Goal: Task Accomplishment & Management: Contribute content

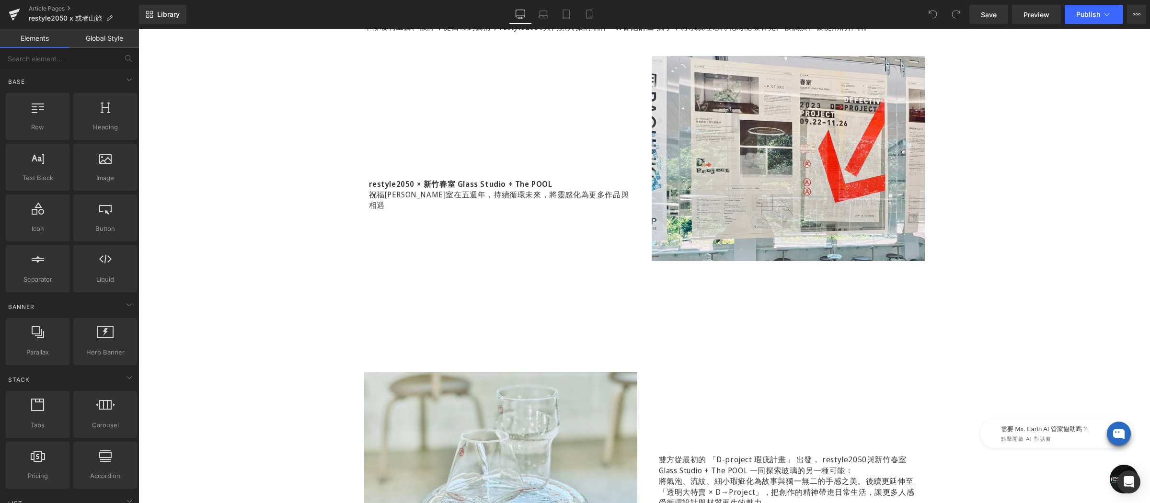
scroll to position [707, 0]
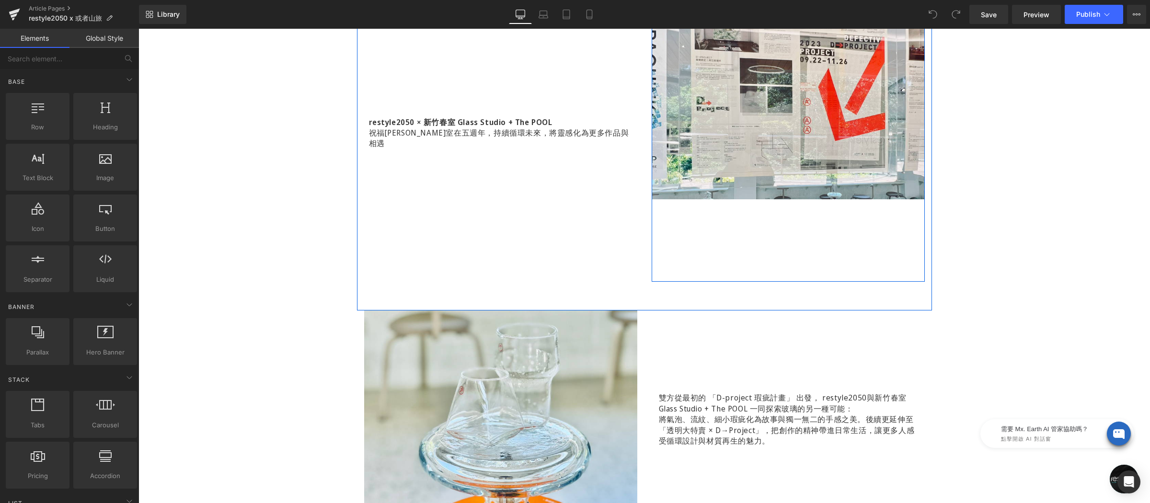
click at [686, 268] on div "Image restyle2050 × 新竹春室 Glass Studio + The POOL 祝福新竹春室在五週年，持續循環未來，將靈感化為更多作品與相遇…" at bounding box center [788, 137] width 273 height 287
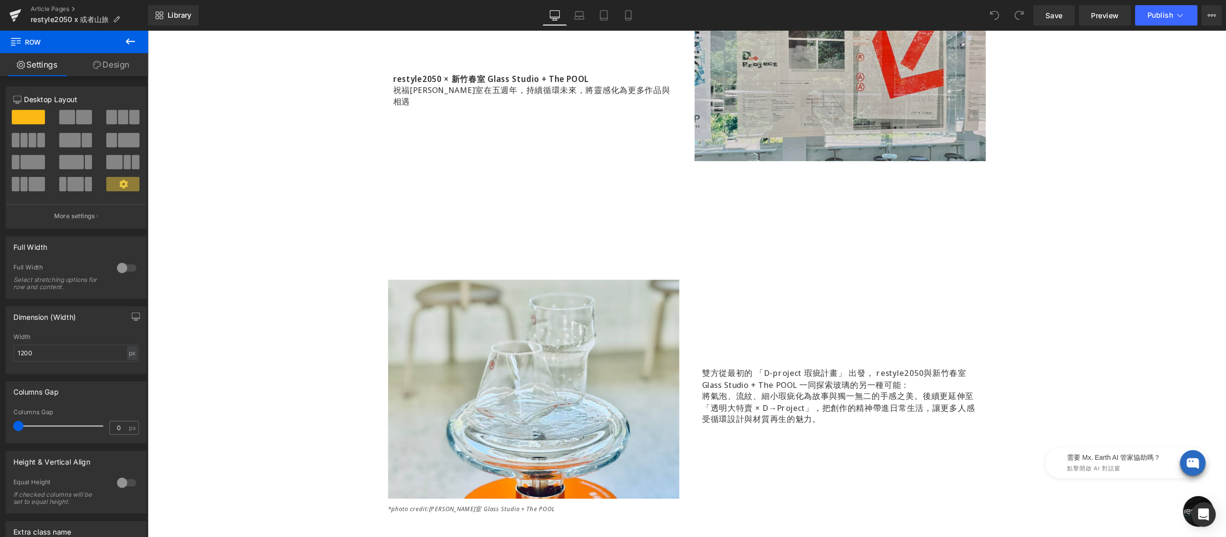
scroll to position [606, 0]
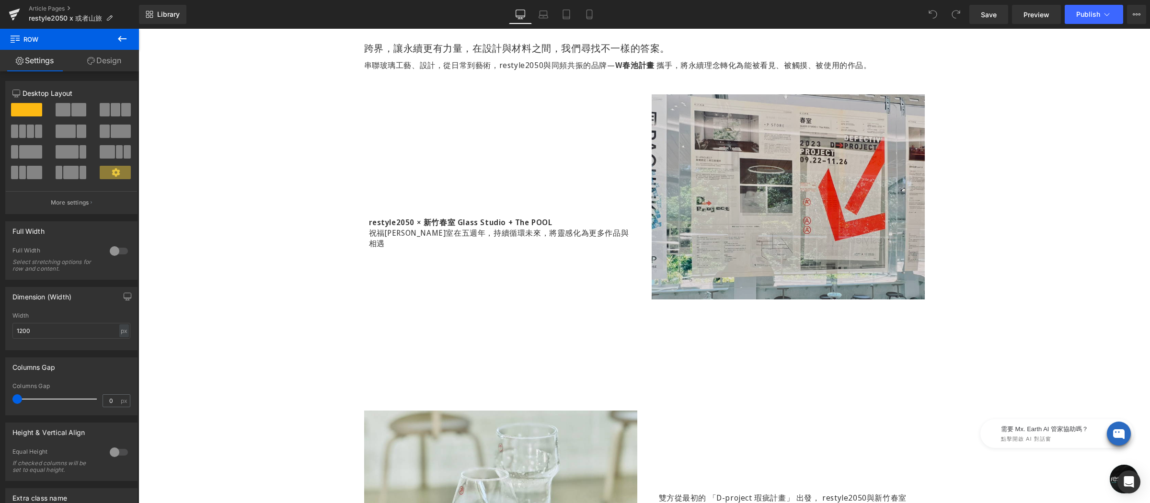
click at [702, 259] on img at bounding box center [788, 196] width 273 height 205
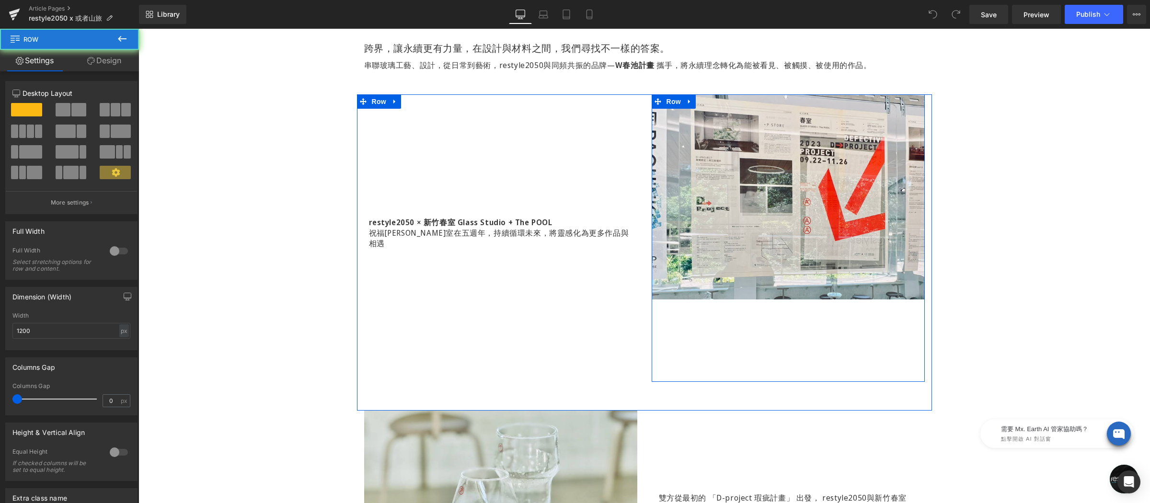
click at [659, 318] on div "Image restyle2050 × 新竹春室 Glass Studio + The POOL 祝福新竹春室在五週年，持續循環未來，將靈感化為更多作品與相遇…" at bounding box center [788, 237] width 273 height 287
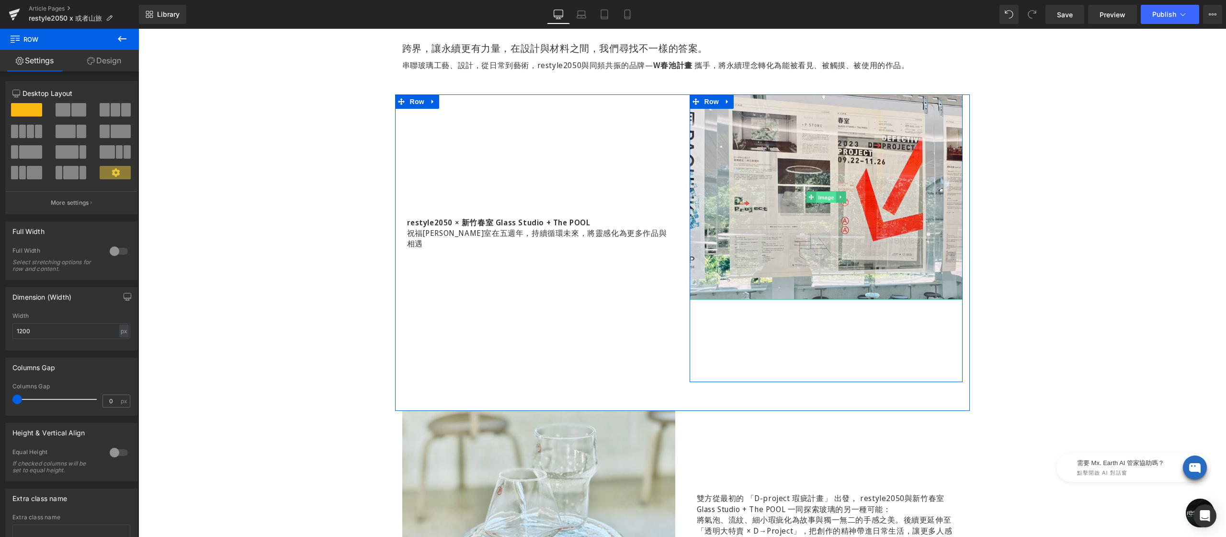
click at [822, 197] on div "Image" at bounding box center [826, 196] width 273 height 205
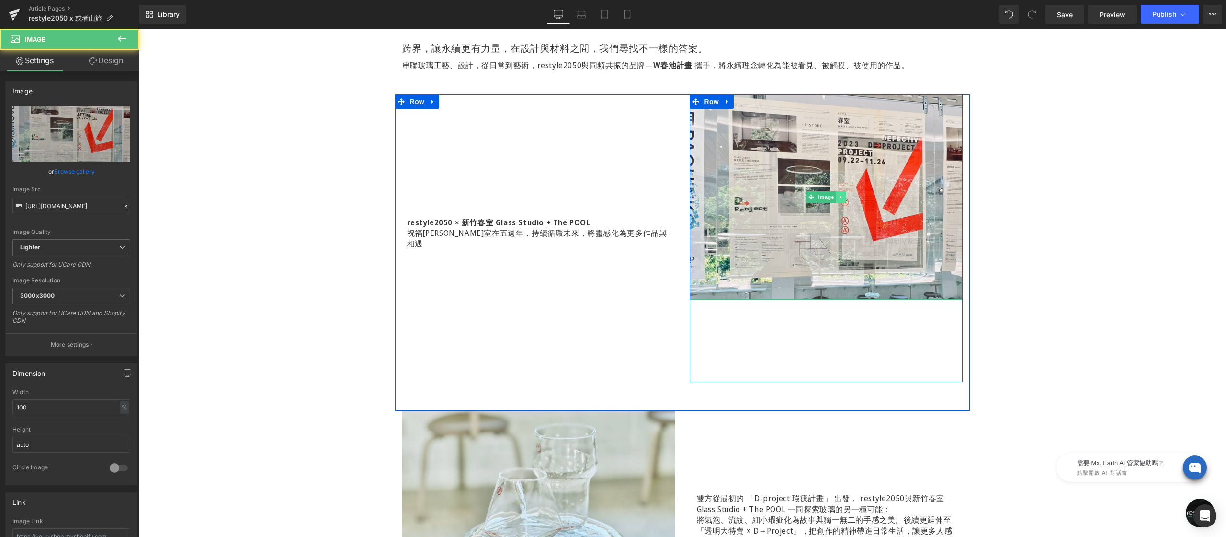
click at [838, 196] on icon at bounding box center [840, 197] width 5 height 6
click at [845, 197] on link at bounding box center [846, 196] width 10 height 11
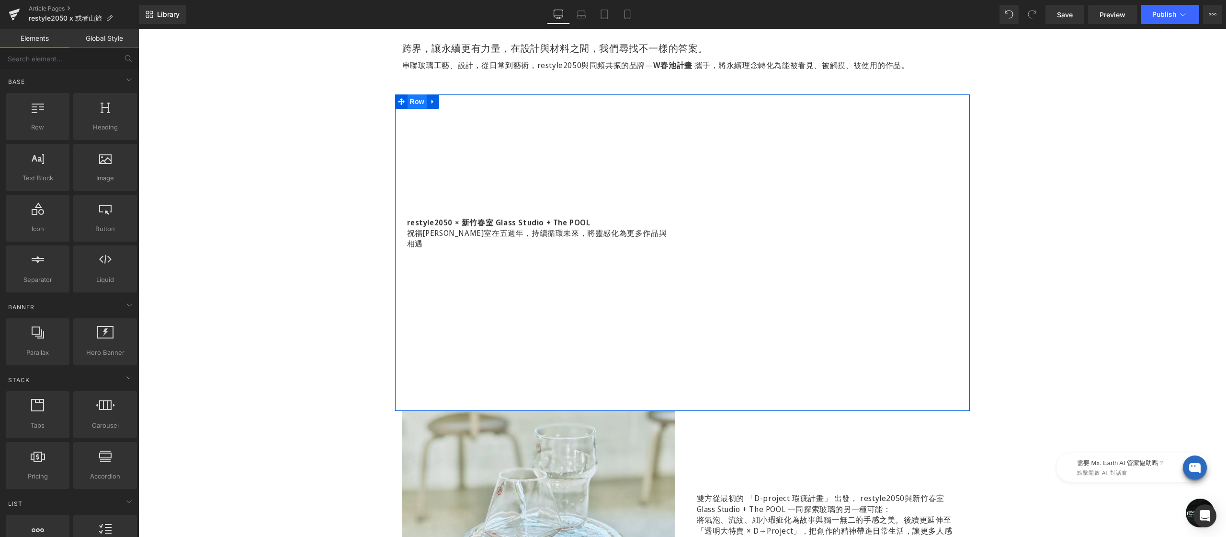
click at [408, 97] on span "Row" at bounding box center [417, 101] width 19 height 14
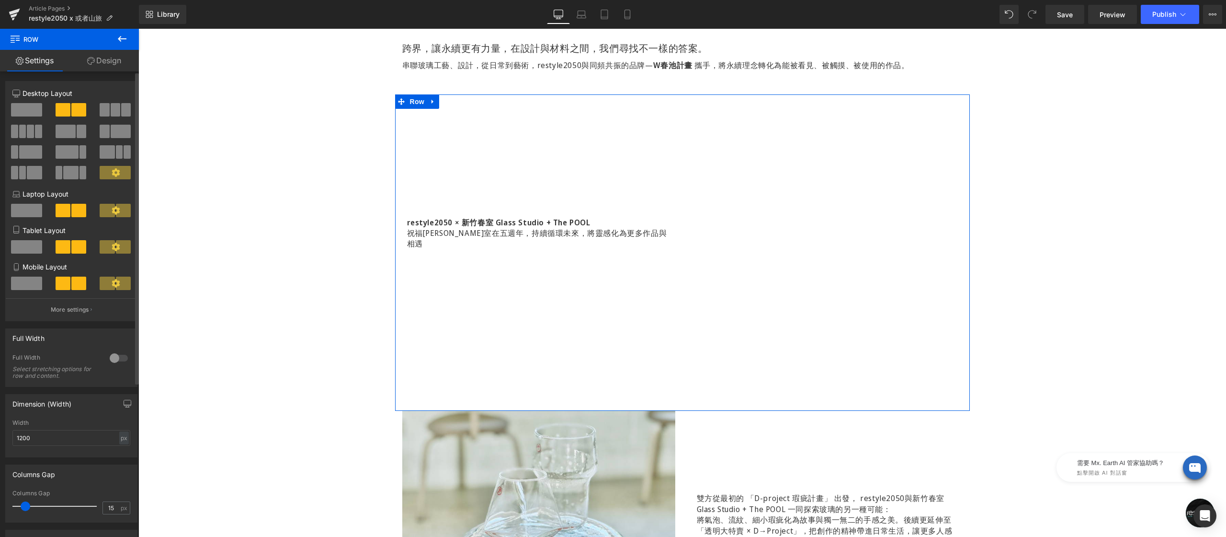
click at [29, 112] on span at bounding box center [26, 109] width 31 height 13
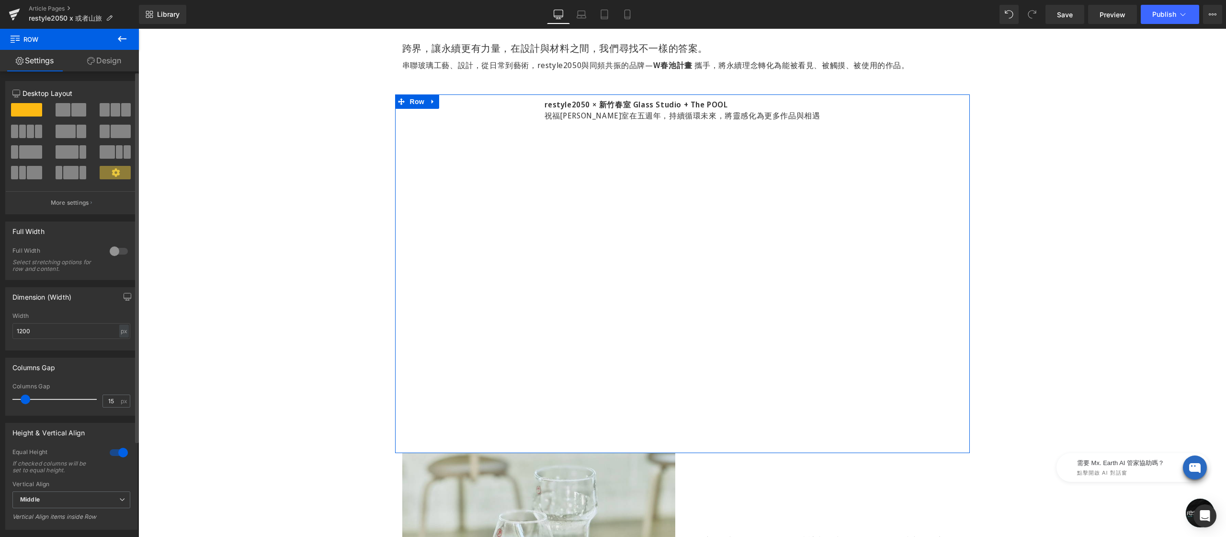
click at [71, 107] on span at bounding box center [78, 109] width 15 height 13
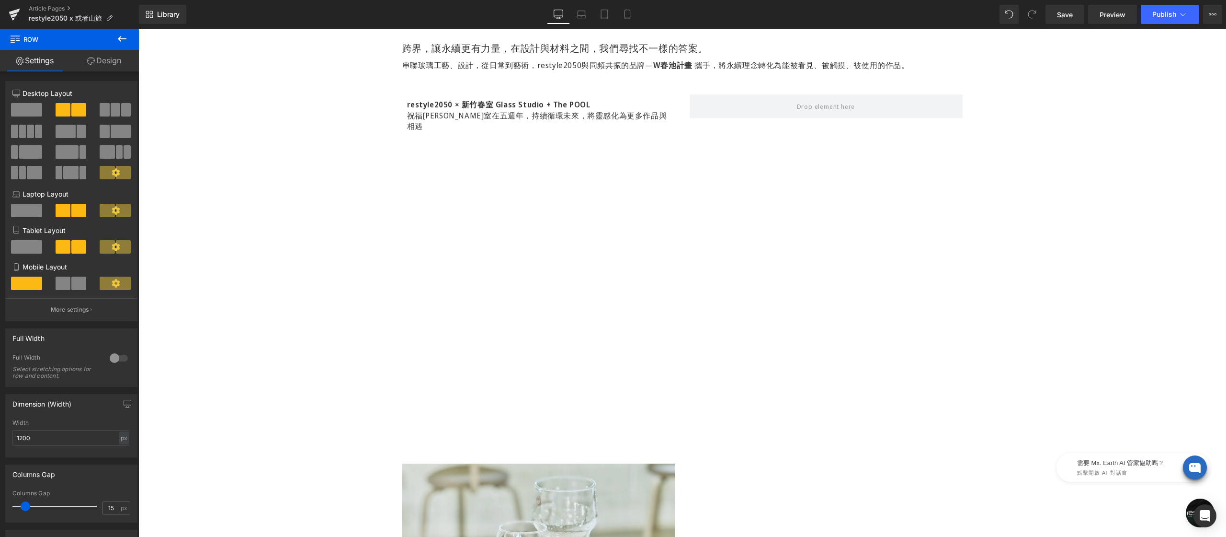
click at [120, 31] on button at bounding box center [122, 39] width 34 height 21
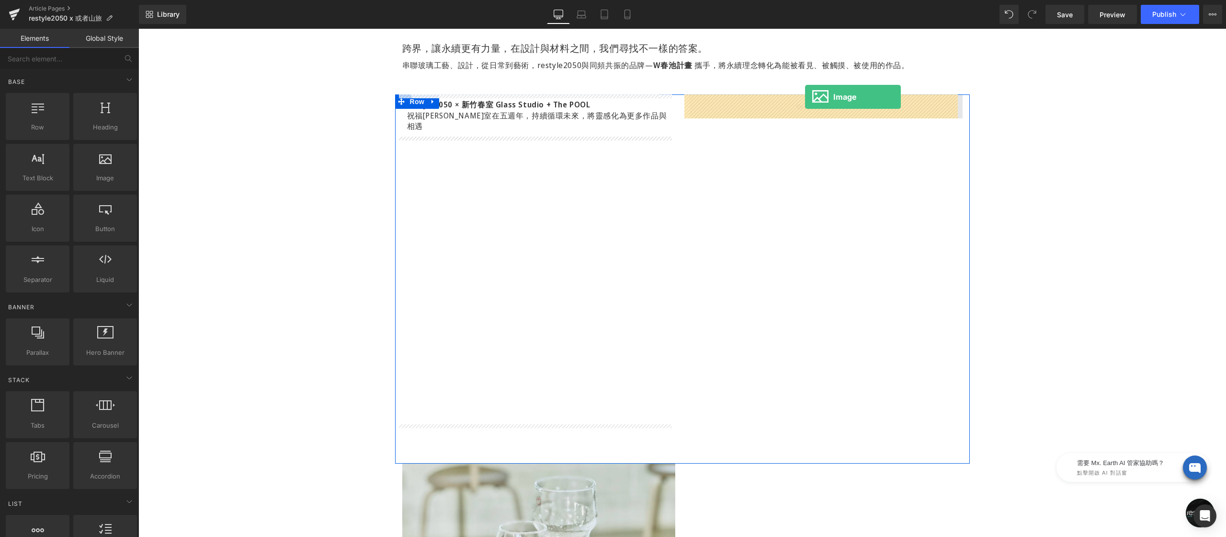
drag, startPoint x: 252, startPoint y: 194, endPoint x: 806, endPoint y: 99, distance: 561.9
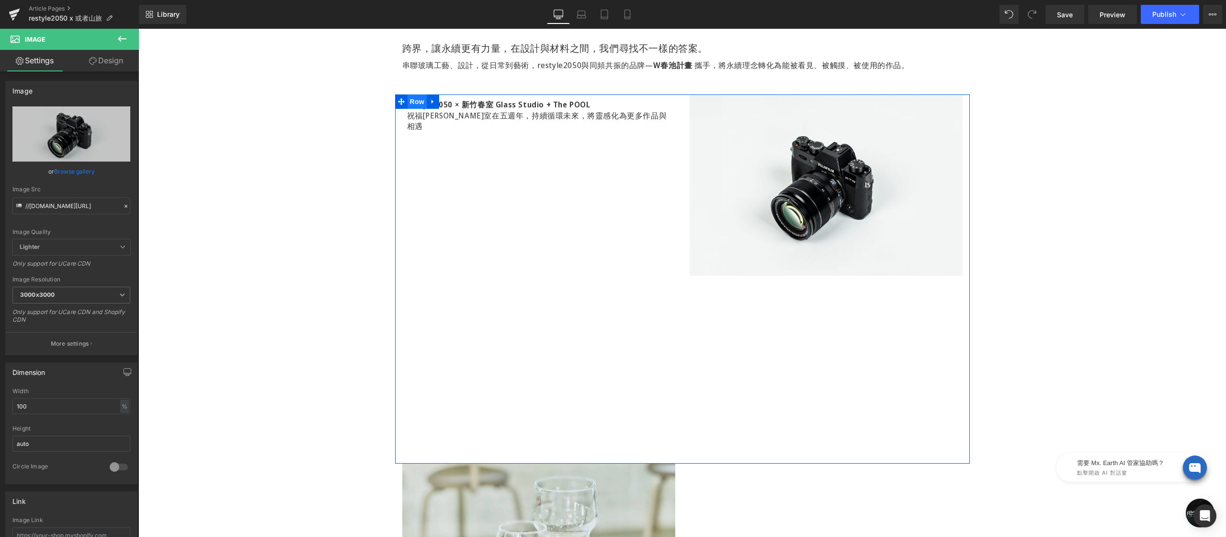
click at [408, 103] on span "Row" at bounding box center [417, 101] width 19 height 14
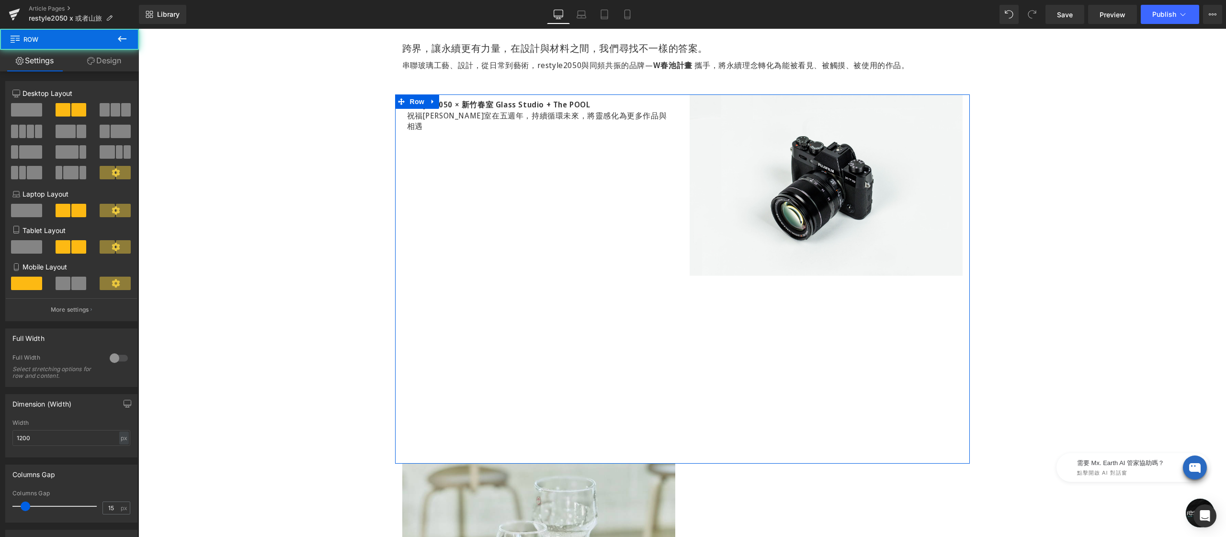
click at [103, 59] on link "Design" at bounding box center [103, 61] width 69 height 22
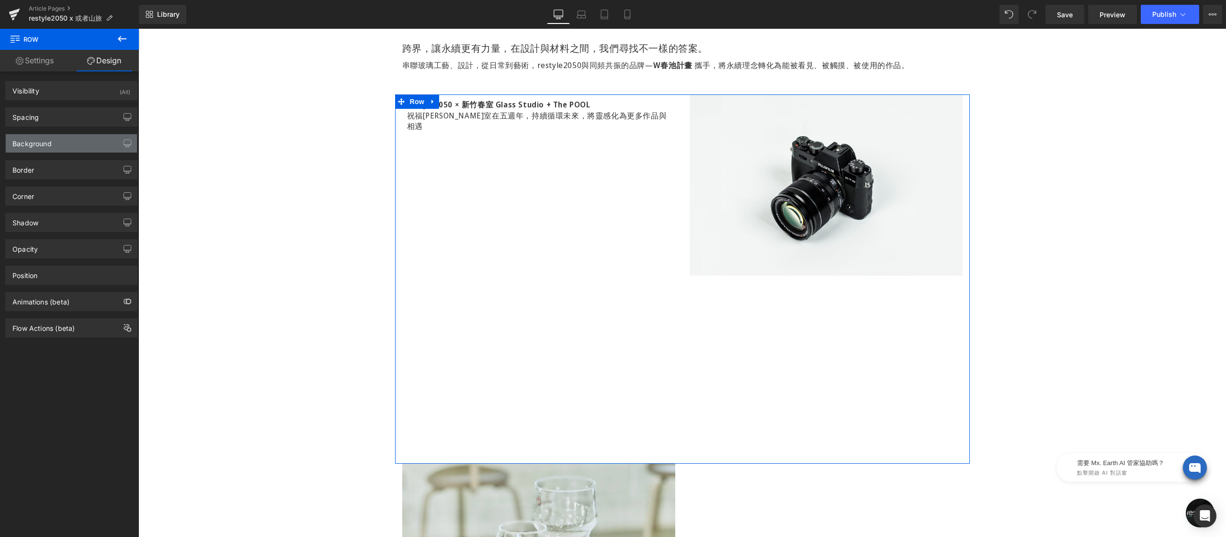
click at [64, 144] on div "Background" at bounding box center [71, 143] width 131 height 18
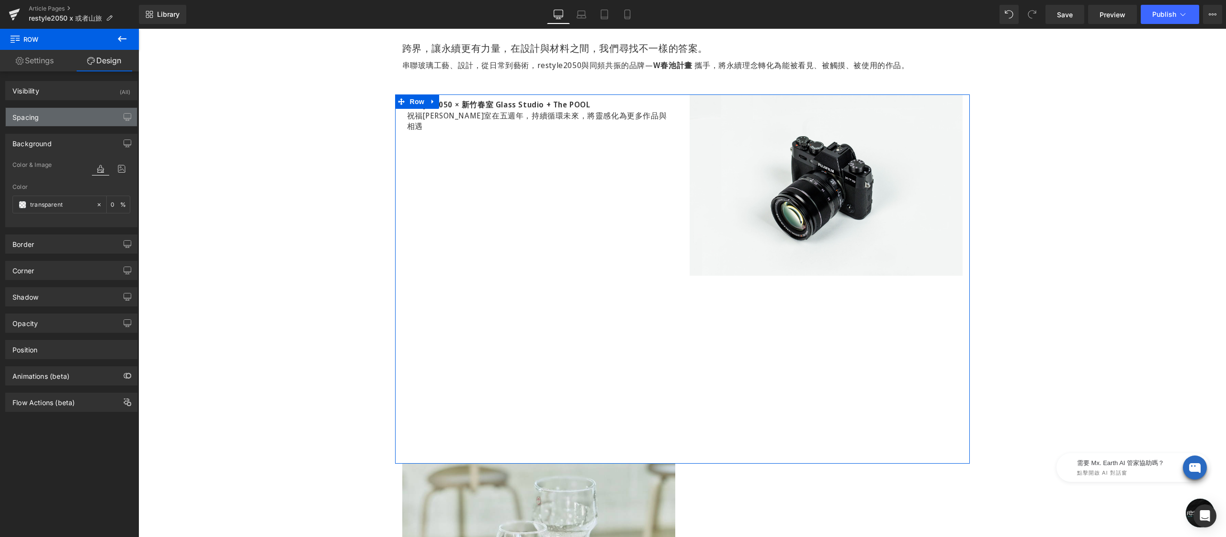
click at [61, 111] on div "Spacing" at bounding box center [71, 117] width 131 height 18
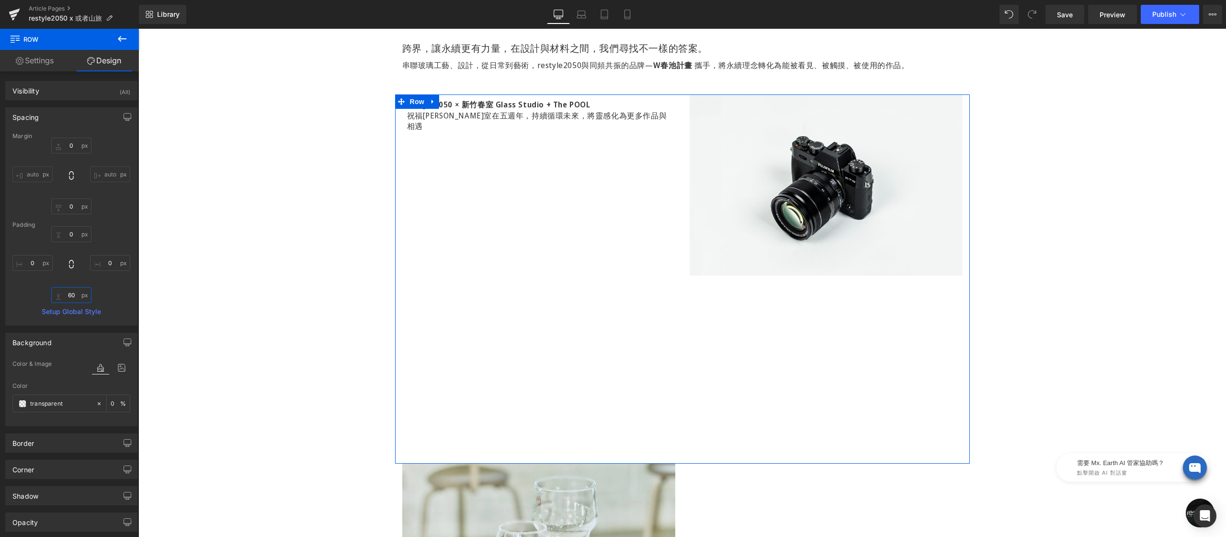
click at [83, 297] on input "60" at bounding box center [71, 295] width 40 height 16
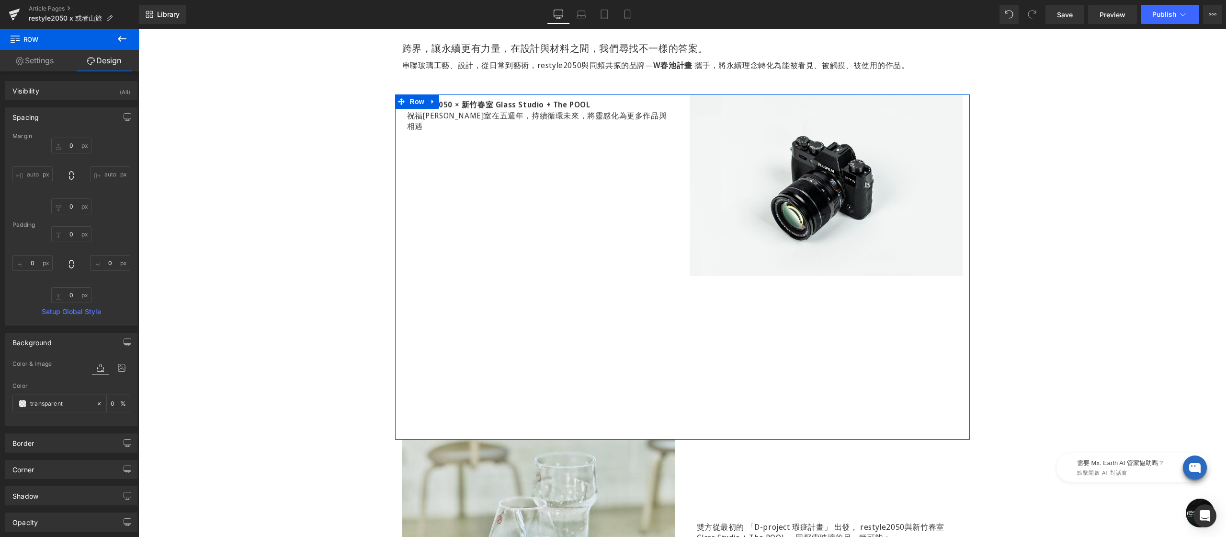
click at [745, 371] on div "Image" at bounding box center [826, 264] width 287 height 340
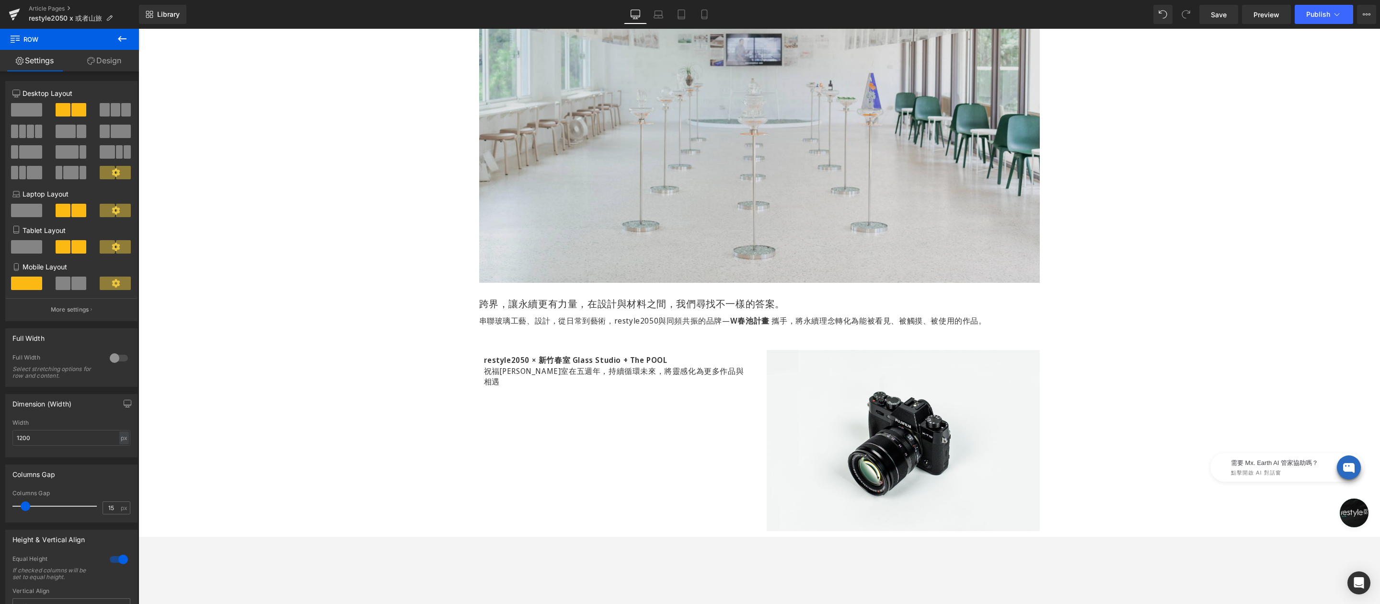
scroll to position [205, 0]
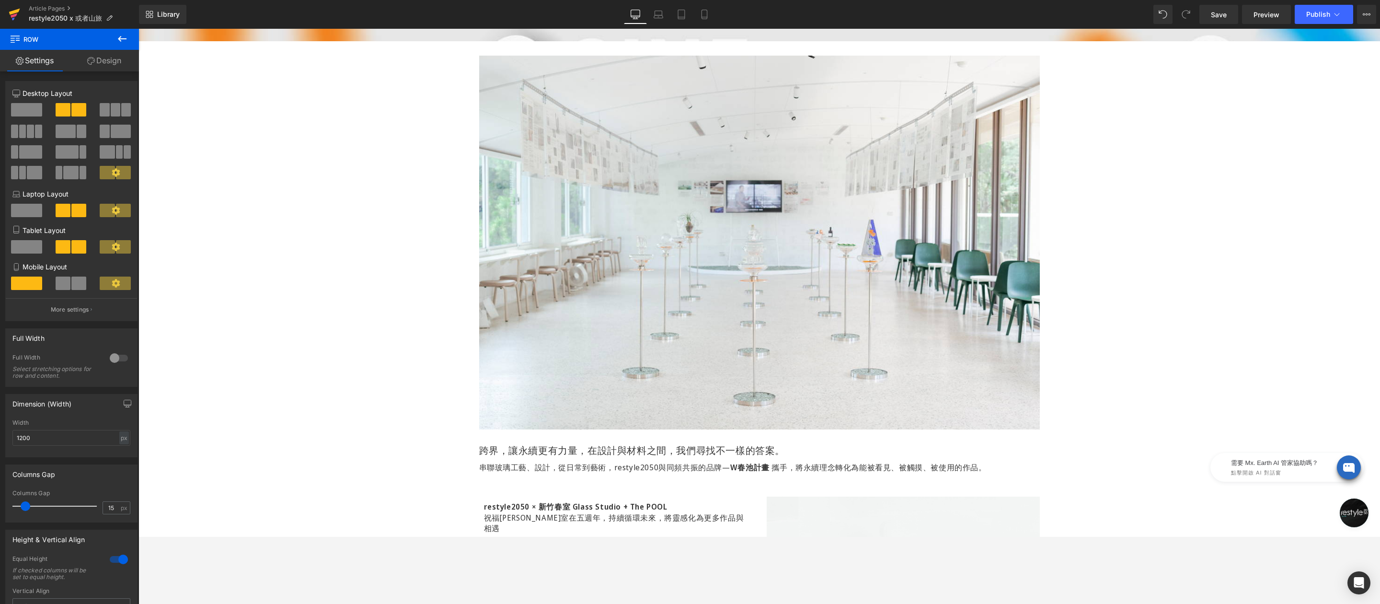
click at [16, 11] on icon at bounding box center [14, 12] width 11 height 6
click at [113, 18] on p "restyle2050 x 或者山旅" at bounding box center [71, 17] width 92 height 11
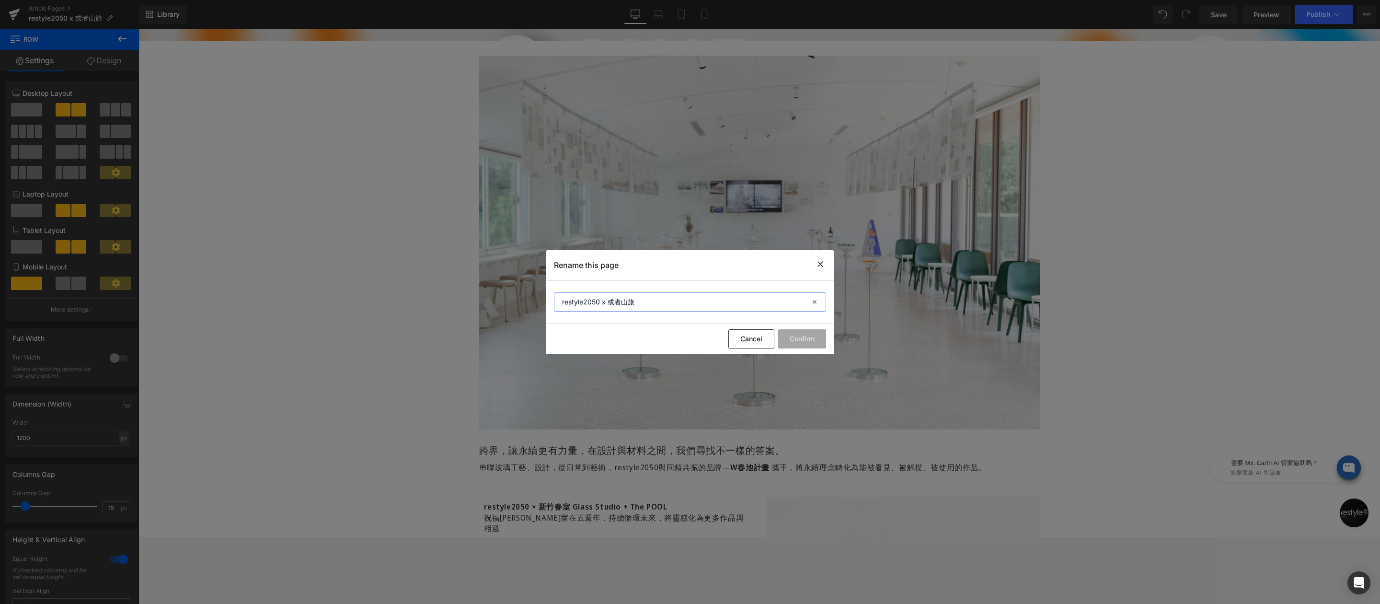
click at [651, 298] on input "restyle2050 x 或者山旅" at bounding box center [690, 301] width 272 height 19
click at [651, 299] on input "restyle2050 x 或者山旅" at bounding box center [690, 301] width 272 height 19
click at [650, 300] on input "restyle2050 x 或者山旅" at bounding box center [690, 301] width 272 height 19
drag, startPoint x: 684, startPoint y: 309, endPoint x: 537, endPoint y: 297, distance: 148.0
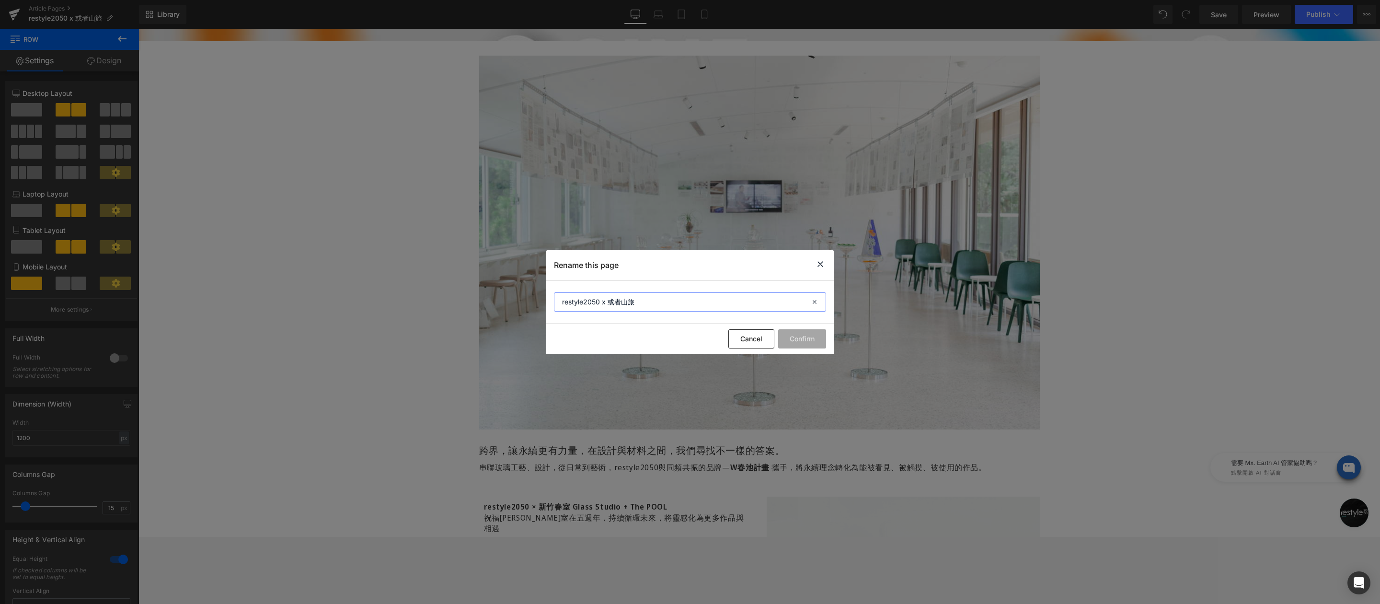
click at [537, 297] on div "Rename this page restyle2050 x 或者山旅 Cancel Confirm" at bounding box center [690, 302] width 1380 height 604
click at [820, 262] on icon at bounding box center [819, 264] width 11 height 12
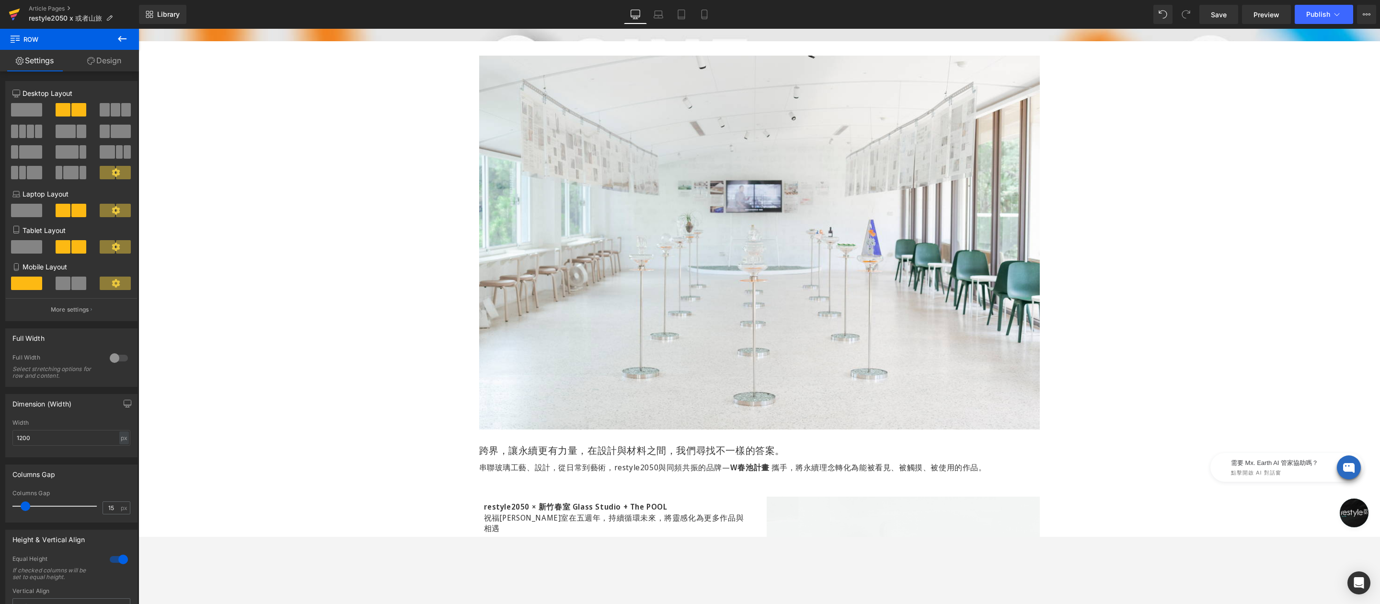
click at [17, 14] on icon at bounding box center [14, 14] width 11 height 24
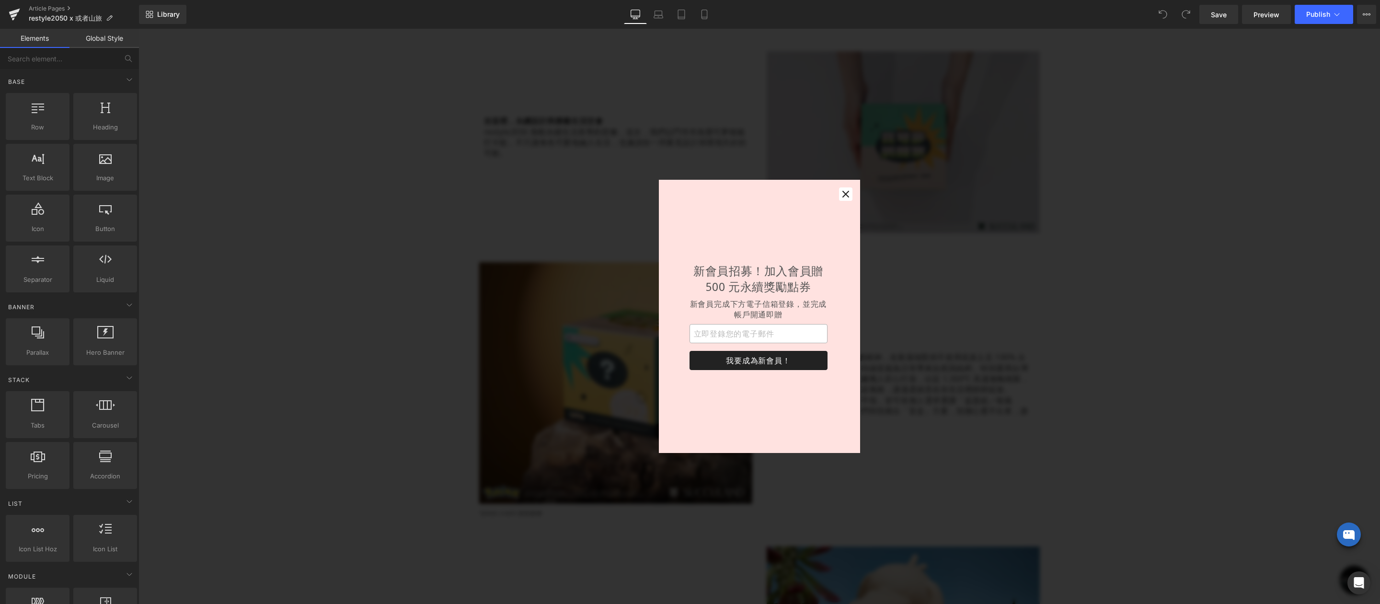
scroll to position [389, 0]
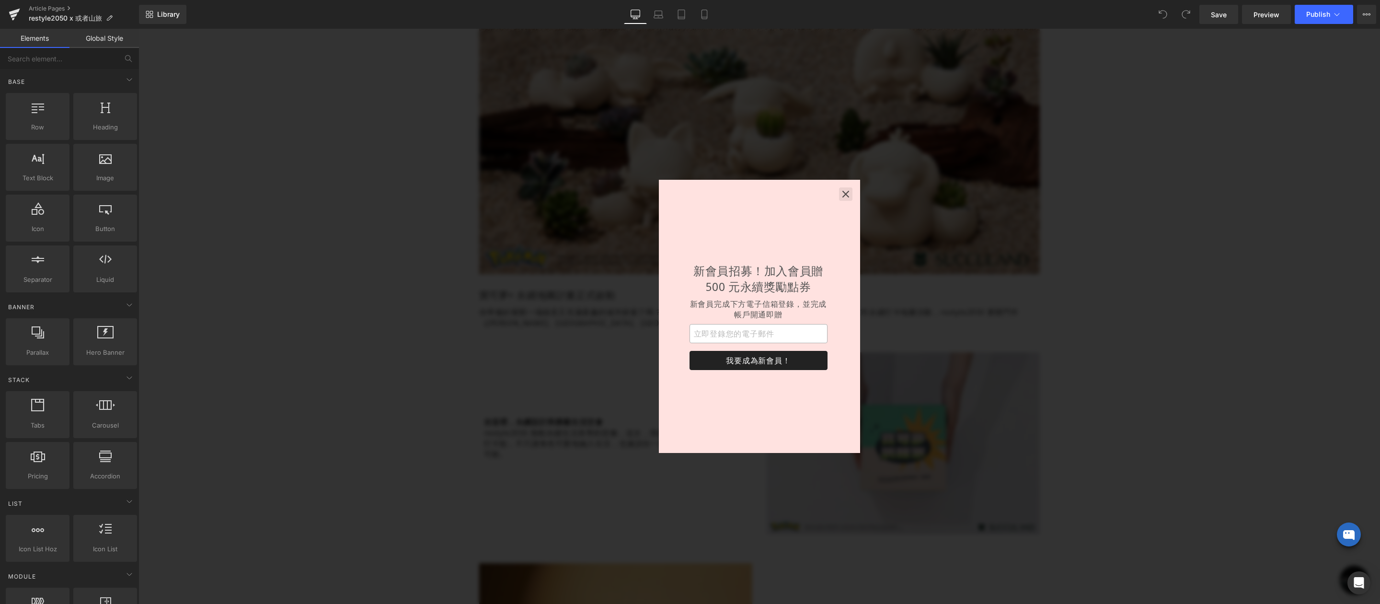
click at [849, 192] on icon "button" at bounding box center [846, 194] width 10 height 10
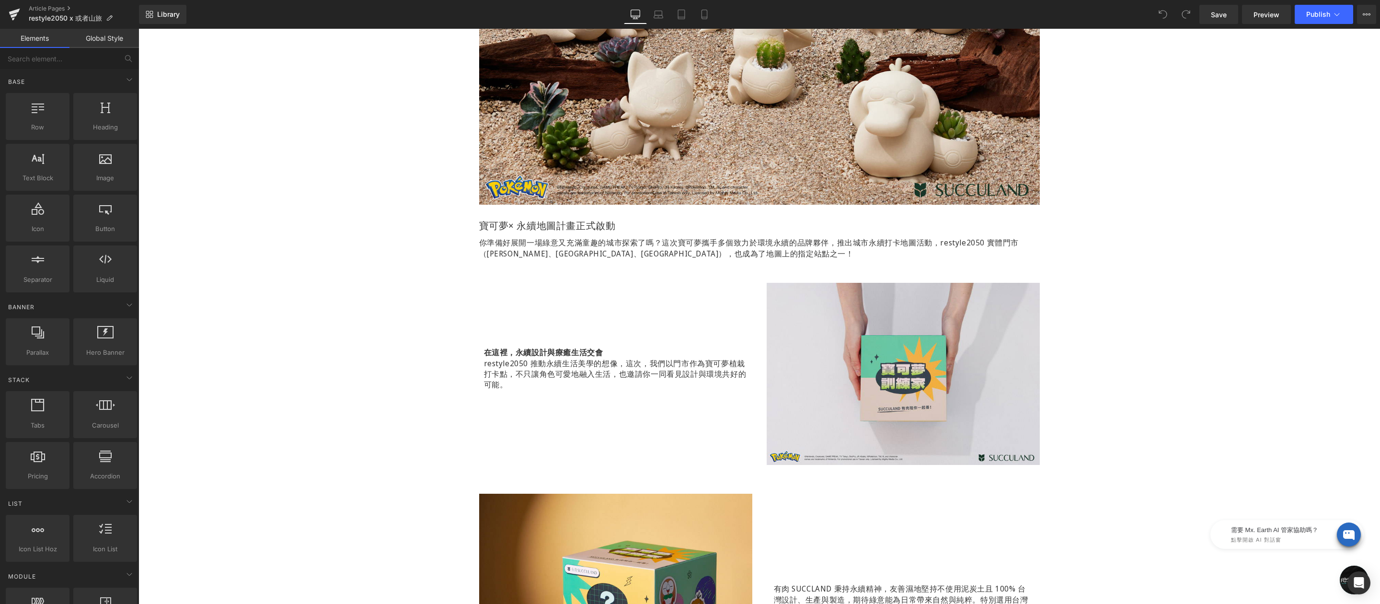
scroll to position [835, 0]
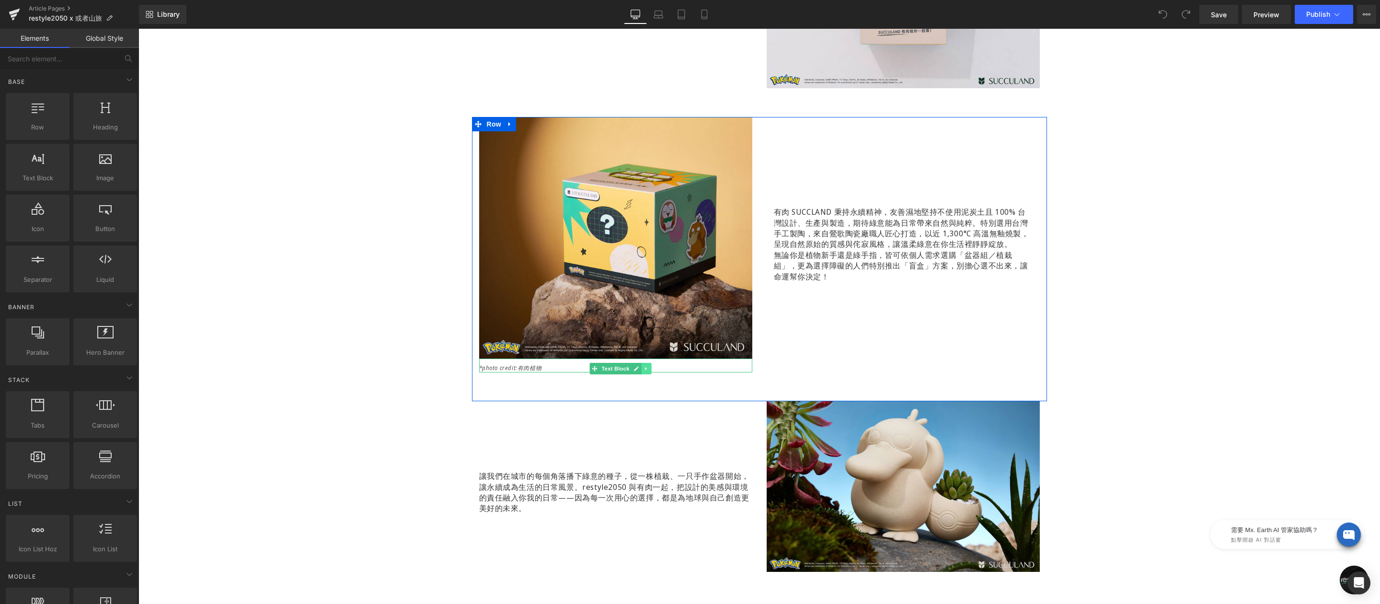
click at [641, 366] on link at bounding box center [646, 368] width 10 height 11
click at [648, 366] on link at bounding box center [651, 368] width 10 height 11
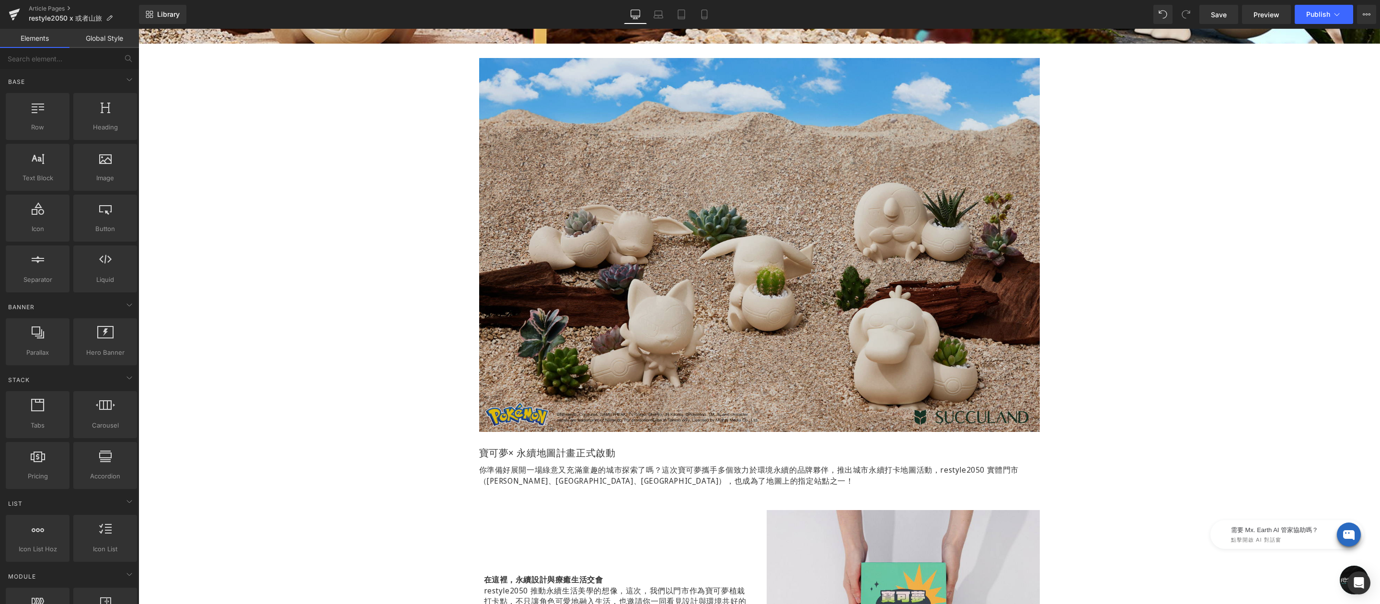
scroll to position [0, 0]
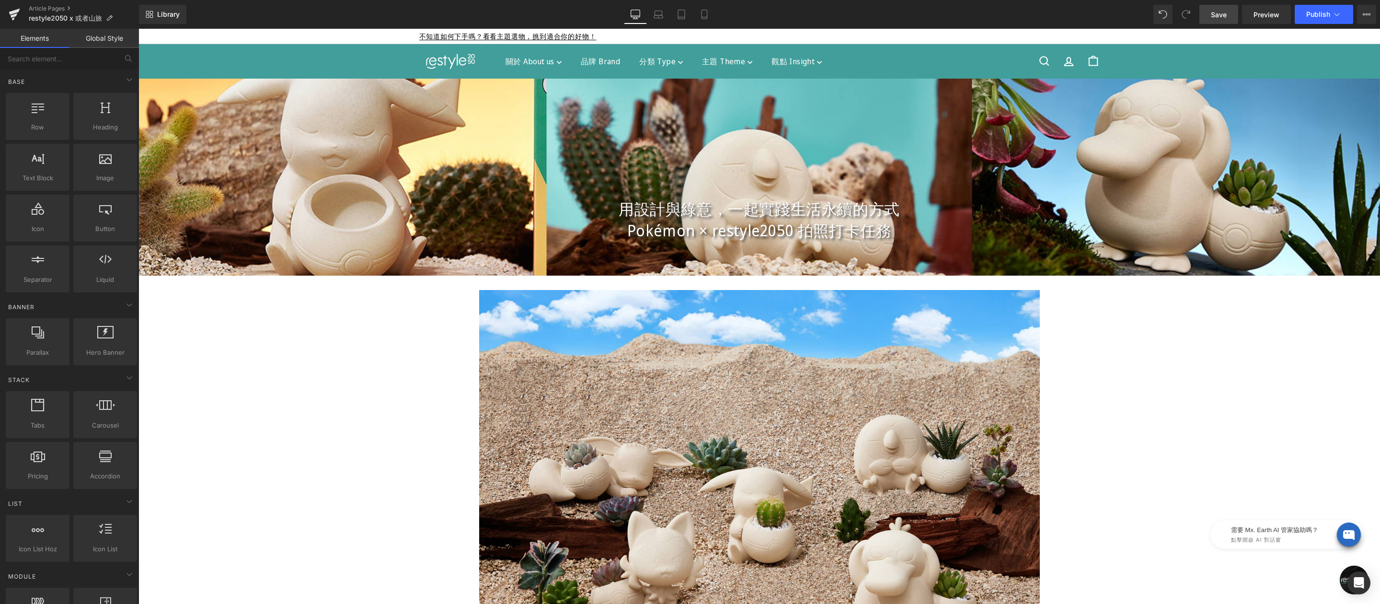
click at [1213, 13] on span "Save" at bounding box center [1219, 15] width 16 height 10
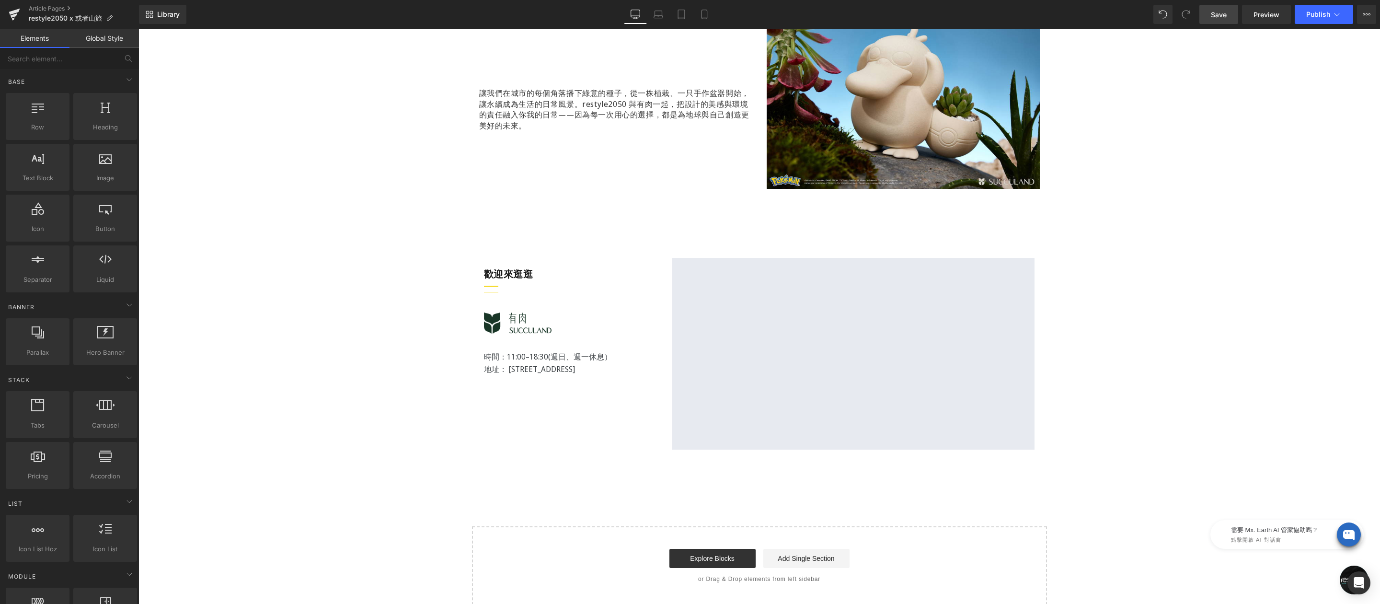
scroll to position [986, 0]
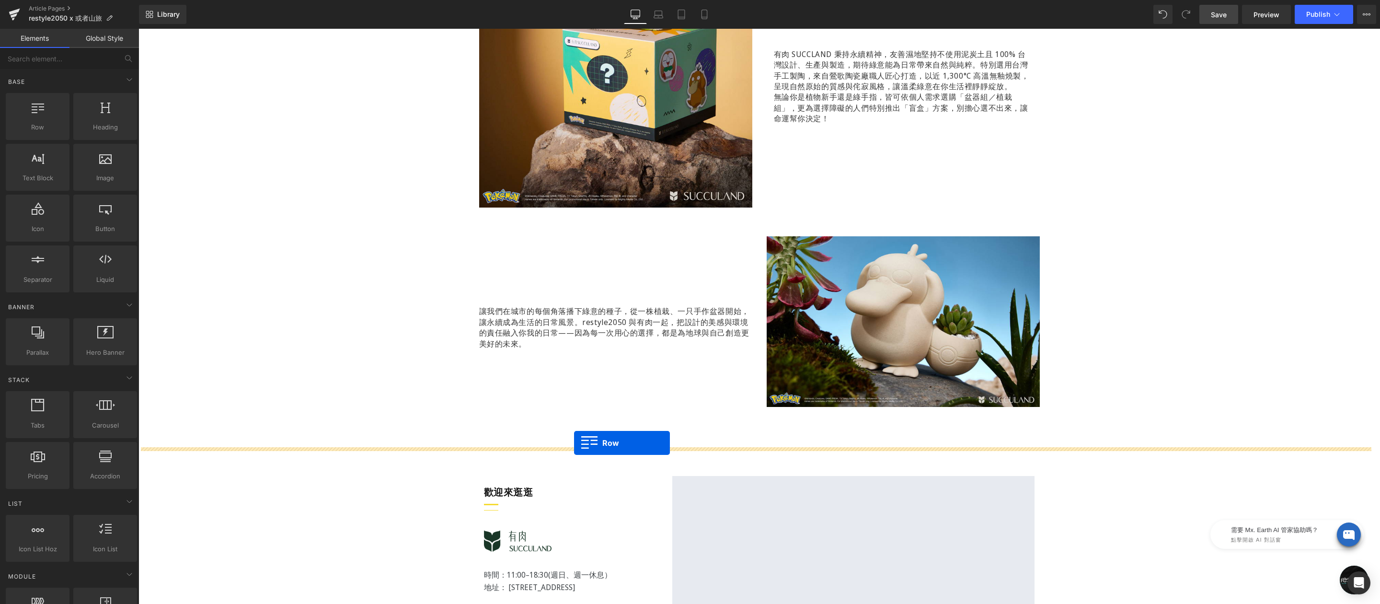
drag, startPoint x: 202, startPoint y: 164, endPoint x: 574, endPoint y: 442, distance: 464.8
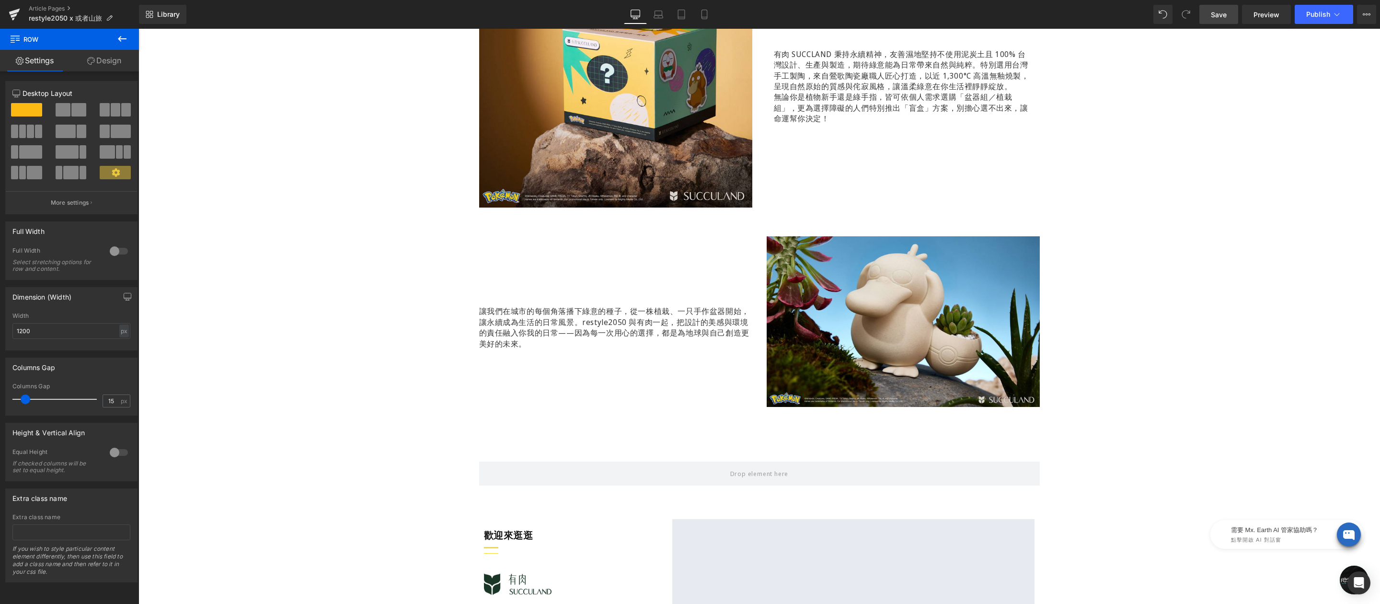
click at [124, 40] on icon at bounding box center [121, 38] width 11 height 11
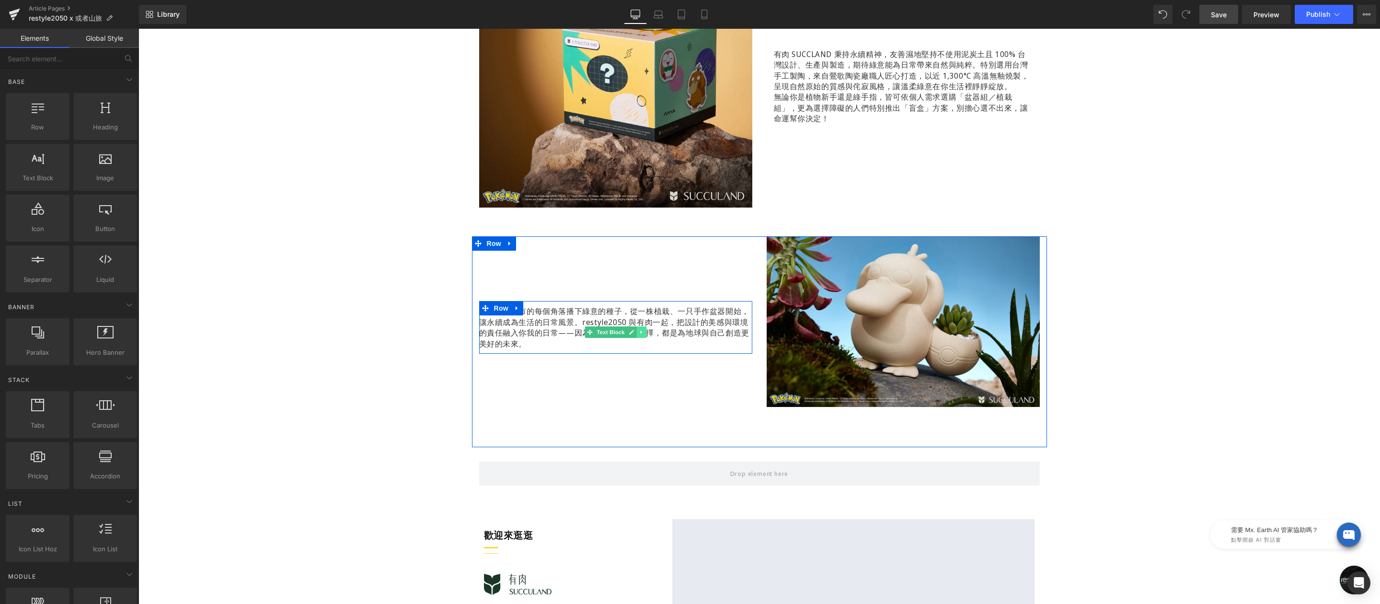
click at [639, 331] on icon at bounding box center [641, 332] width 5 height 6
click at [633, 330] on icon at bounding box center [635, 332] width 5 height 5
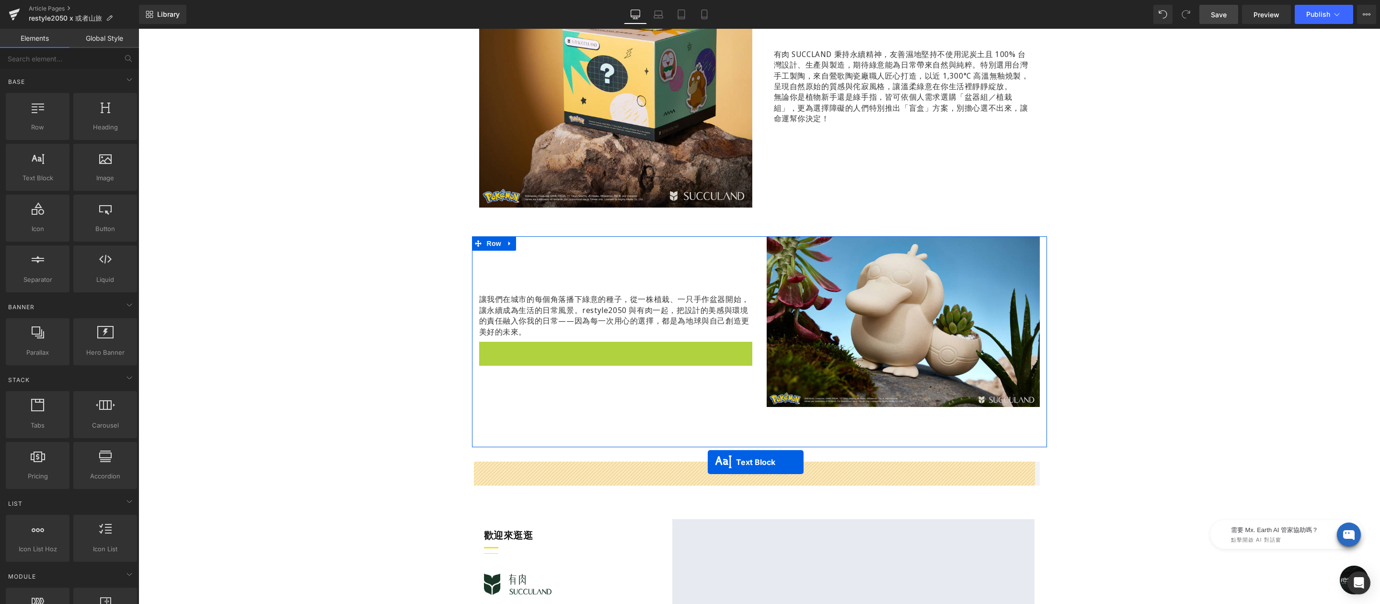
drag, startPoint x: 629, startPoint y: 384, endPoint x: 723, endPoint y: 448, distance: 114.3
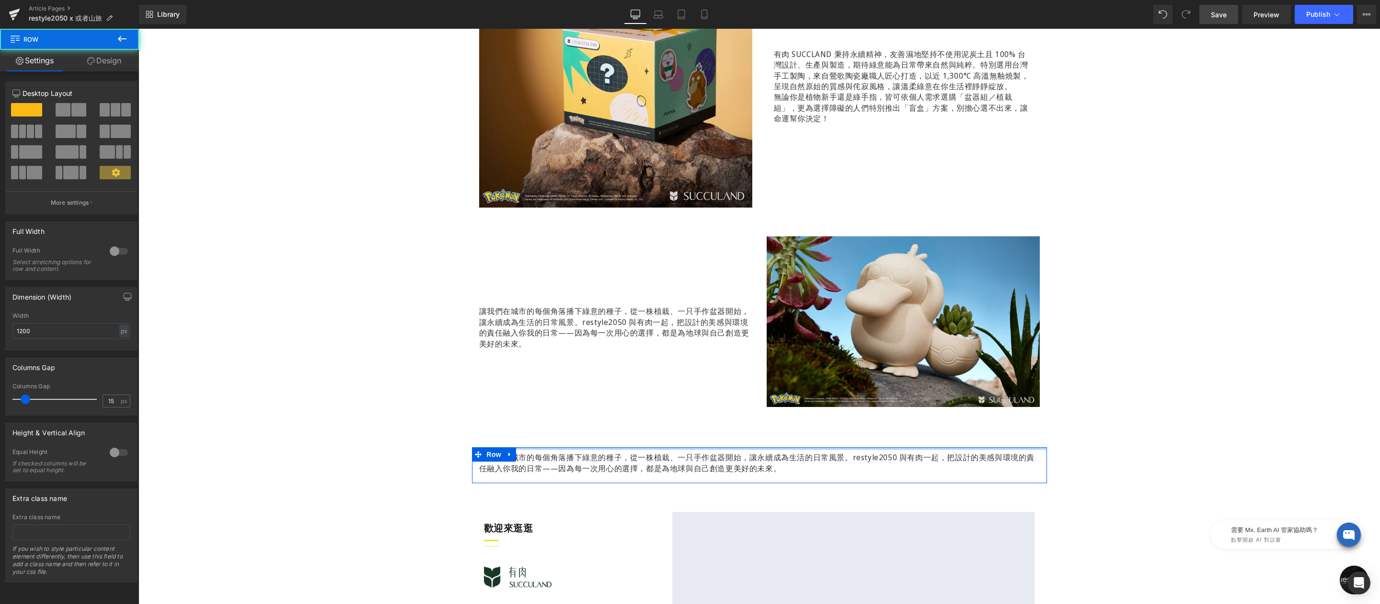
drag, startPoint x: 754, startPoint y: 453, endPoint x: 751, endPoint y: 439, distance: 13.7
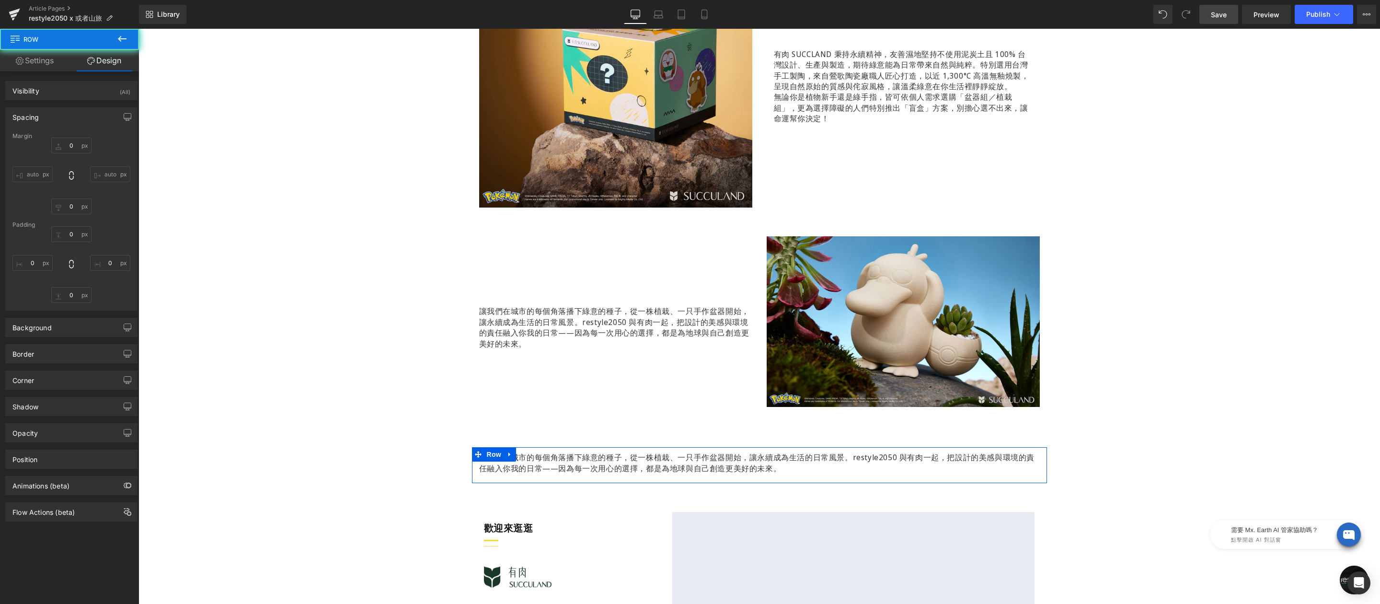
type input "0"
type input "10"
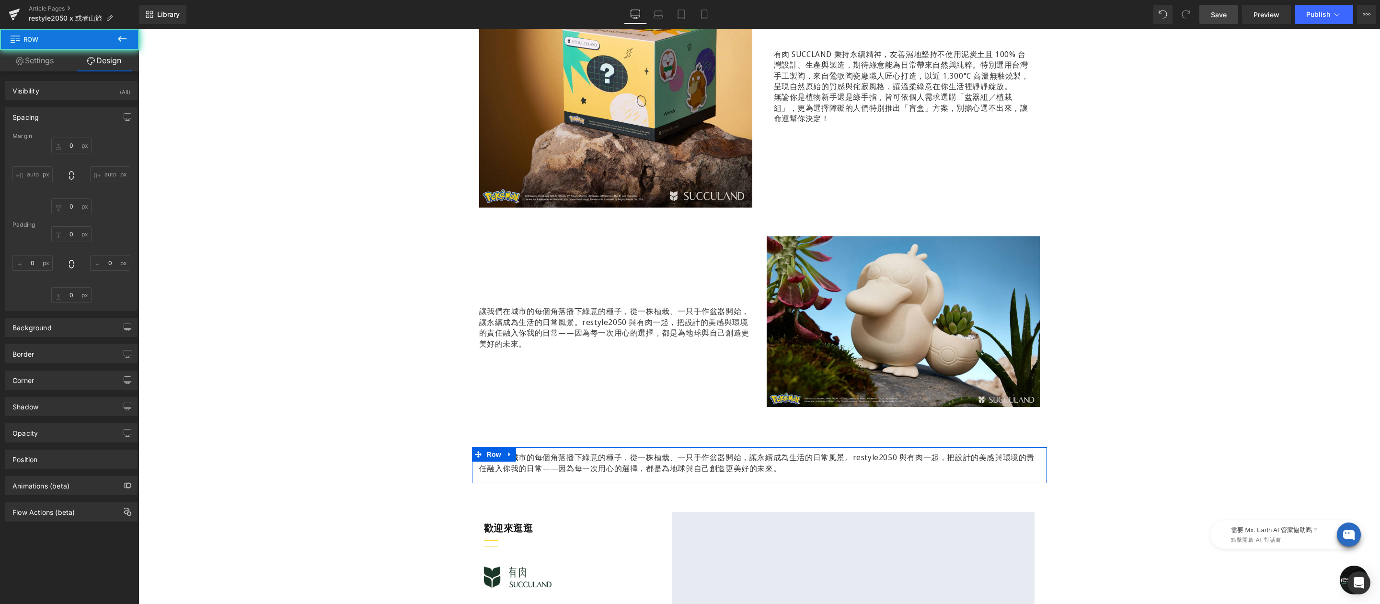
type input "0"
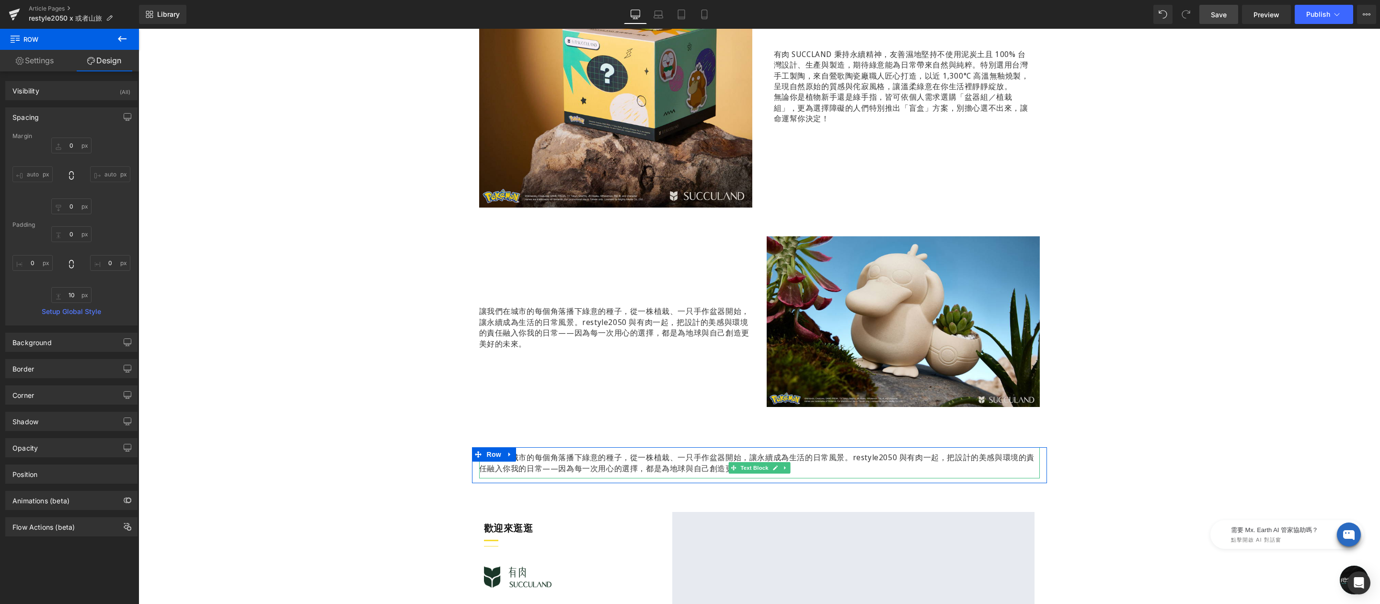
click at [748, 461] on p "讓我們在城市的每個角落播下綠意的種子，從一株植栽、一只手作盆器開始，讓永續成為生活的日常風景。restyle2050 與有肉一起，把設計的美感與環境的責任融入…" at bounding box center [759, 463] width 561 height 22
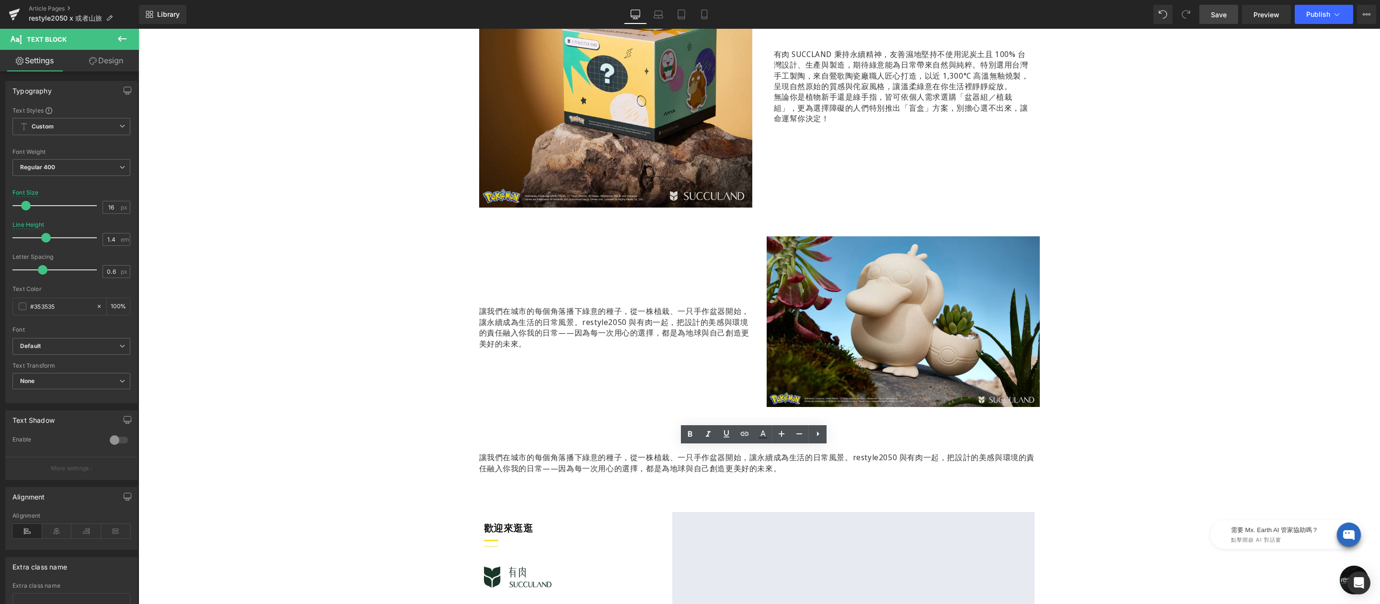
click at [1227, 9] on link "Save" at bounding box center [1218, 14] width 39 height 19
click at [650, 13] on icon at bounding box center [648, 15] width 10 height 10
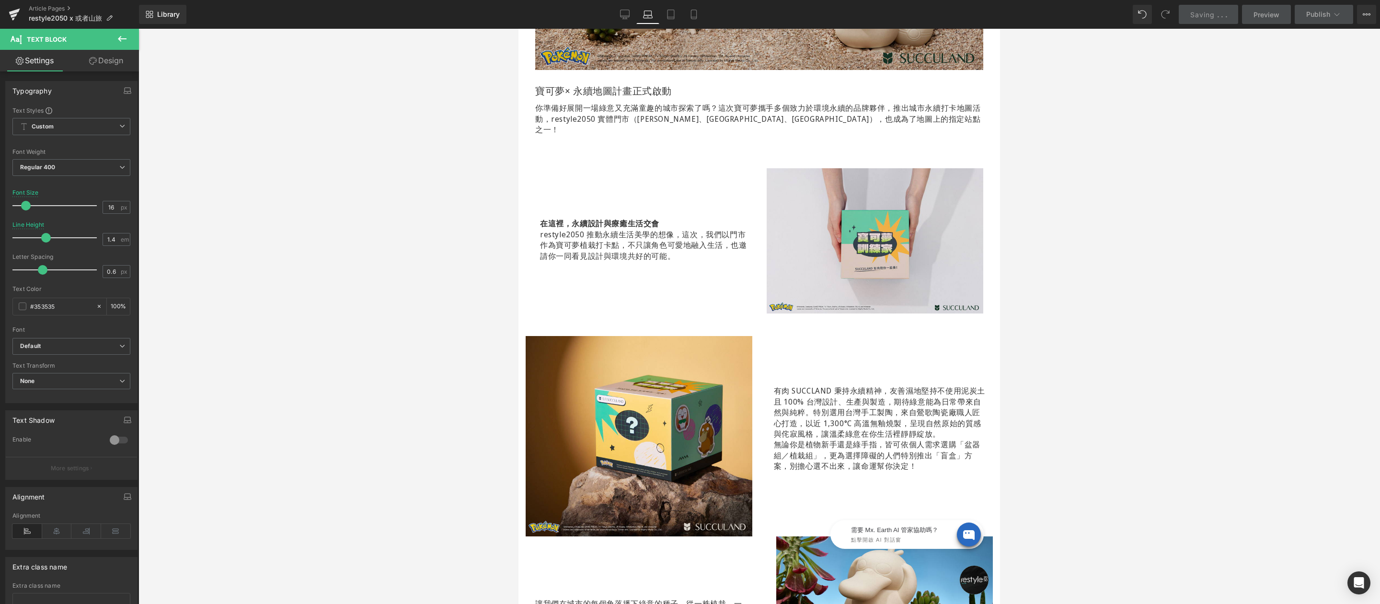
scroll to position [0, 0]
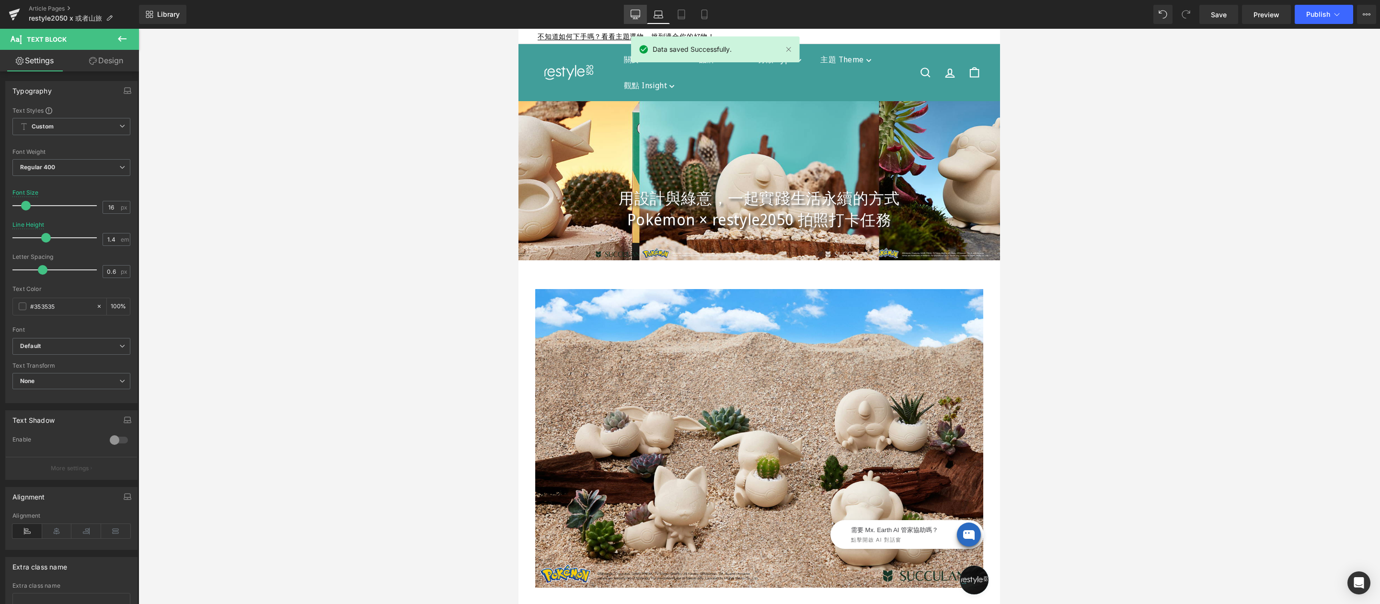
click at [635, 14] on icon at bounding box center [635, 15] width 10 height 10
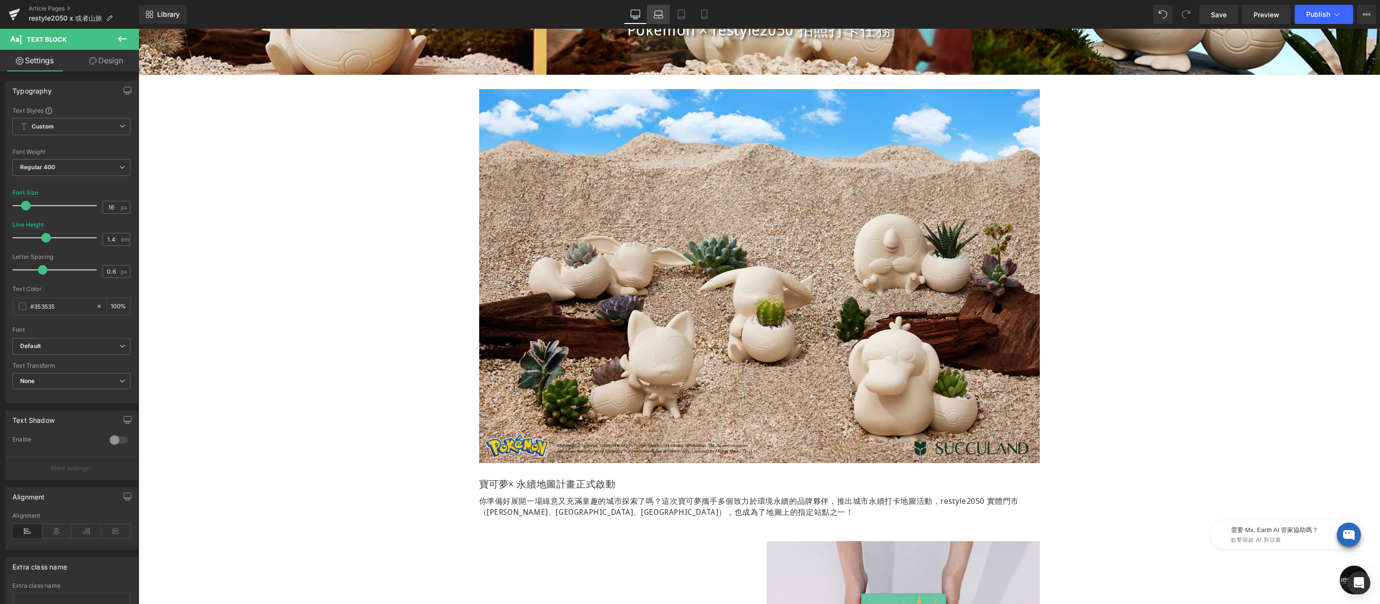
click at [652, 10] on link "Laptop" at bounding box center [658, 14] width 23 height 19
type input "100"
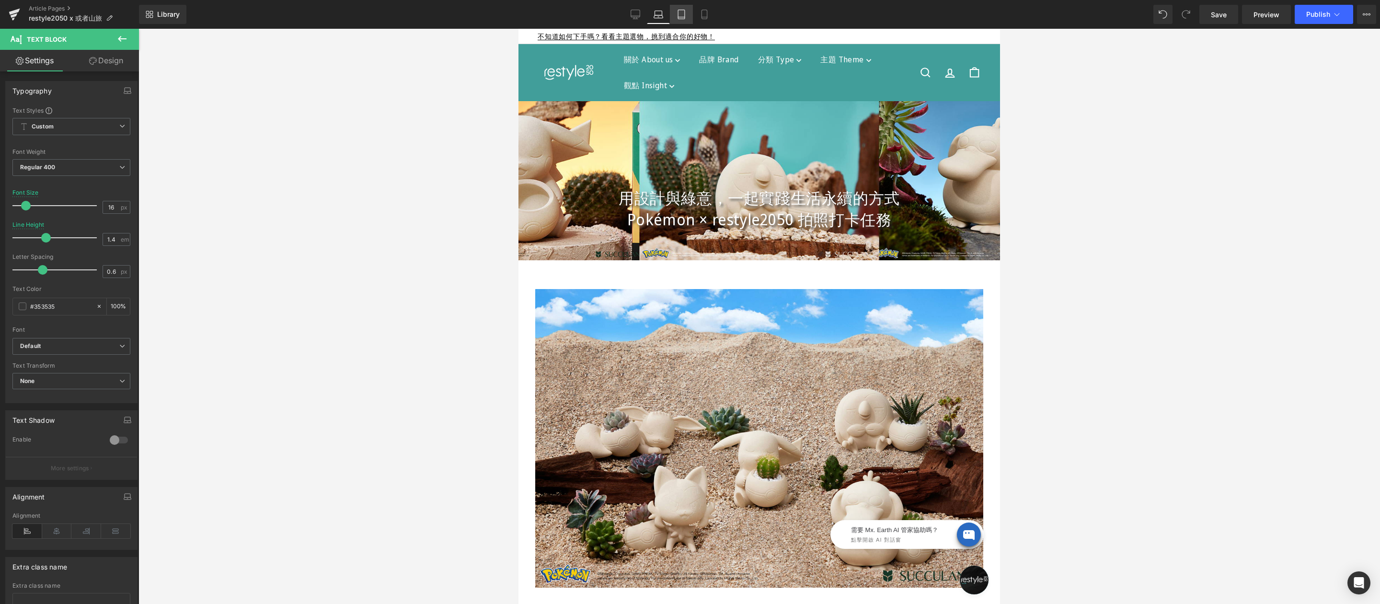
click at [680, 14] on icon at bounding box center [681, 15] width 10 height 10
type input "20"
type input "100"
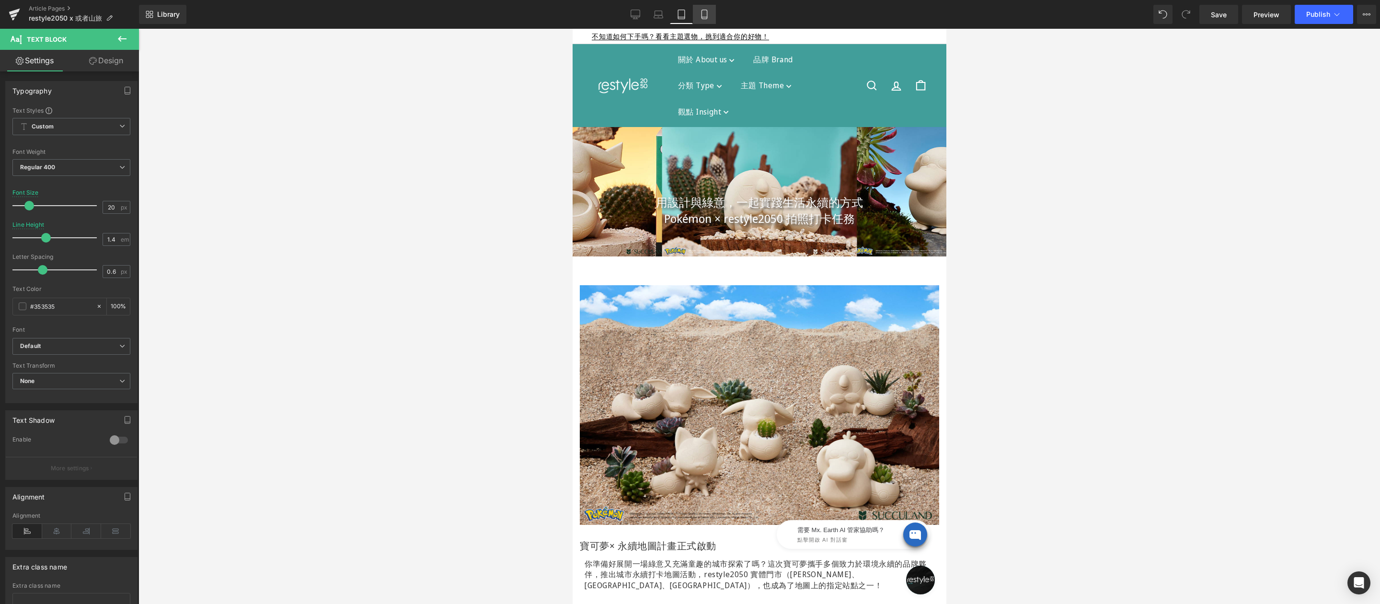
click at [703, 14] on icon at bounding box center [704, 15] width 10 height 10
type input "16"
type input "2"
type input "100"
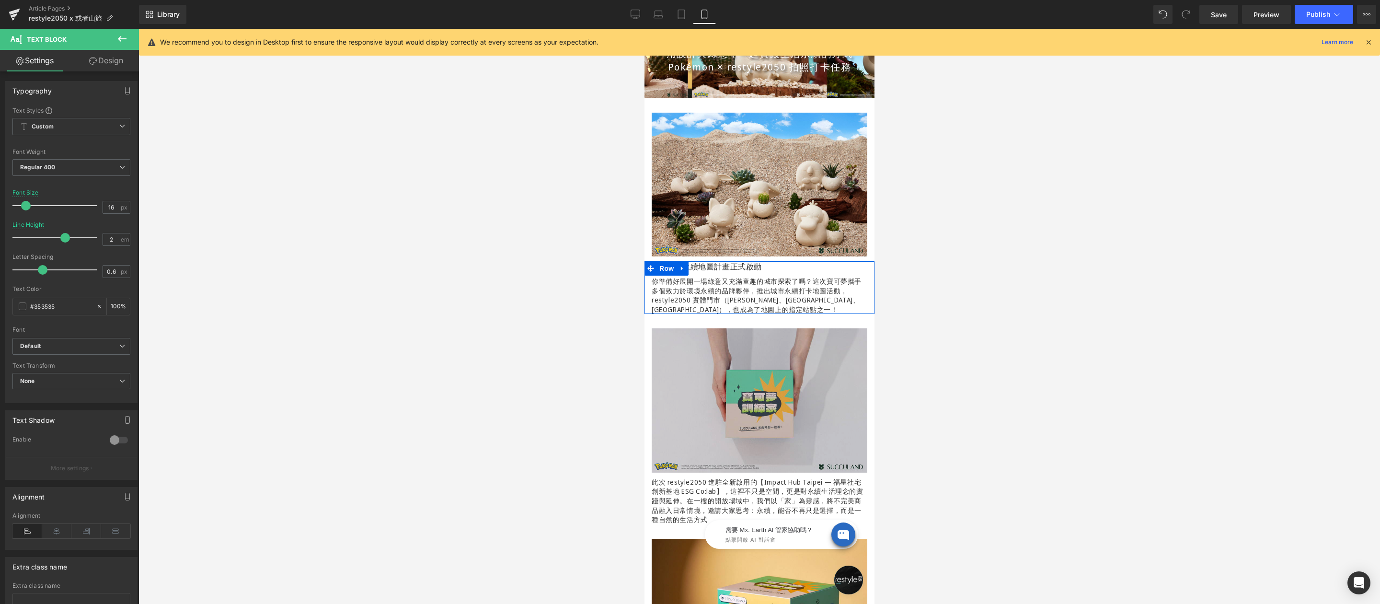
scroll to position [160, 0]
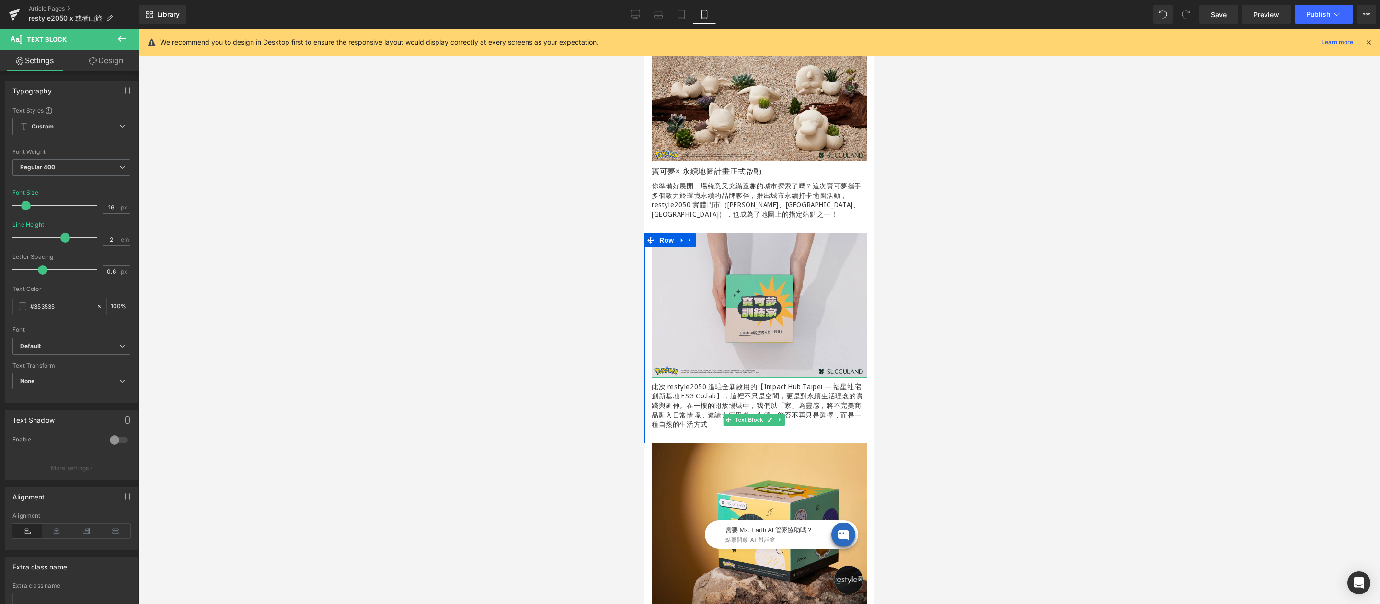
click at [737, 382] on p "此次 restyle2050 進駐全新啟用的【Impact Hub Taipei — 福星社宅創新基地 ESG Co:lab】，這裡不只是空間，更是對永續生活…" at bounding box center [759, 405] width 216 height 47
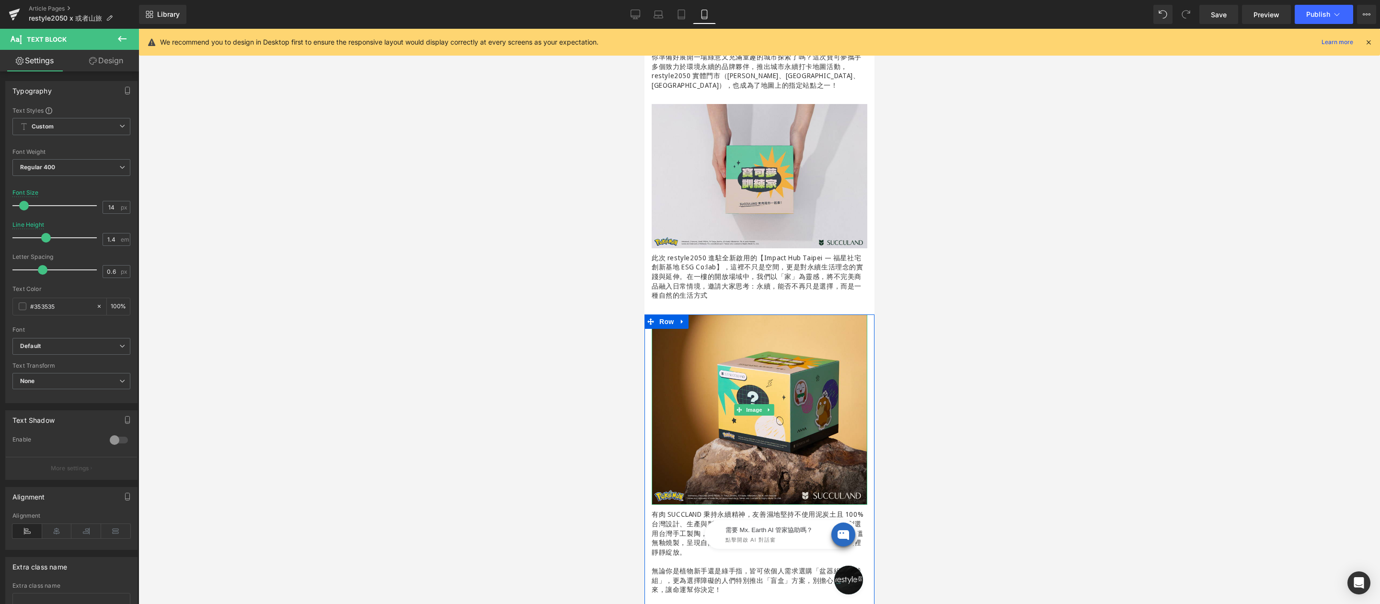
scroll to position [270, 0]
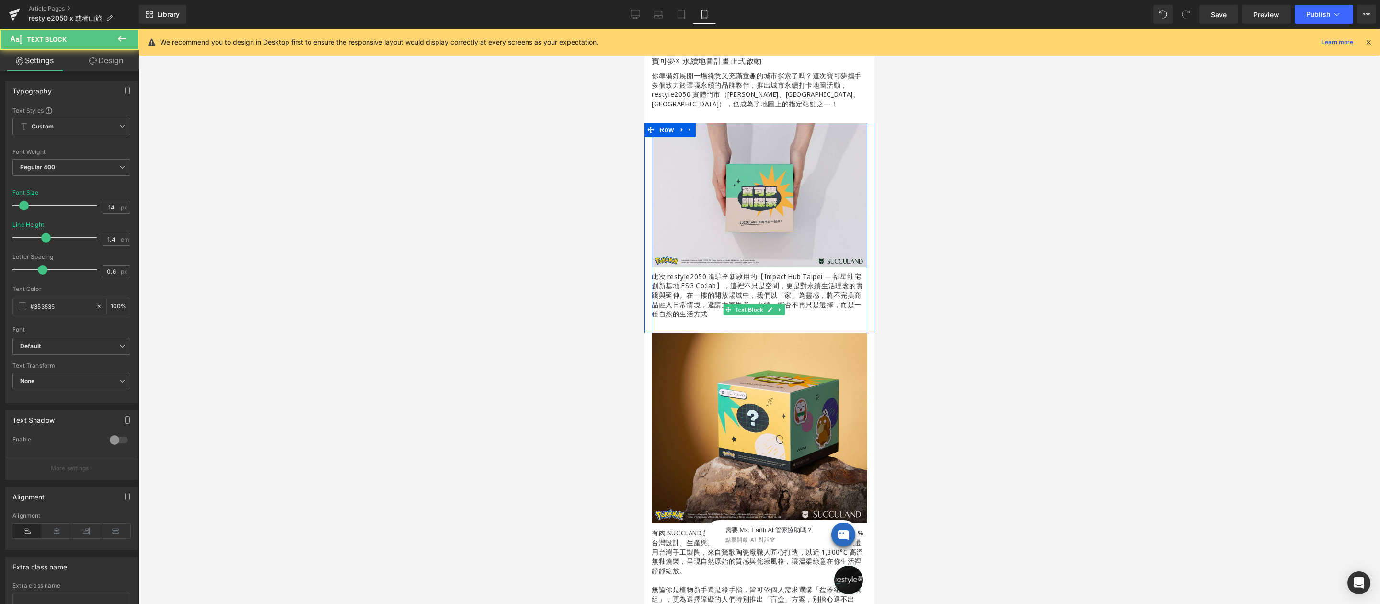
click at [709, 280] on p "此次 restyle2050 進駐全新啟用的【Impact Hub Taipei — 福星社宅創新基地 ESG Co:lab】，這裡不只是空間，更是對永續生活…" at bounding box center [759, 295] width 216 height 47
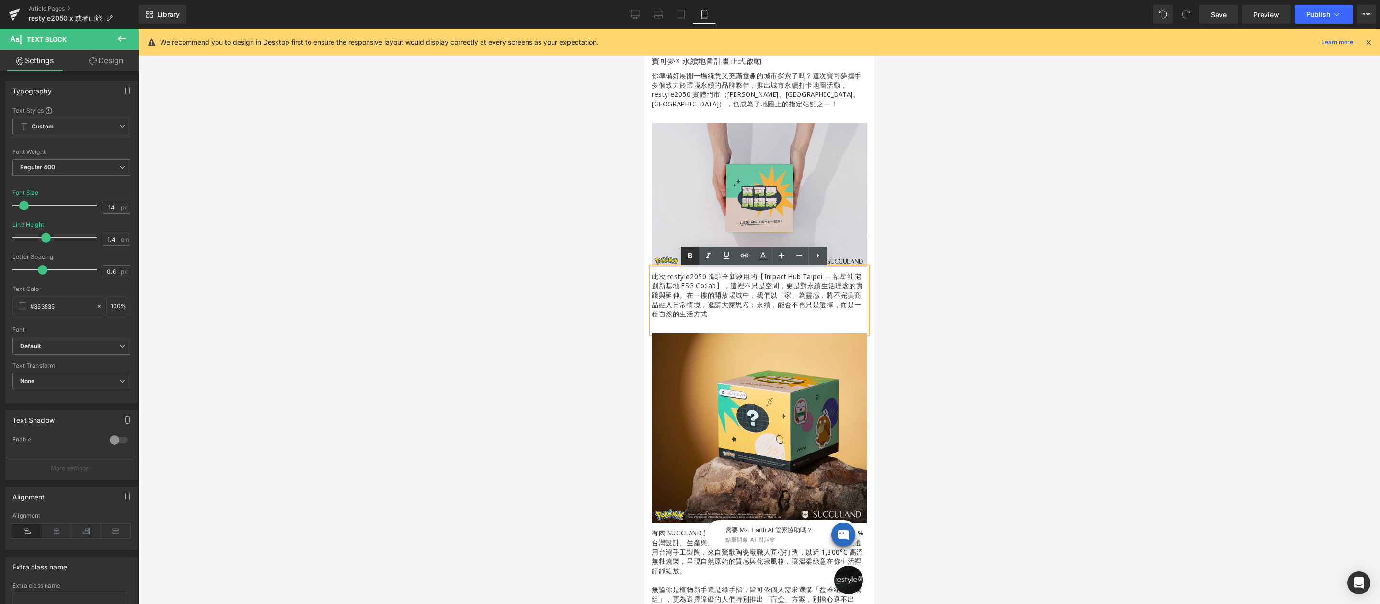
scroll to position [129, 0]
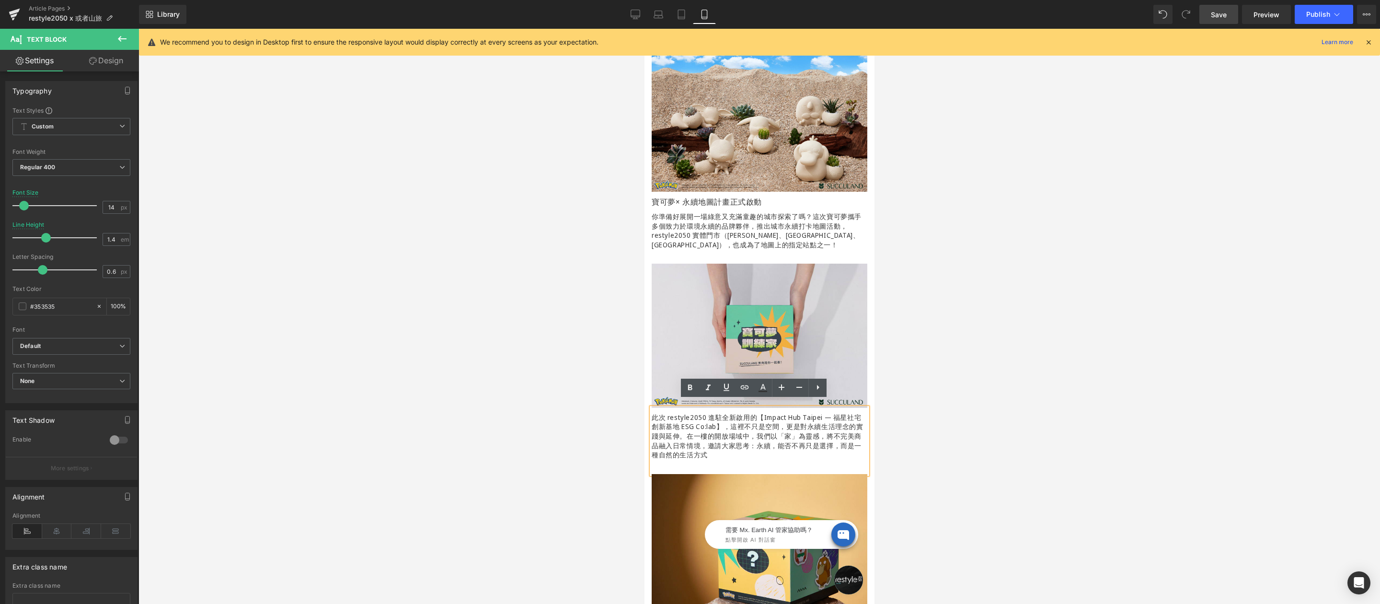
click at [1213, 15] on span "Save" at bounding box center [1219, 15] width 16 height 10
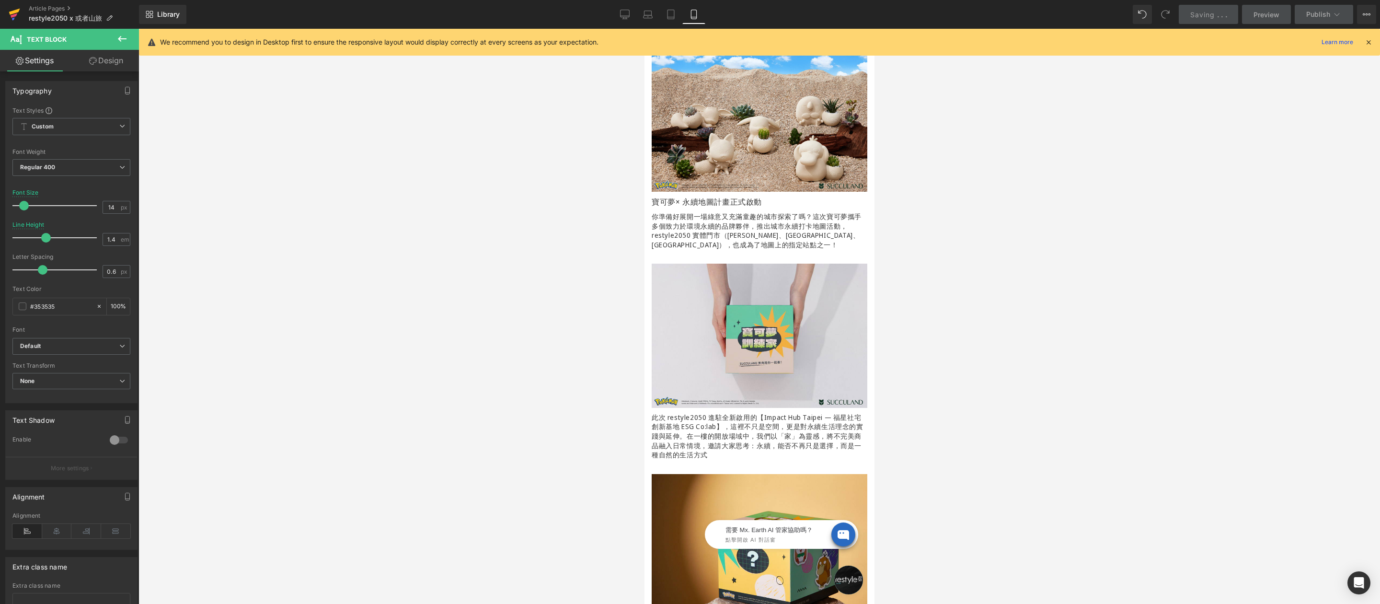
click at [15, 14] on icon at bounding box center [14, 15] width 7 height 4
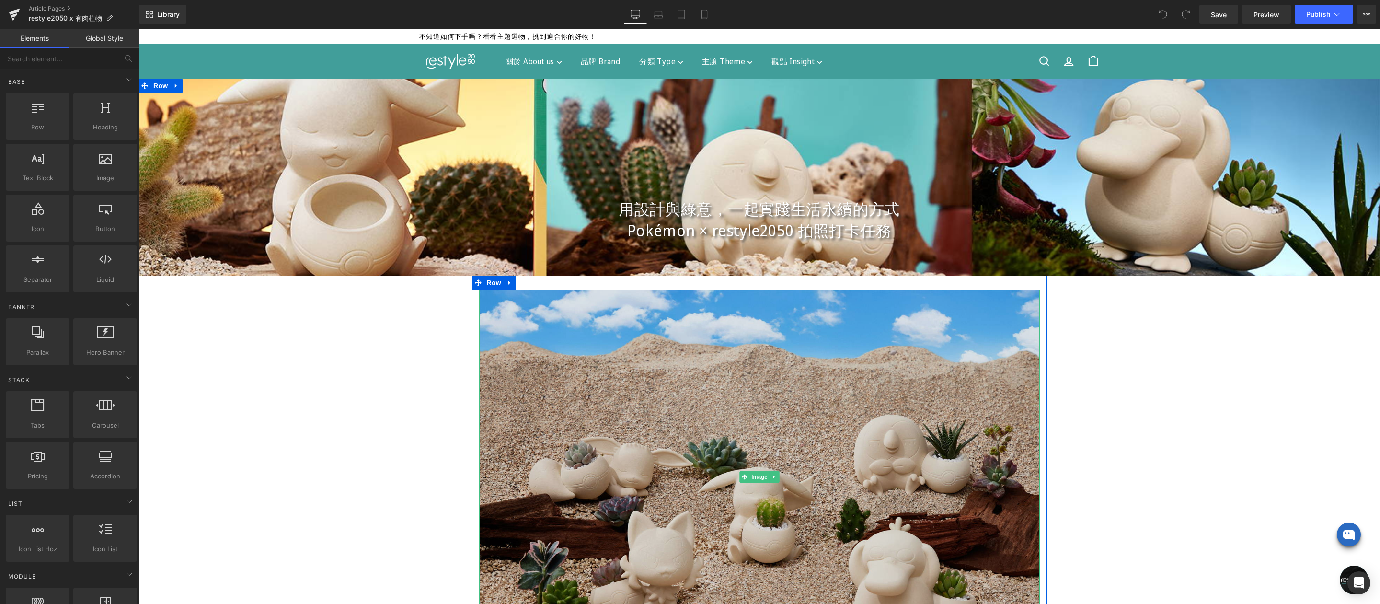
scroll to position [185, 0]
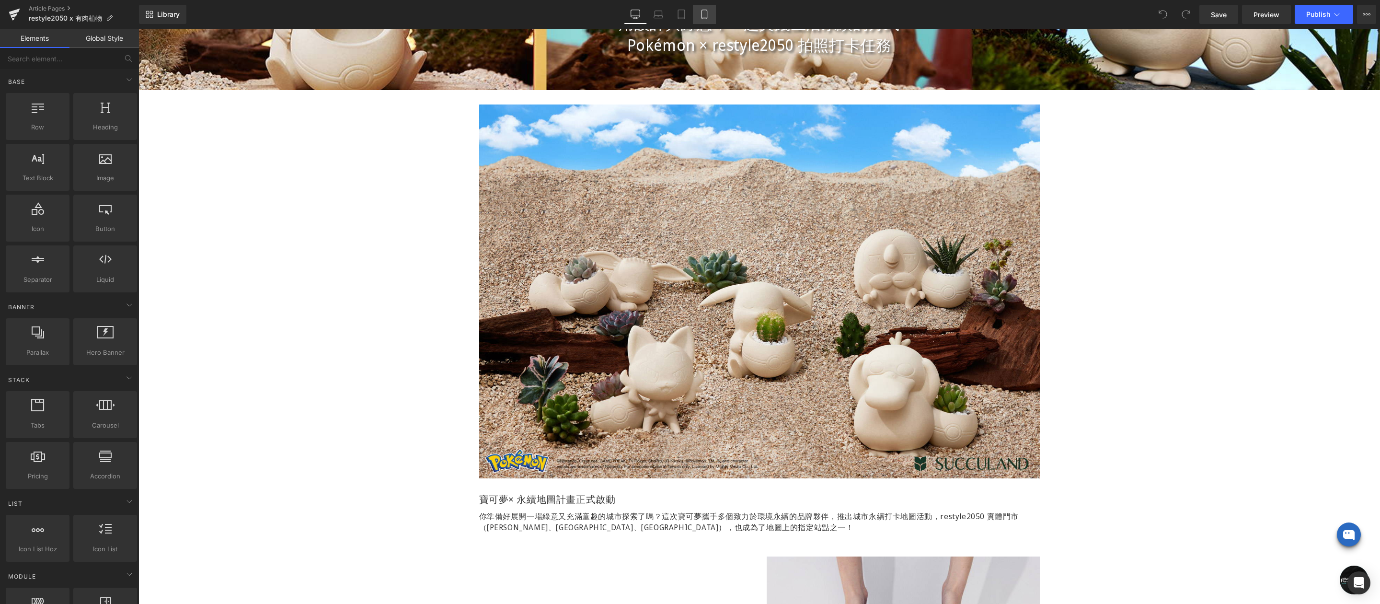
click at [704, 13] on icon at bounding box center [704, 15] width 10 height 10
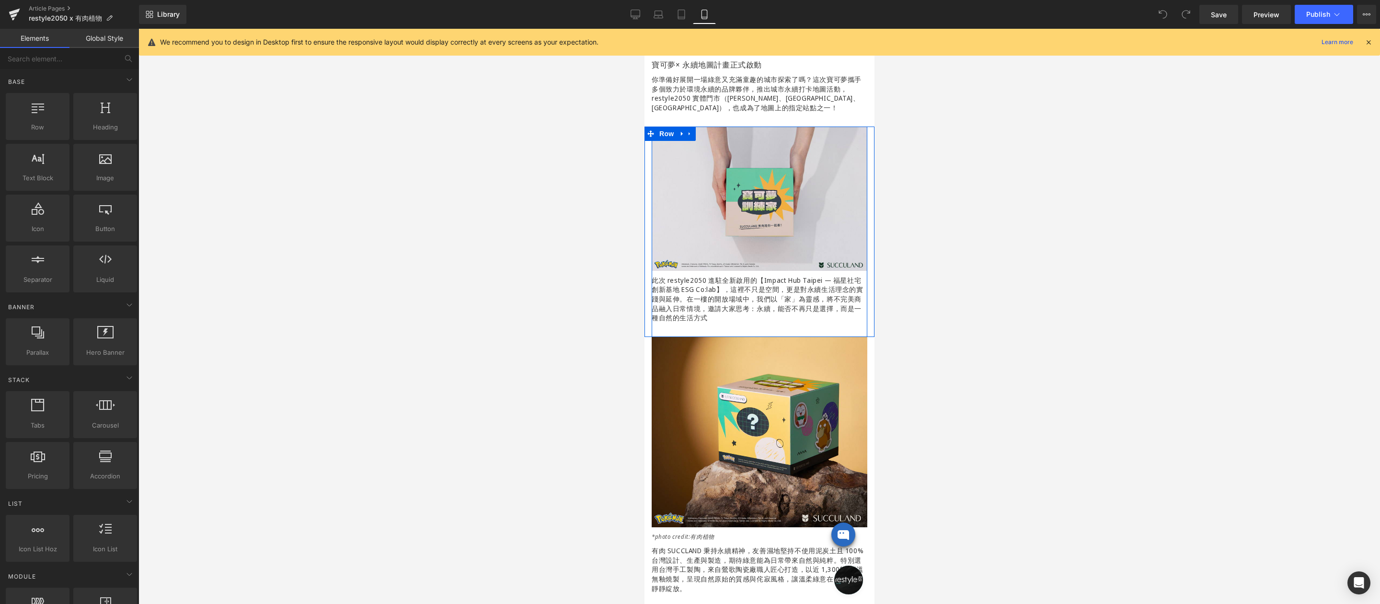
scroll to position [276, 0]
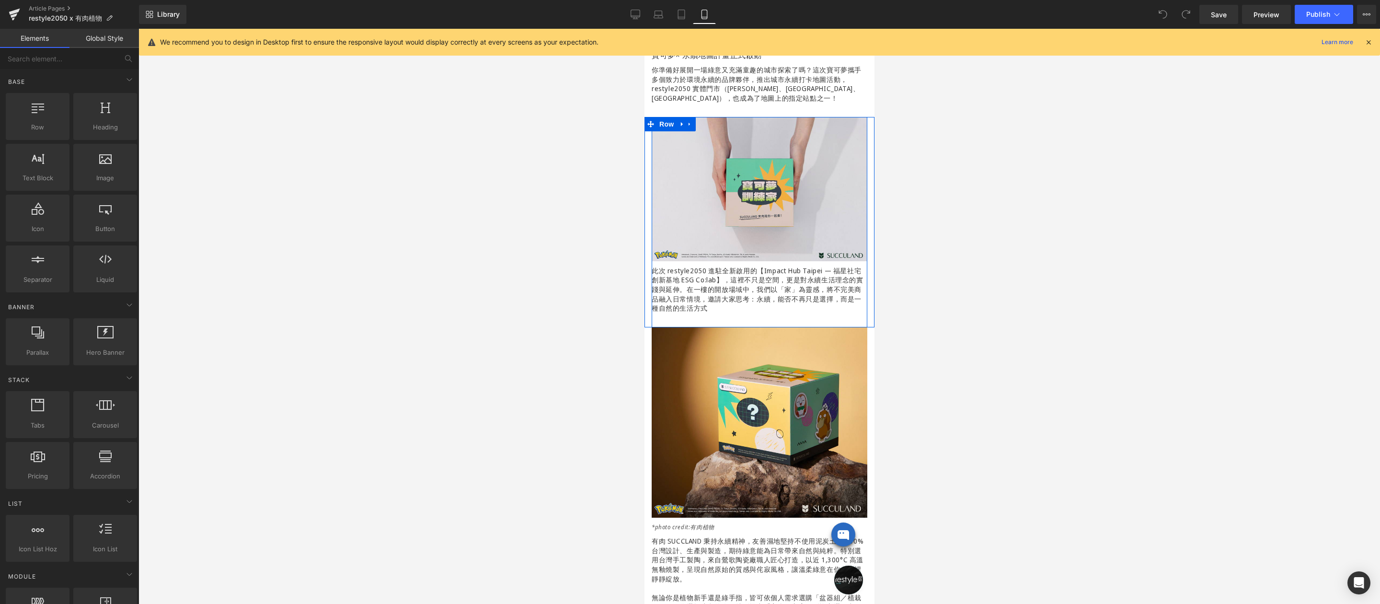
click at [689, 283] on p "此次 restyle2050 進駐全新啟用的【Impact Hub Taipei — 福星社宅創新基地 ESG Co:lab】，這裡不只是空間，更是對永續生活…" at bounding box center [759, 289] width 216 height 47
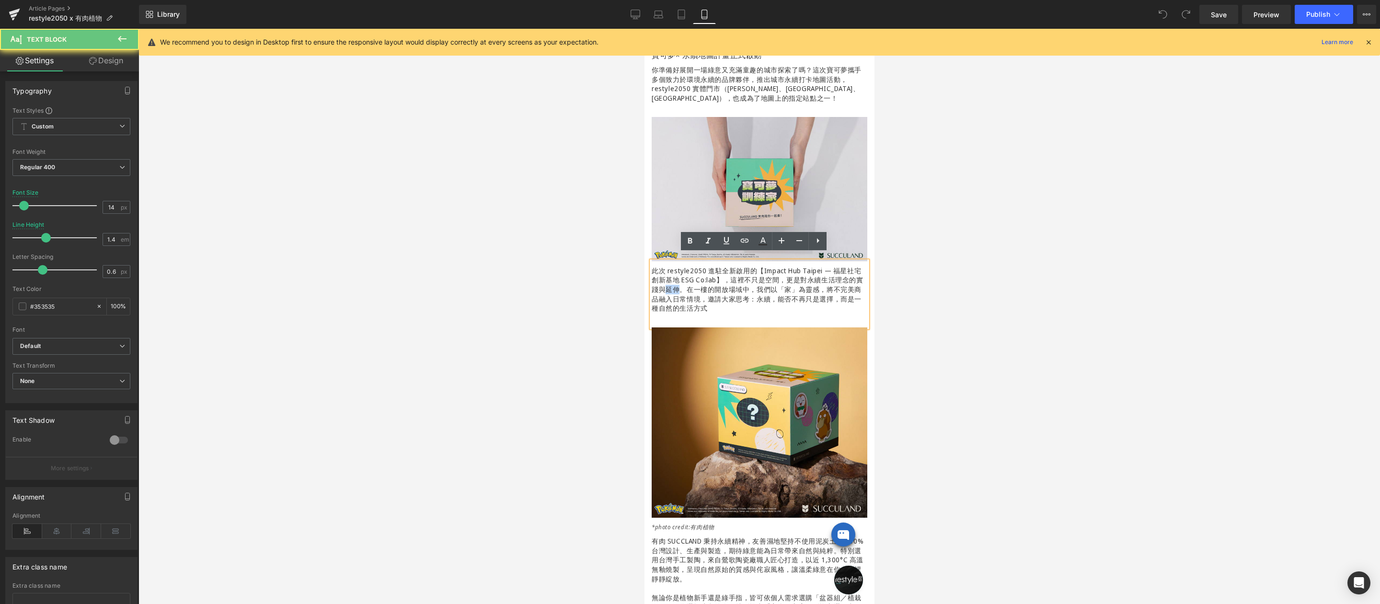
click at [689, 283] on p "此次 restyle2050 進駐全新啟用的【Impact Hub Taipei — 福星社宅創新基地 ESG Co:lab】，這裡不只是空間，更是對永續生活…" at bounding box center [759, 289] width 216 height 47
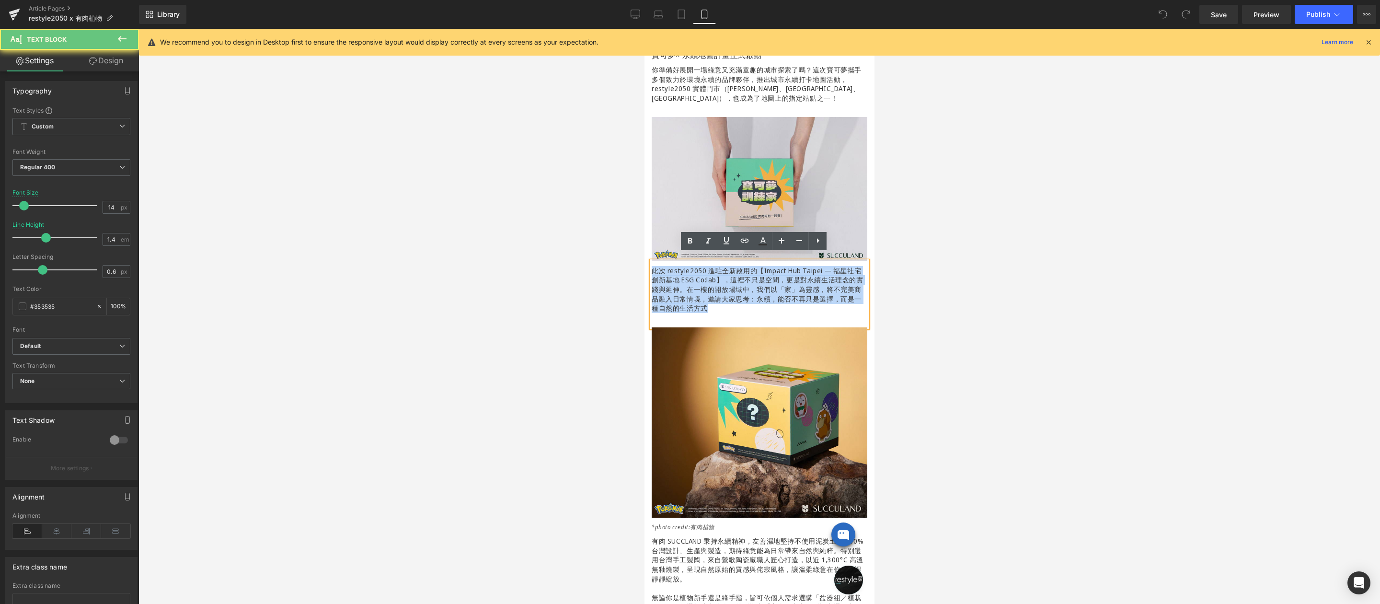
click at [689, 283] on p "此次 restyle2050 進駐全新啟用的【Impact Hub Taipei — 福星社宅創新基地 ESG Co:lab】，這裡不只是空間，更是對永續生活…" at bounding box center [759, 289] width 216 height 47
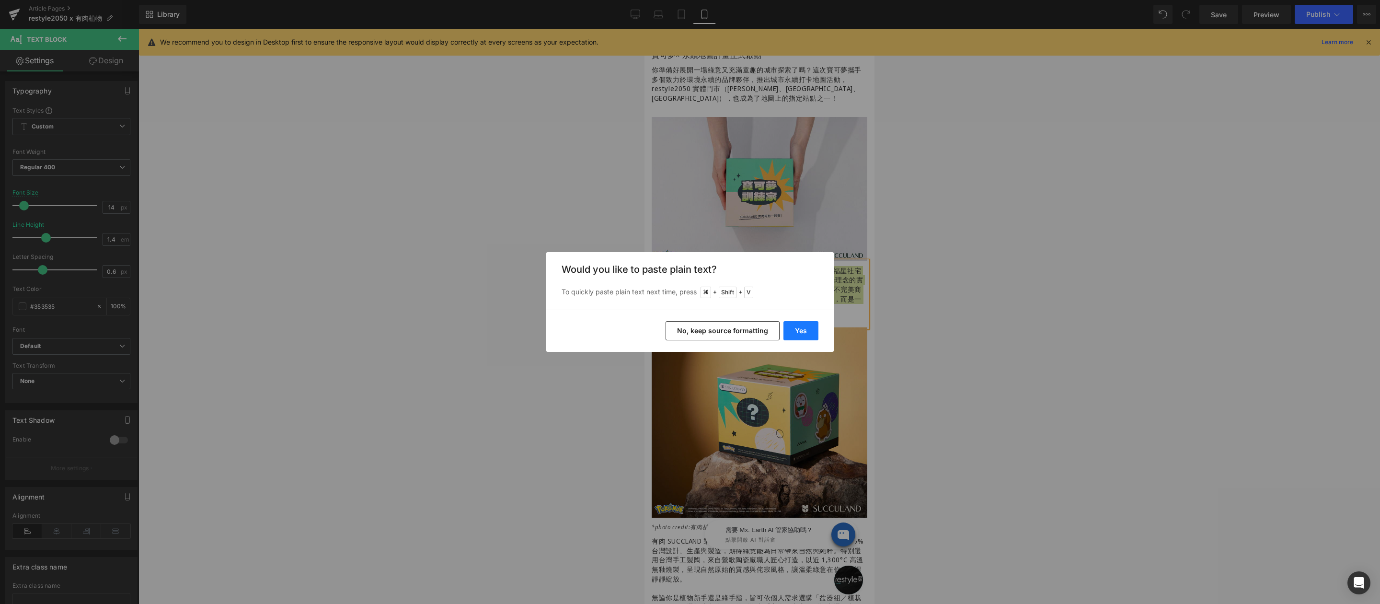
click at [811, 329] on button "Yes" at bounding box center [800, 330] width 35 height 19
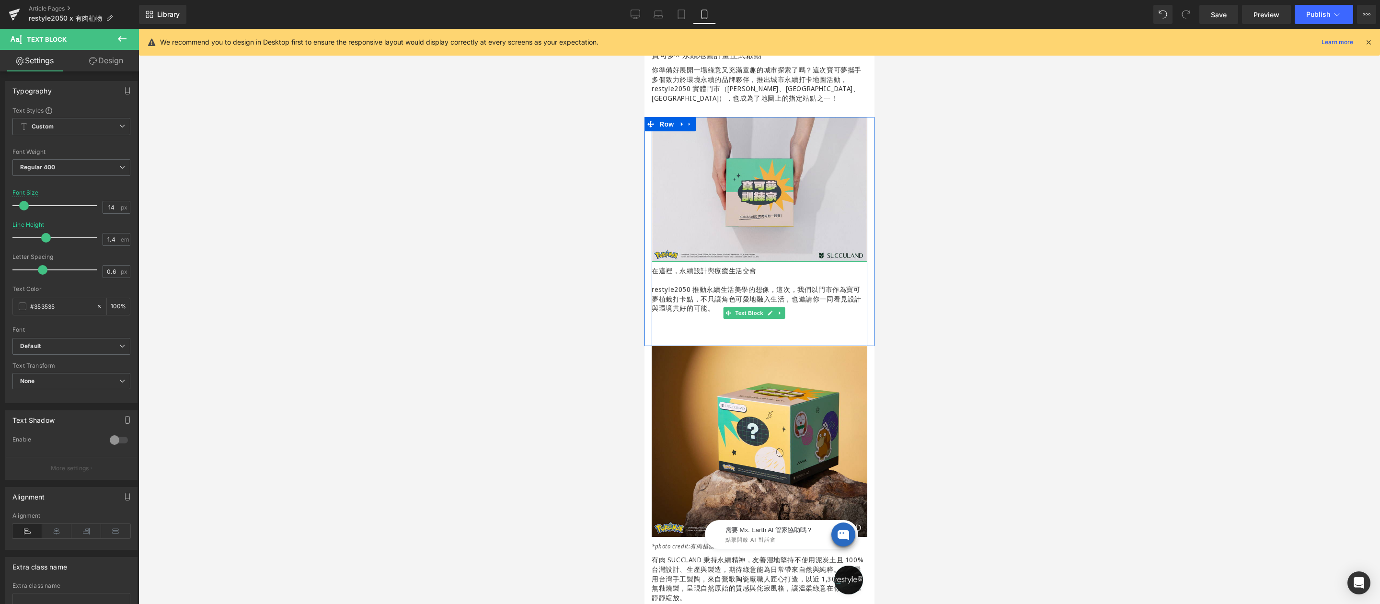
click at [647, 313] on div "Image 在這裡，永續設計與療癒生活交會 restyle2050 推動永續生活美學的想像，這次，我們以門市作為寶可夢植栽打卡點，不只讓角色可愛地融入生活，也…" at bounding box center [759, 231] width 230 height 229
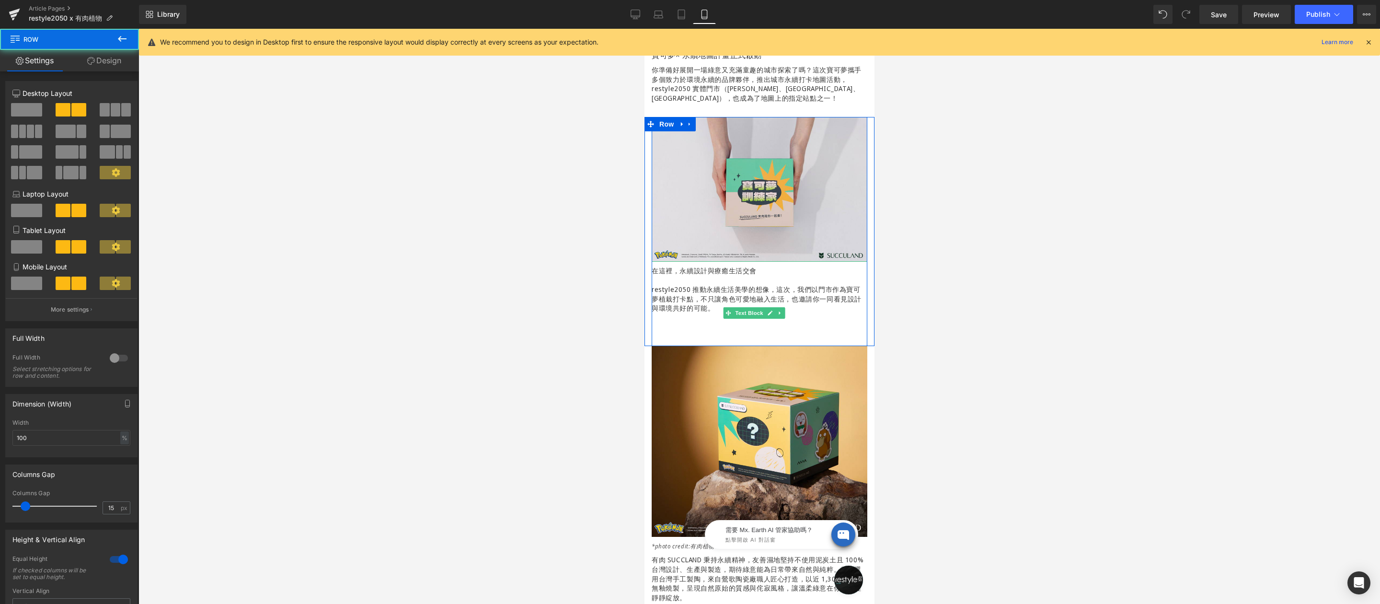
click at [672, 322] on p at bounding box center [759, 327] width 216 height 10
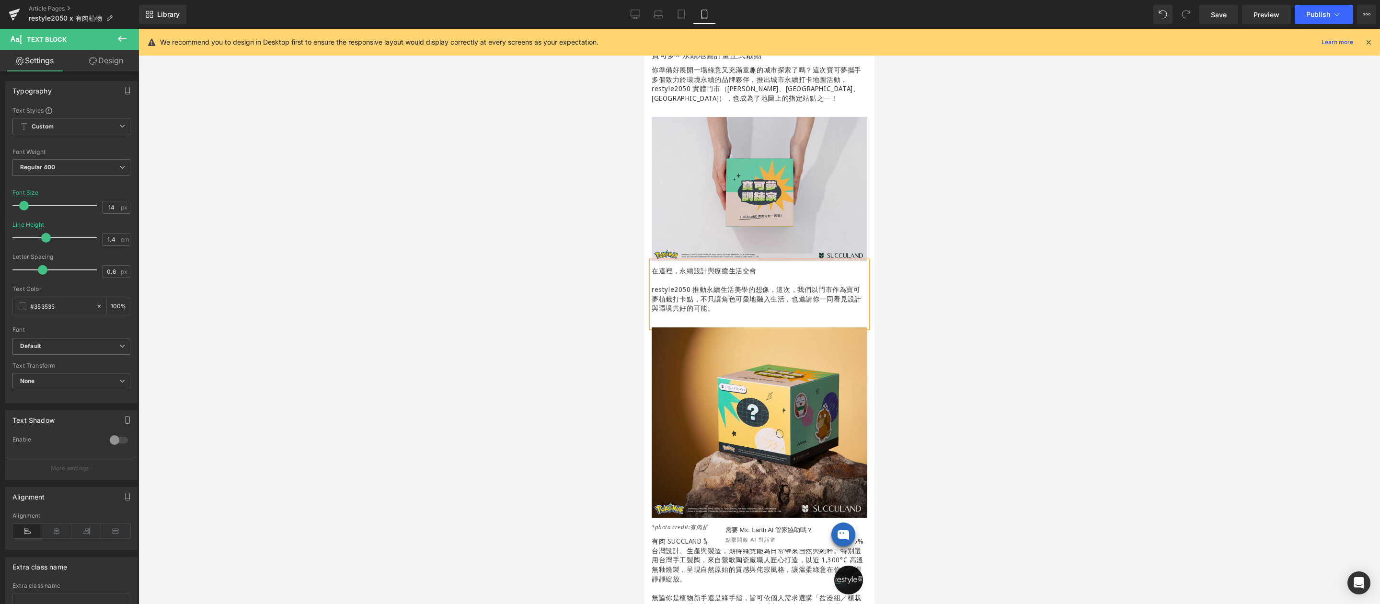
click at [659, 275] on p at bounding box center [759, 280] width 216 height 10
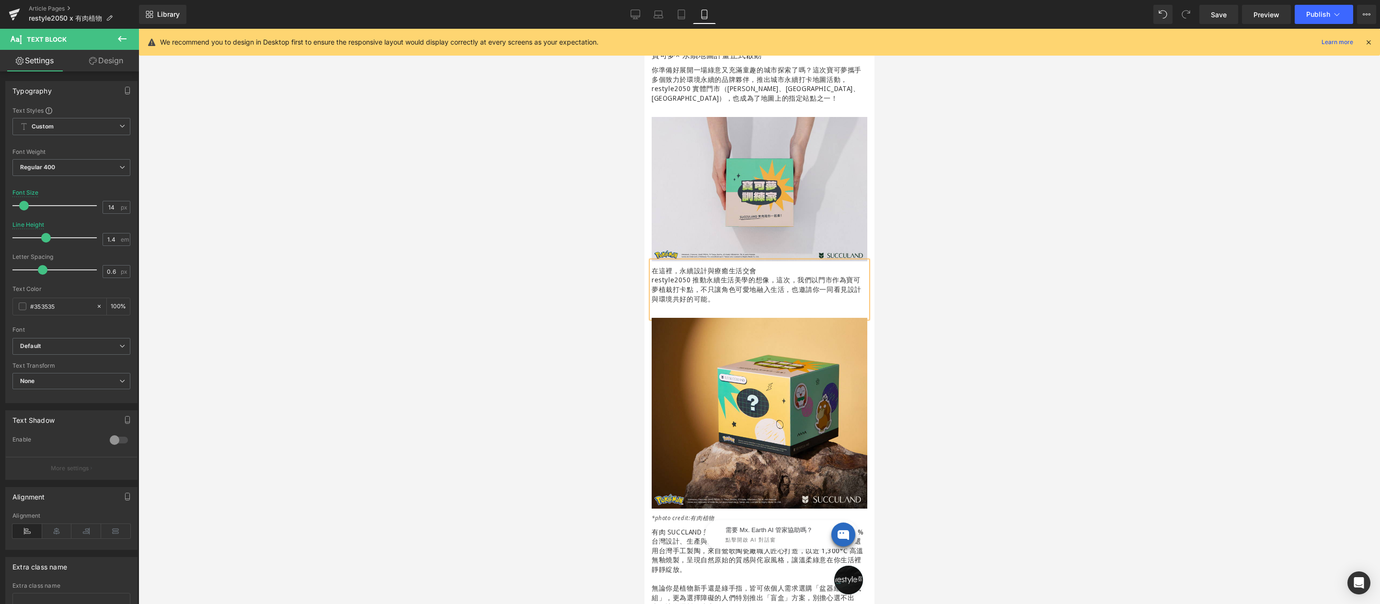
click at [755, 266] on p "在這裡，永續設計與療癒生活交會" at bounding box center [759, 271] width 216 height 10
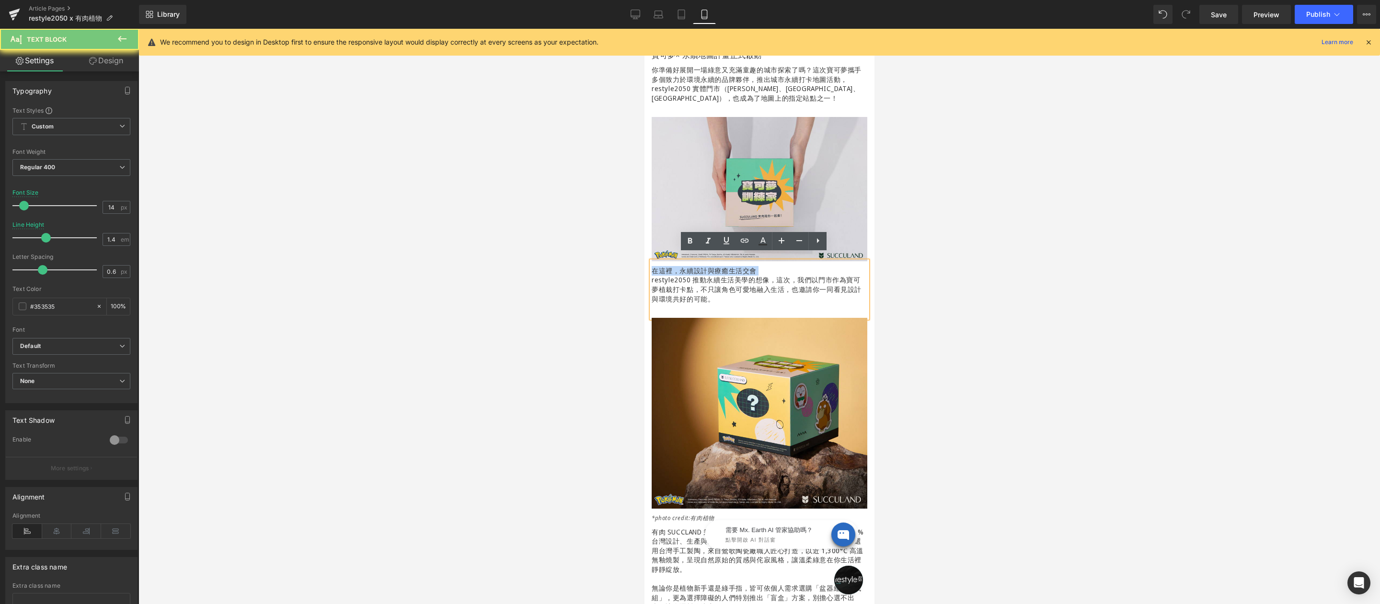
click at [755, 266] on p "在這裡，永續設計與療癒生活交會" at bounding box center [759, 271] width 216 height 10
click at [689, 237] on icon at bounding box center [689, 240] width 11 height 11
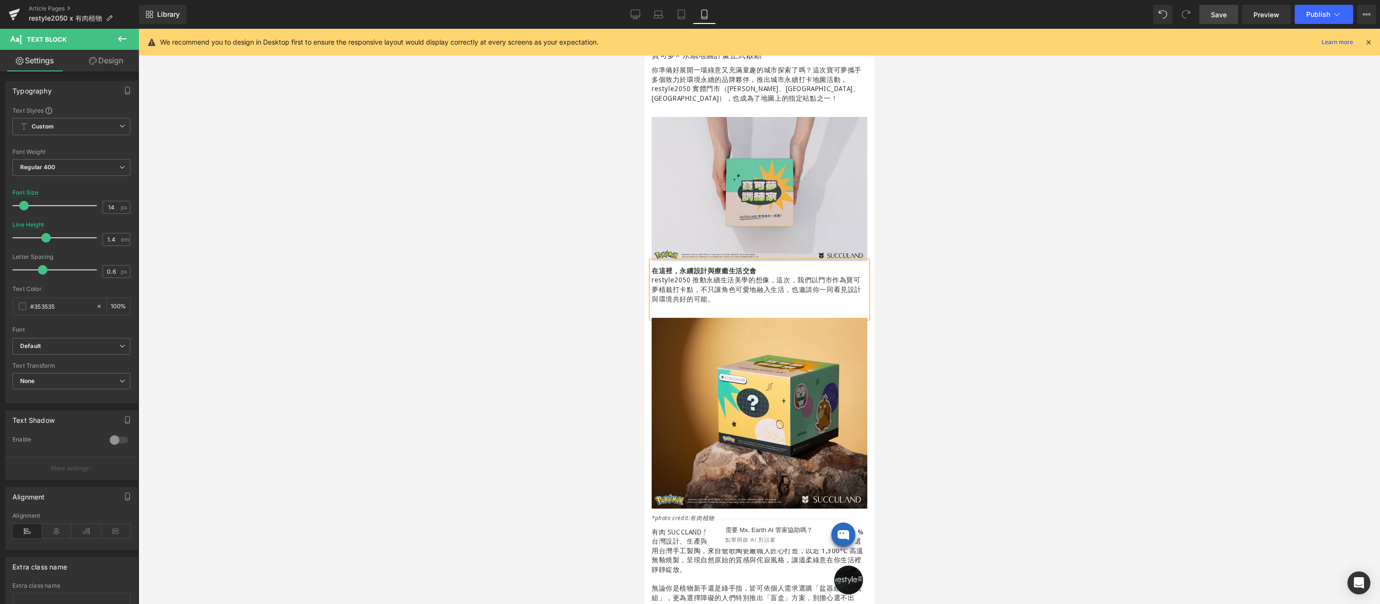
click at [1210, 15] on link "Save" at bounding box center [1218, 14] width 39 height 19
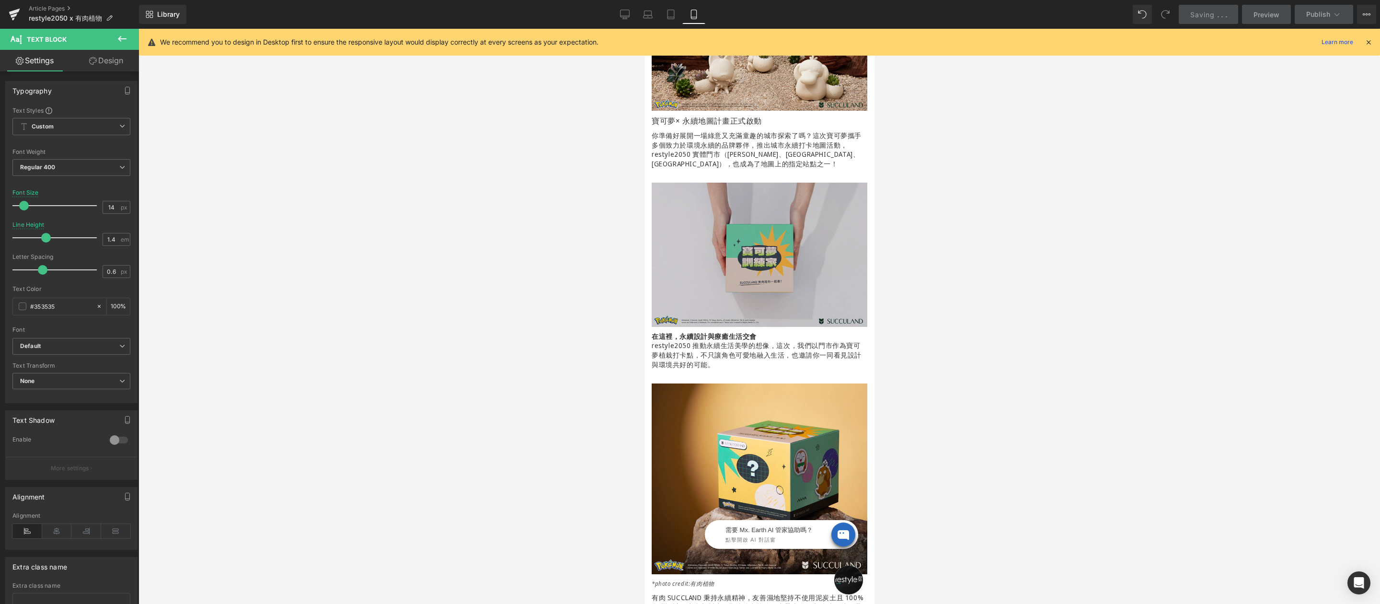
scroll to position [239, 0]
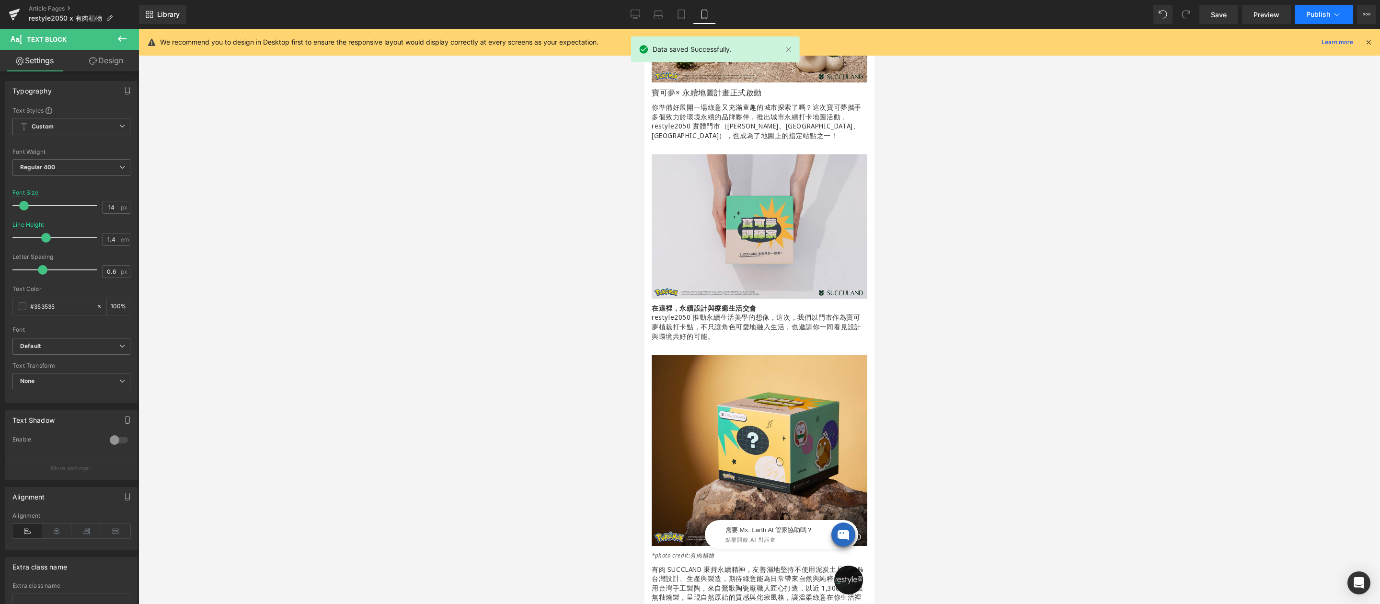
click at [1330, 10] on button "Publish" at bounding box center [1323, 14] width 58 height 19
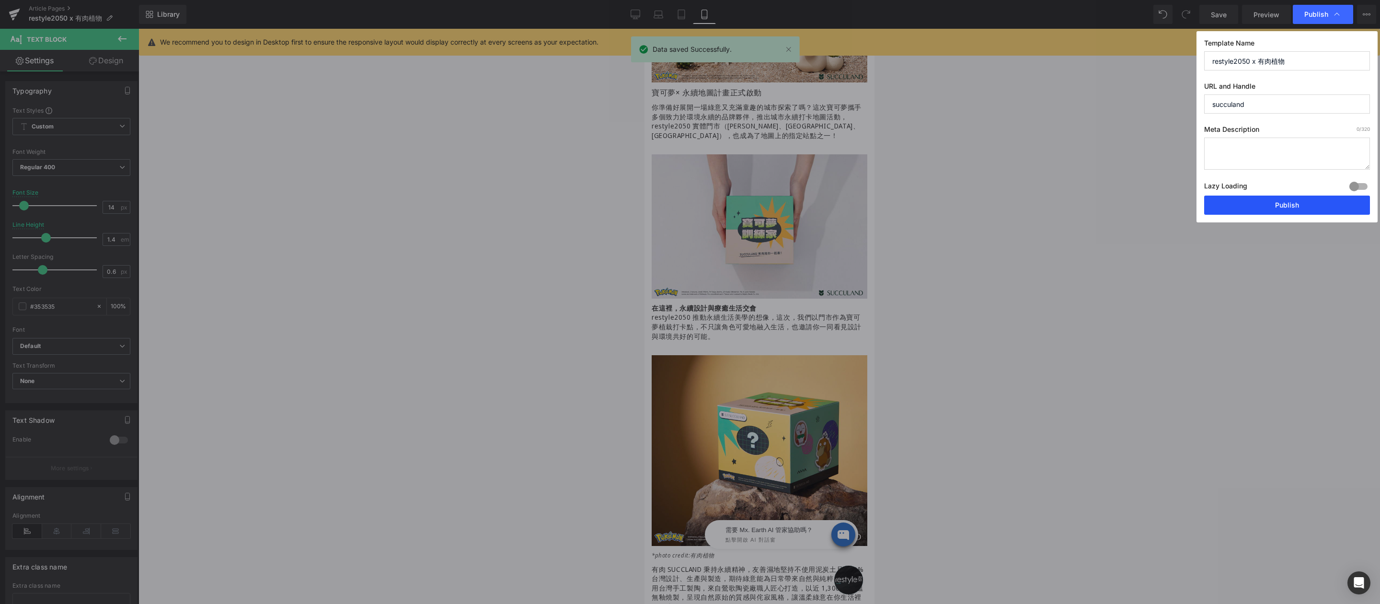
click at [1271, 206] on button "Publish" at bounding box center [1287, 204] width 166 height 19
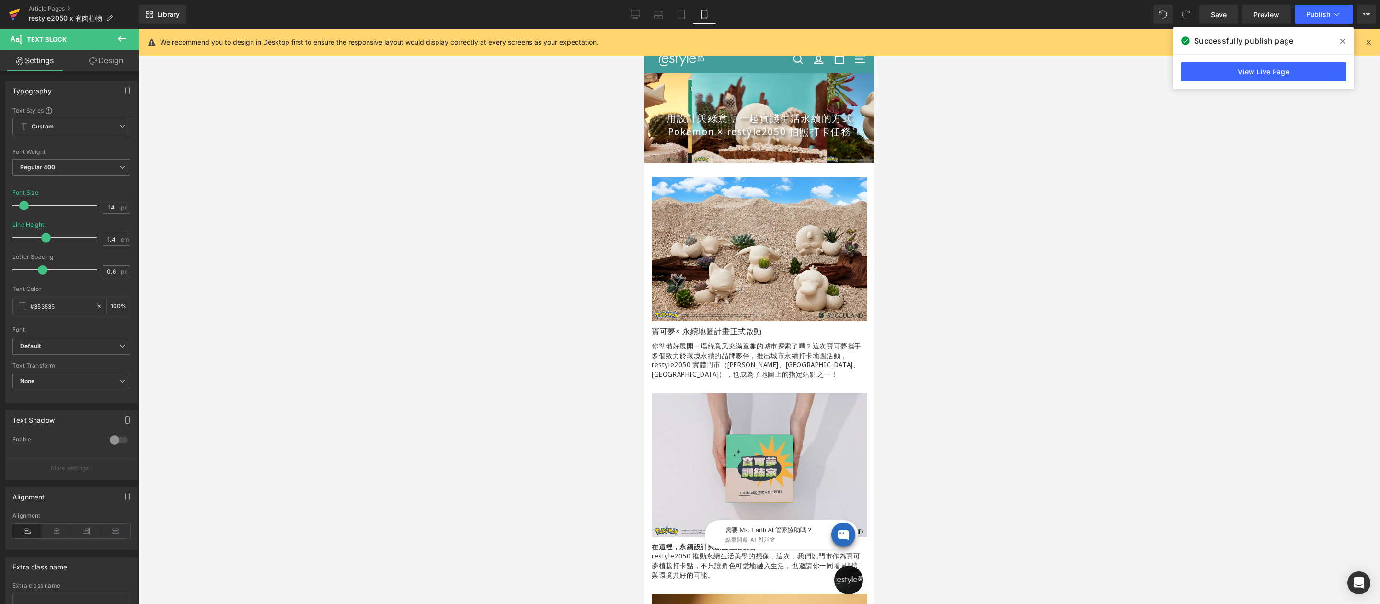
click at [16, 14] on icon at bounding box center [14, 15] width 7 height 4
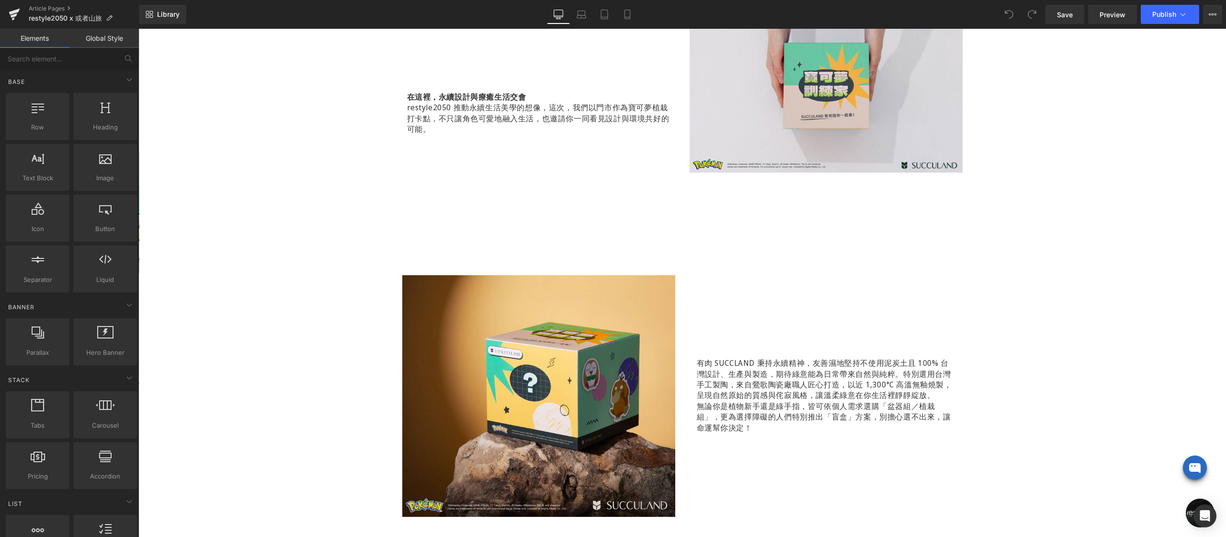
scroll to position [487, 0]
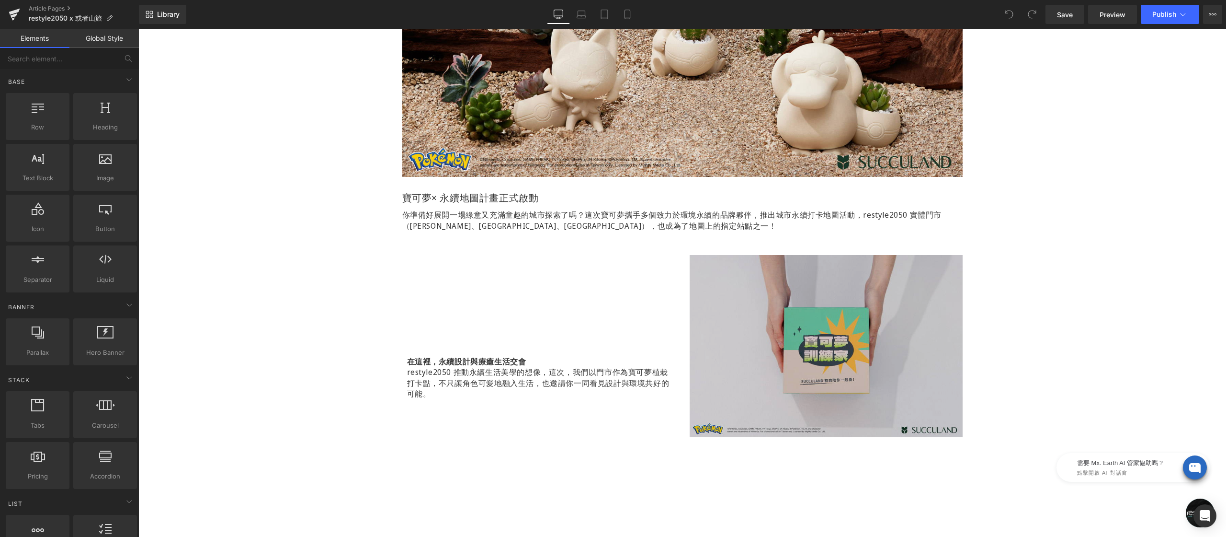
click at [789, 354] on img at bounding box center [826, 346] width 273 height 182
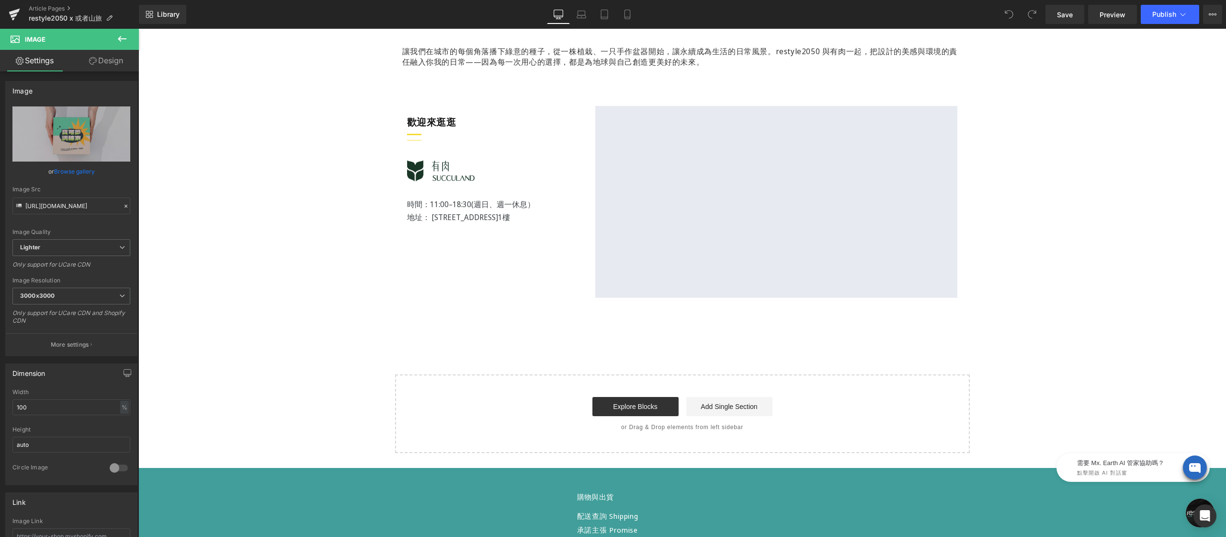
scroll to position [1474, 0]
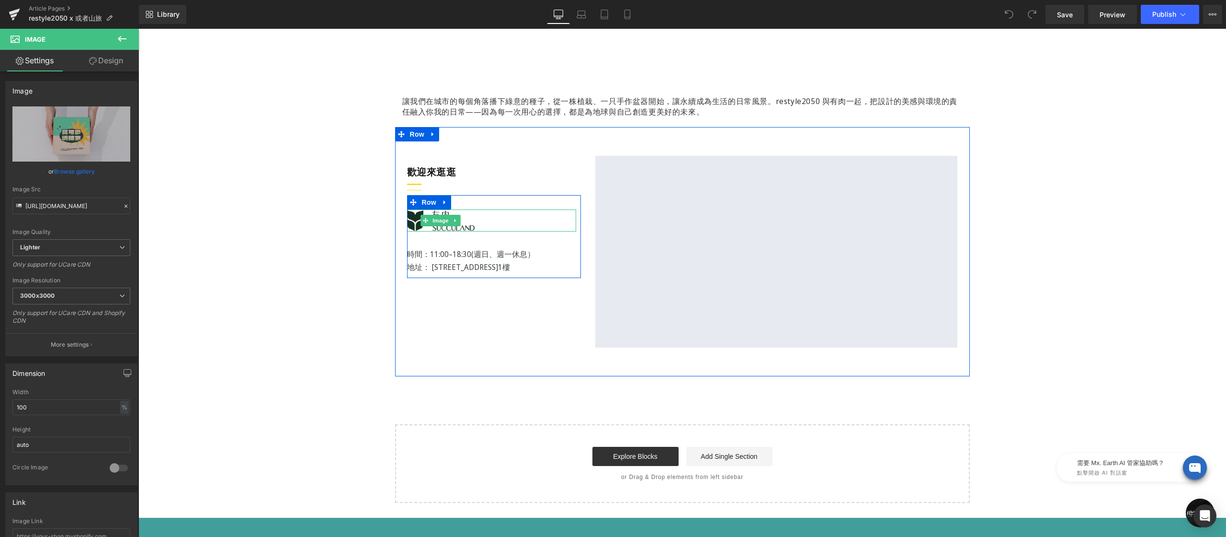
click at [435, 213] on img at bounding box center [441, 220] width 68 height 23
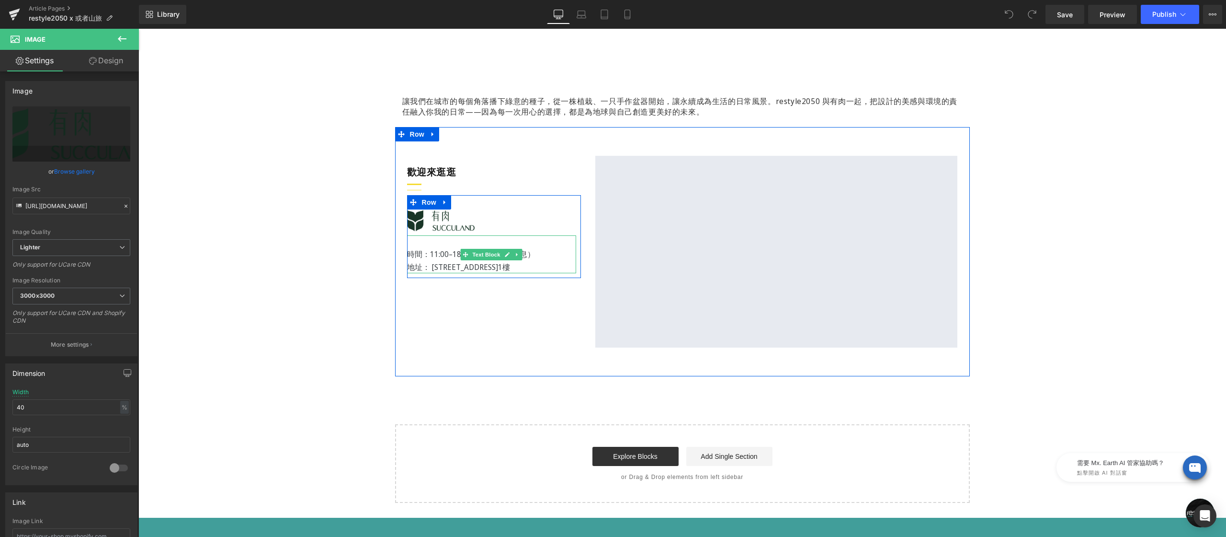
click at [464, 267] on p "地址： [STREET_ADDRESS]1樓" at bounding box center [491, 267] width 169 height 12
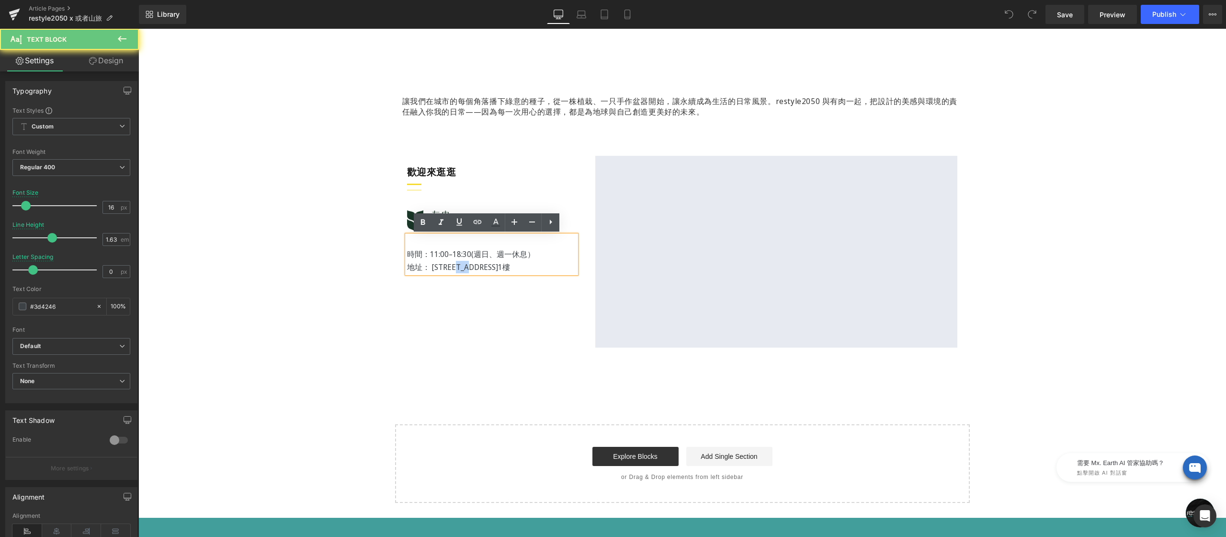
click at [464, 267] on p "地址： [STREET_ADDRESS]1樓" at bounding box center [491, 267] width 169 height 12
click at [433, 267] on p "地址： [STREET_ADDRESS]1樓" at bounding box center [491, 267] width 169 height 12
drag, startPoint x: 510, startPoint y: 266, endPoint x: 568, endPoint y: 265, distance: 58.5
click at [568, 265] on p "地址： [STREET_ADDRESS]1樓" at bounding box center [491, 267] width 169 height 12
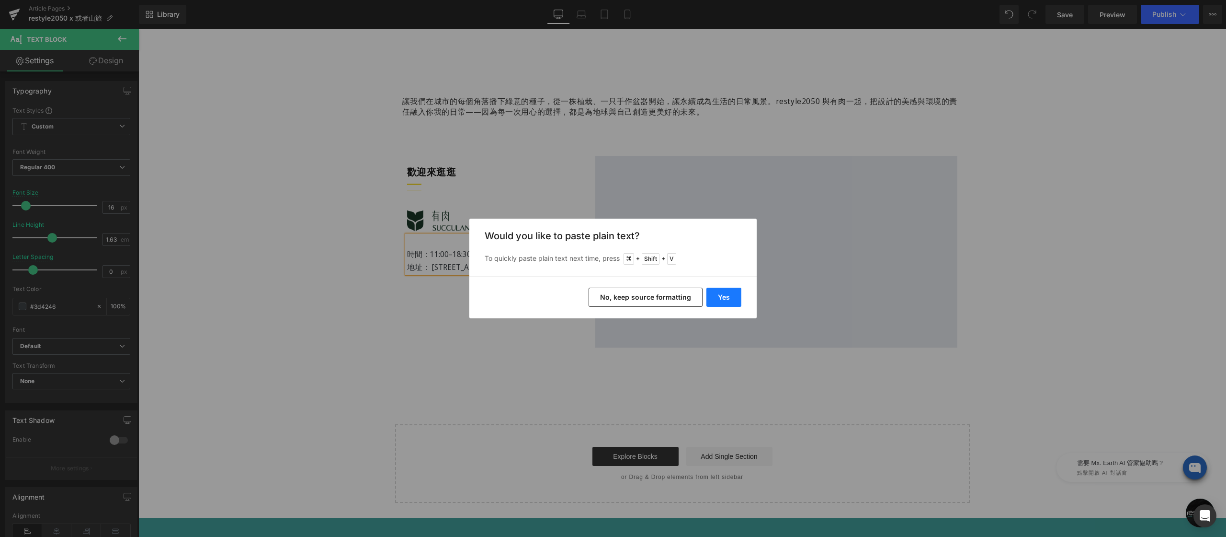
drag, startPoint x: 726, startPoint y: 294, endPoint x: 587, endPoint y: 265, distance: 141.9
click at [726, 294] on button "Yes" at bounding box center [724, 296] width 35 height 19
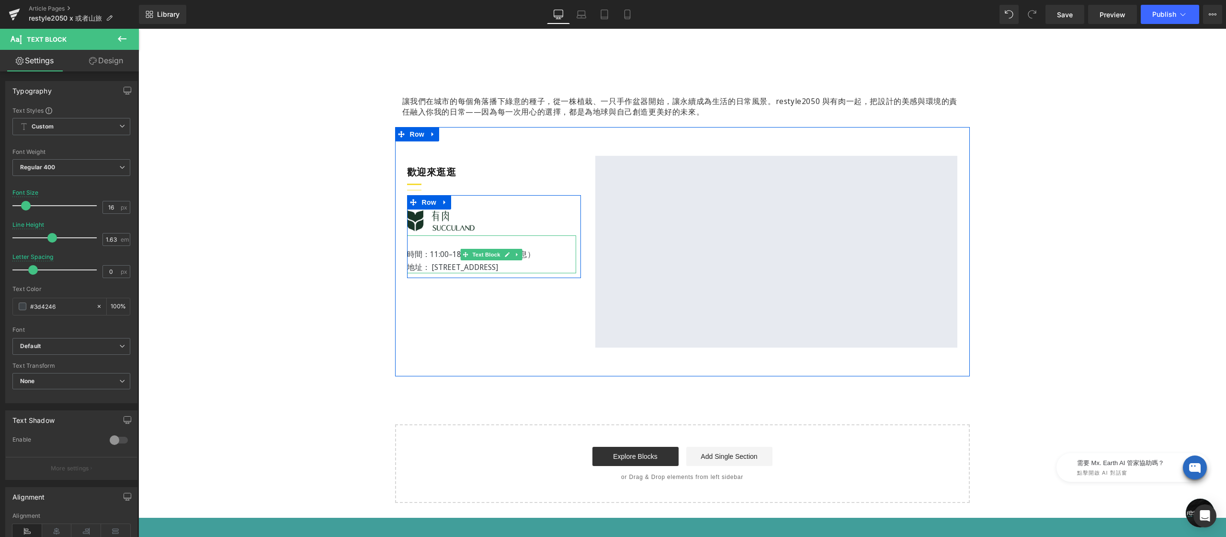
click at [437, 260] on p "時間：11:00–18:30(週日、週一休息）" at bounding box center [491, 247] width 169 height 25
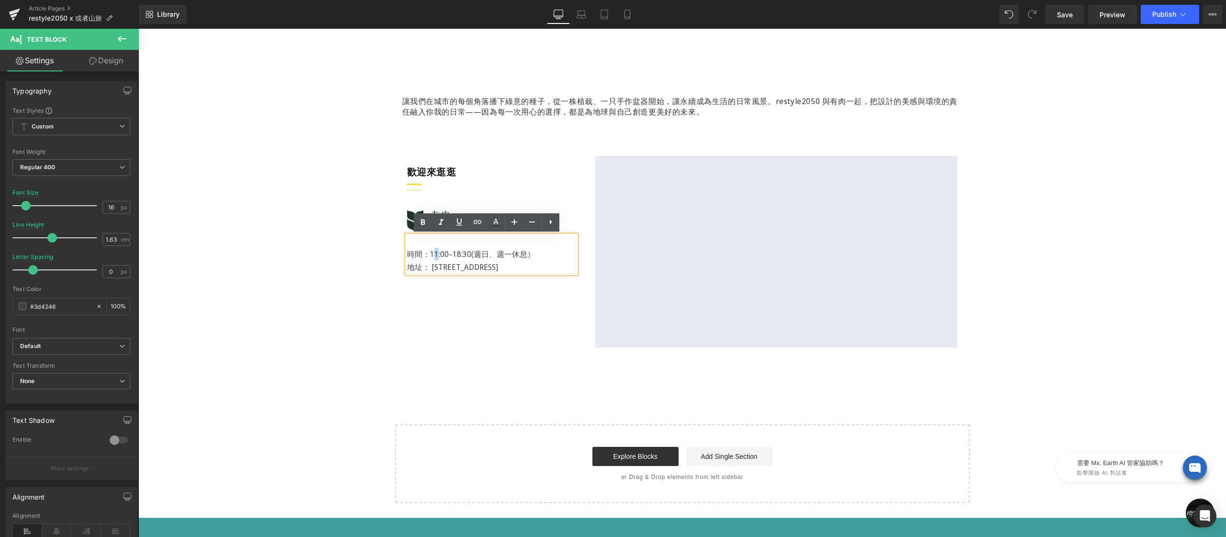
click at [427, 254] on span "時間：11:00–18:30(週日、週一休息）" at bounding box center [471, 254] width 128 height 11
click at [428, 251] on span "時間：10:00–18:30(週日、週一休息）" at bounding box center [471, 254] width 128 height 11
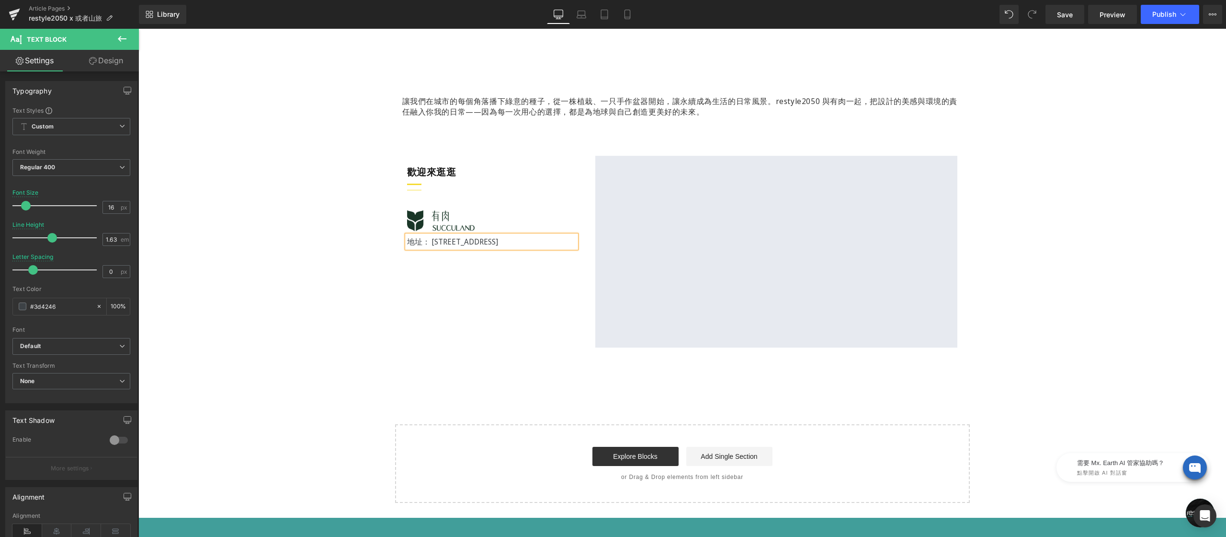
click at [401, 323] on div "歡迎來逛逛 Heading Separator Separator Image 地址： 31441新竹縣北埔鄉長興街5號 Text Block Row Goo…" at bounding box center [682, 251] width 575 height 249
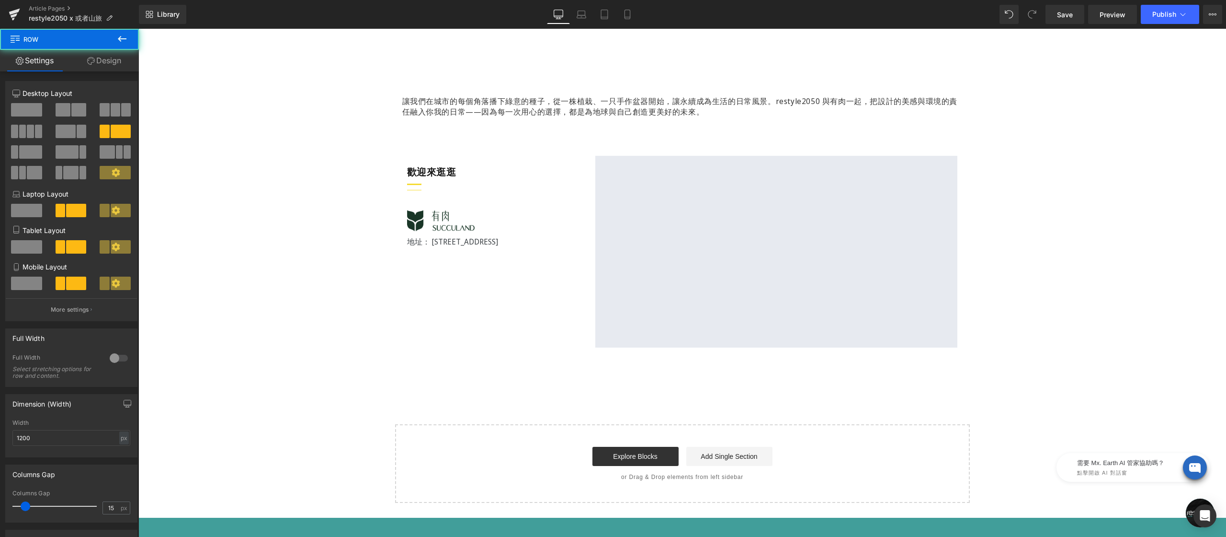
scroll to position [1466, 0]
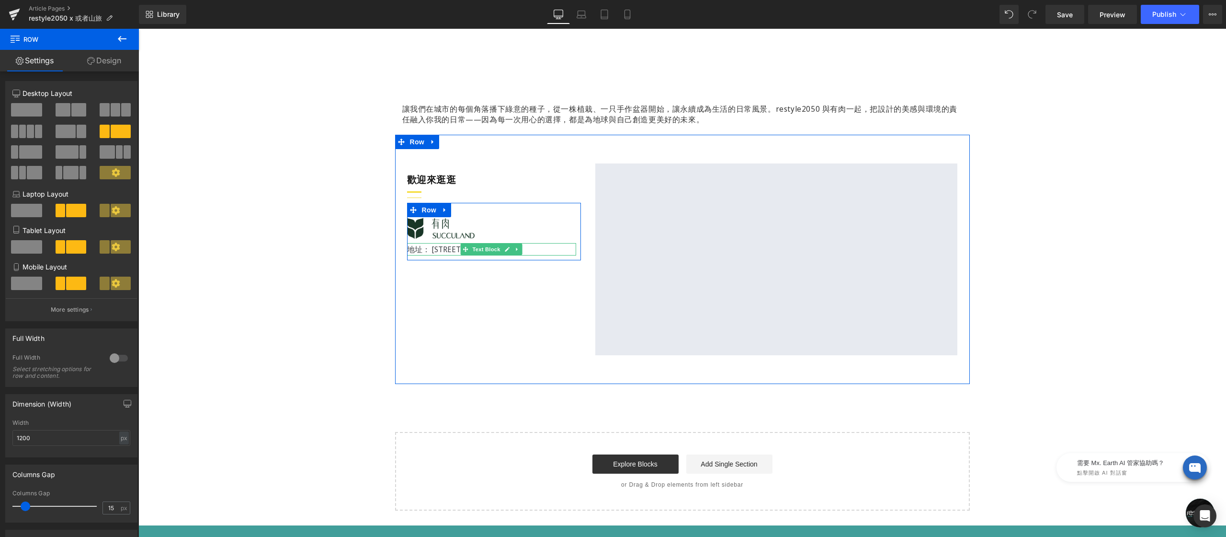
click at [422, 253] on div at bounding box center [491, 254] width 169 height 2
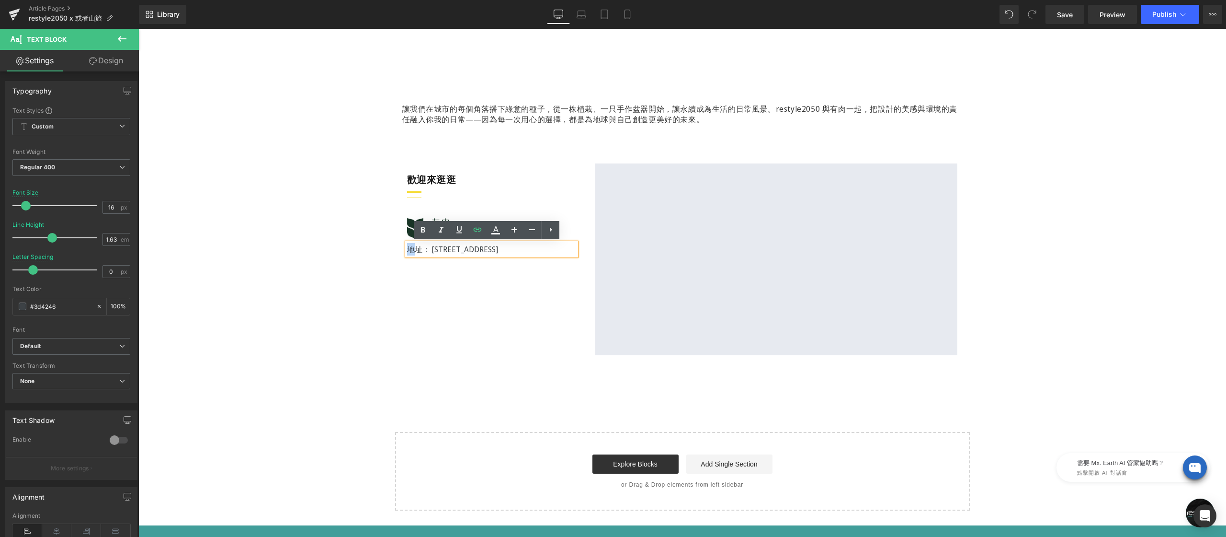
drag, startPoint x: 409, startPoint y: 251, endPoint x: 334, endPoint y: 250, distance: 74.3
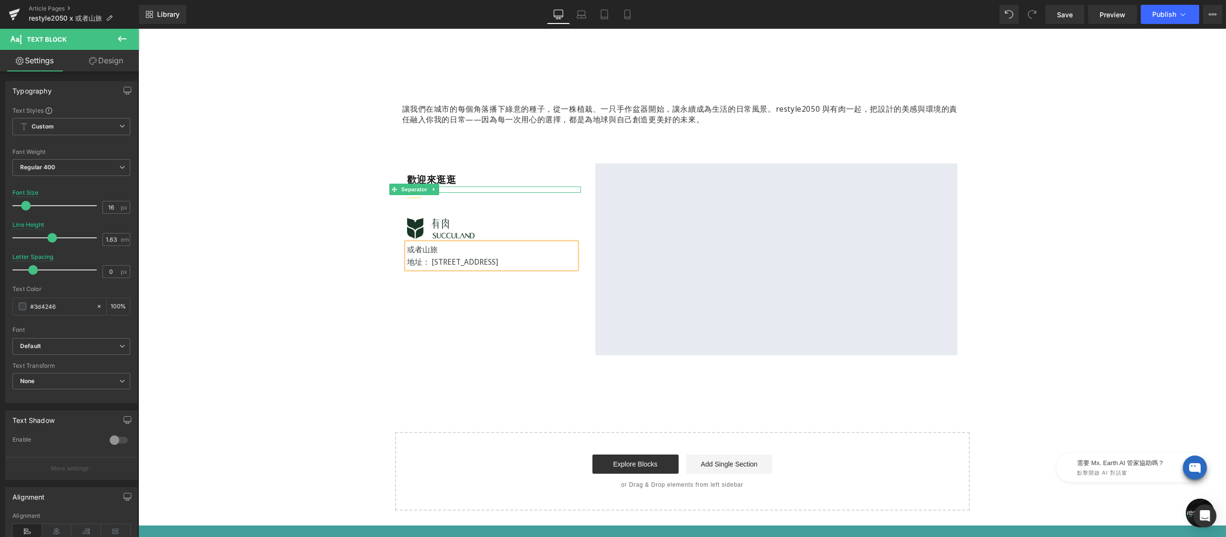
click at [411, 189] on div "Separator" at bounding box center [494, 189] width 174 height 6
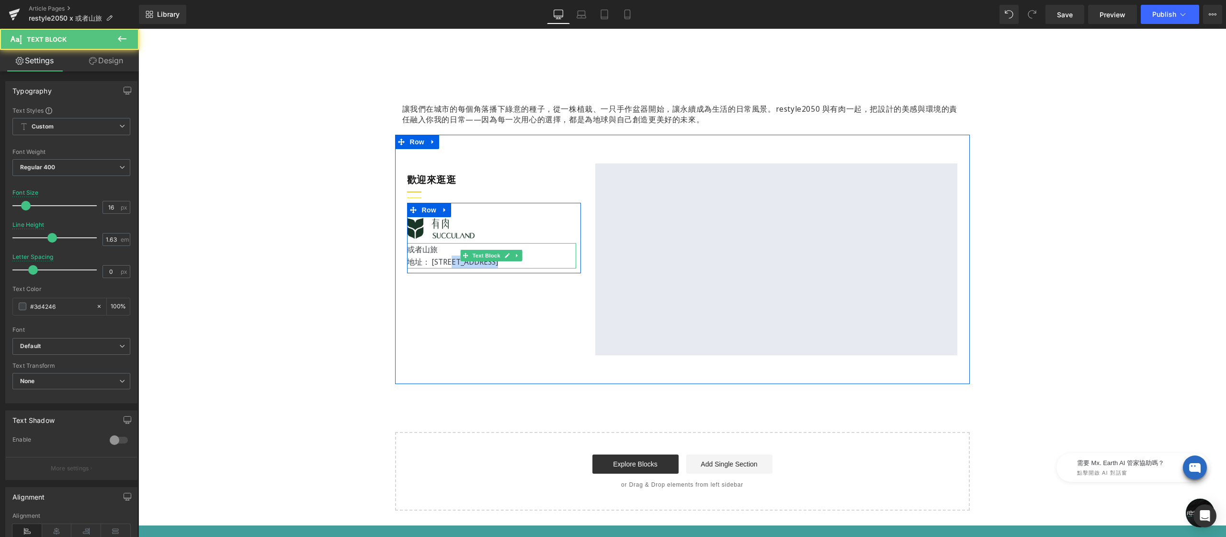
drag, startPoint x: 470, startPoint y: 258, endPoint x: 542, endPoint y: 259, distance: 71.9
click at [542, 259] on p "地址： 31441新竹縣北埔鄉長興街5號" at bounding box center [491, 261] width 169 height 12
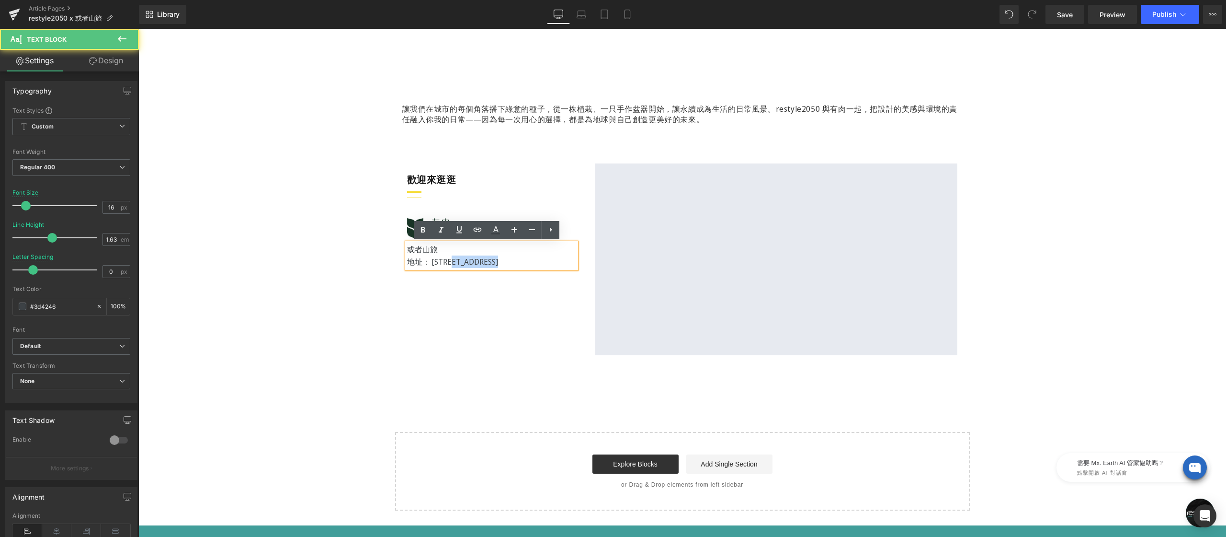
copy span "新竹縣北埔鄉長興街5號"
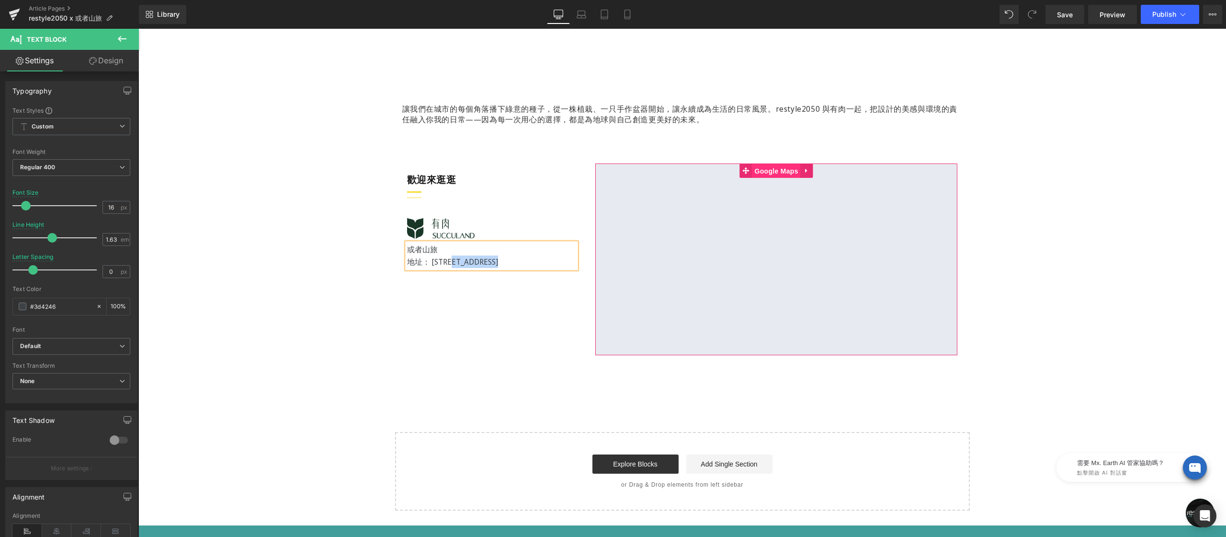
click at [768, 171] on span "Google Maps" at bounding box center [777, 171] width 48 height 14
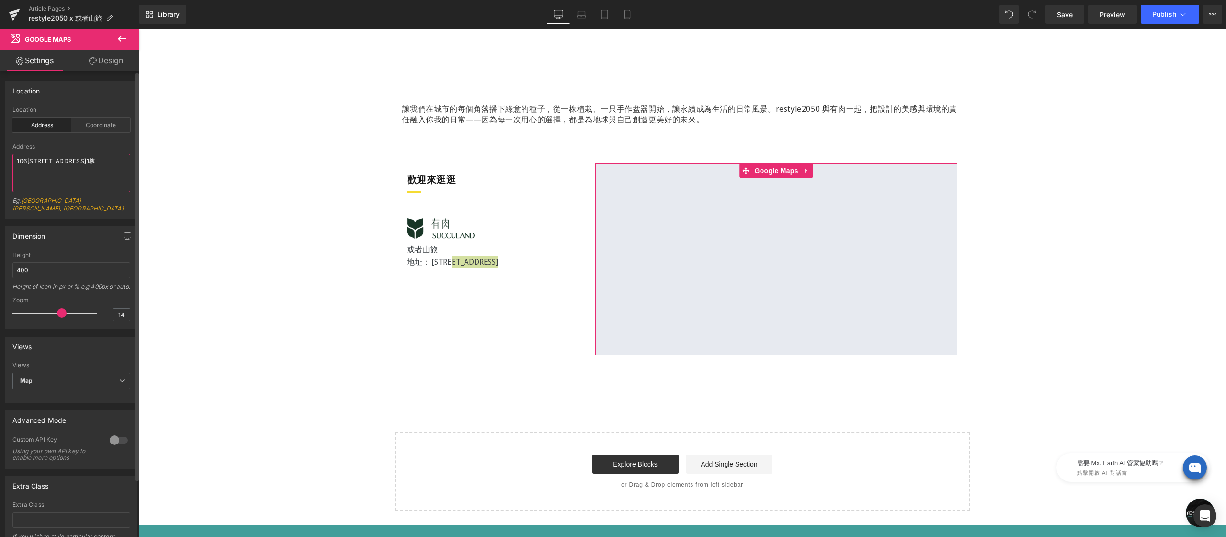
click at [115, 166] on textarea "106台北市大安區四維路76巷19號1樓" at bounding box center [71, 173] width 118 height 38
type textarea "新竹縣北埔鄉長興街5號"
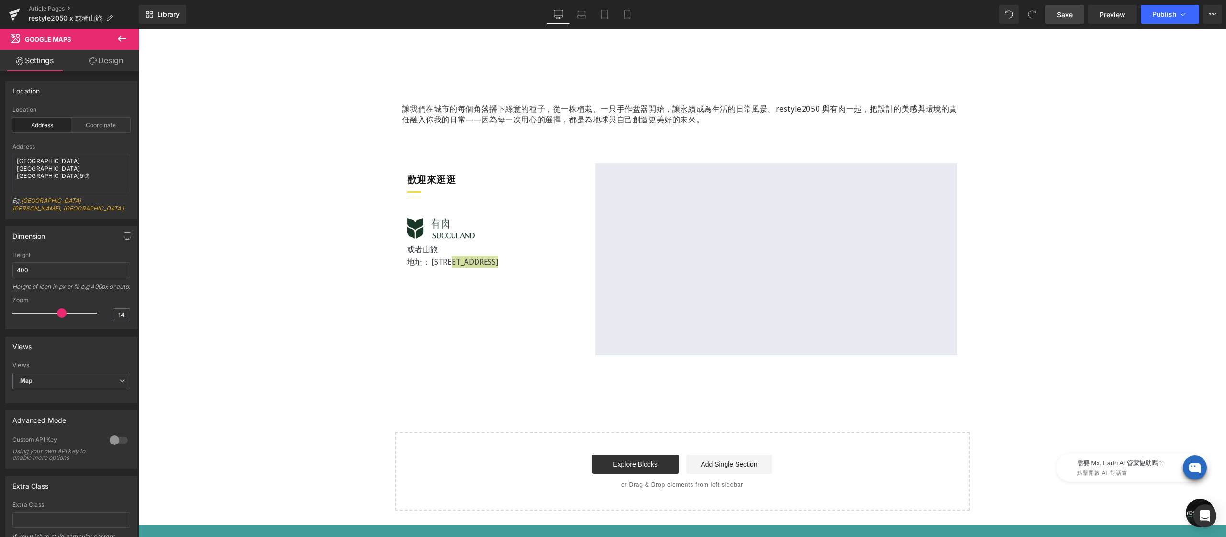
click at [1066, 15] on span "Save" at bounding box center [1065, 15] width 16 height 10
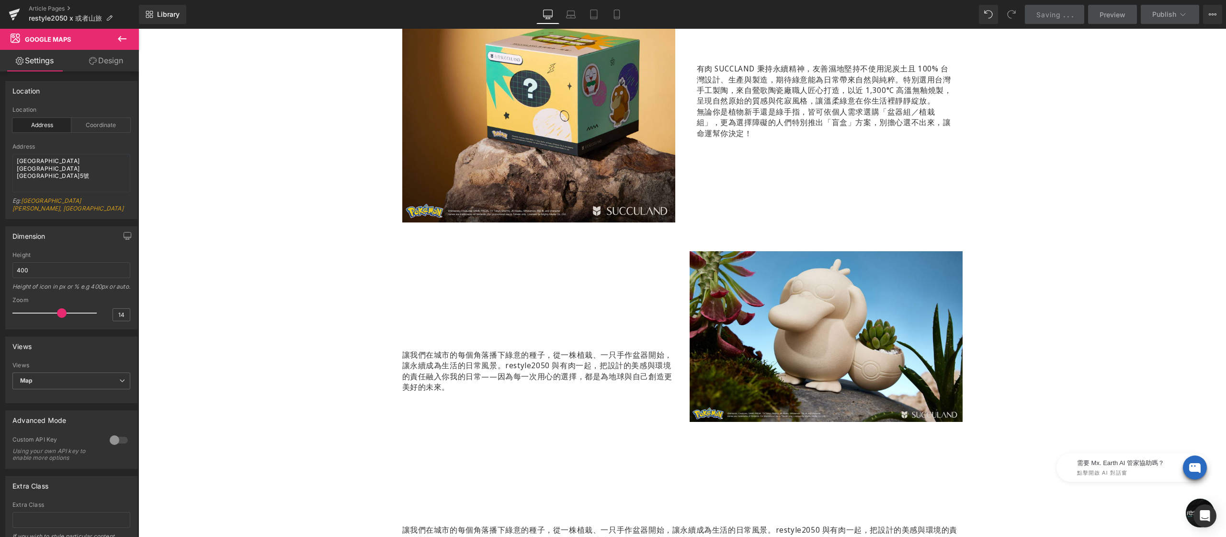
scroll to position [0, 0]
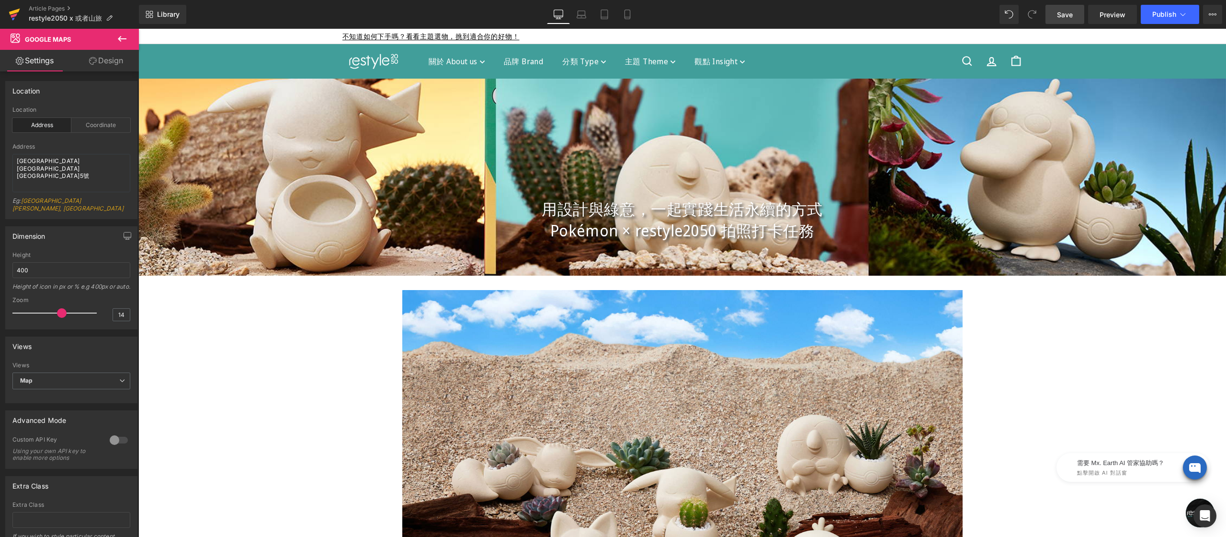
click at [15, 16] on icon at bounding box center [14, 14] width 11 height 24
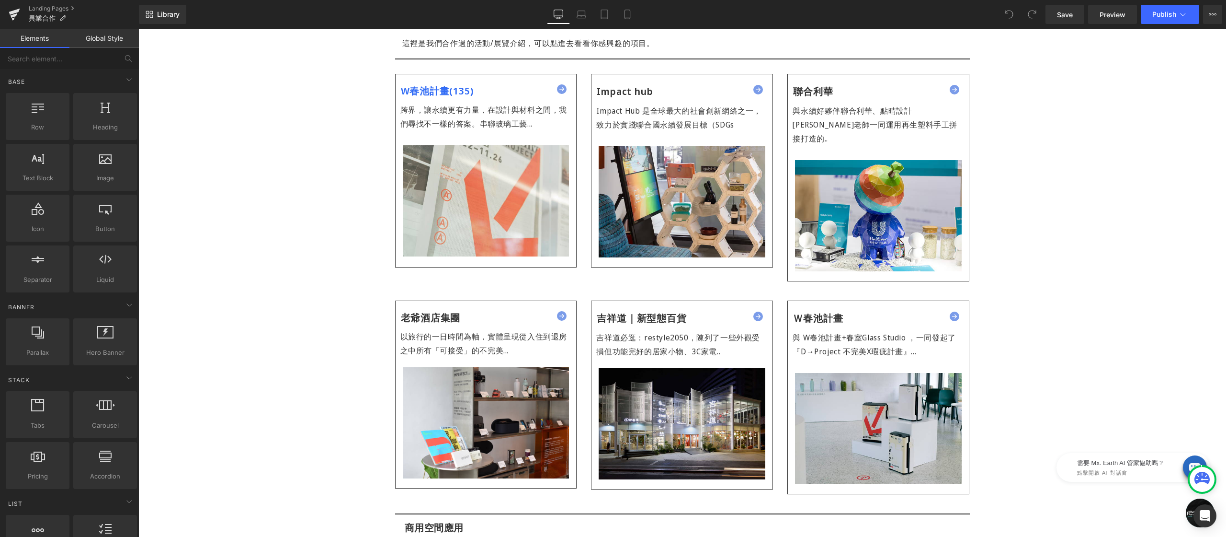
scroll to position [319, 0]
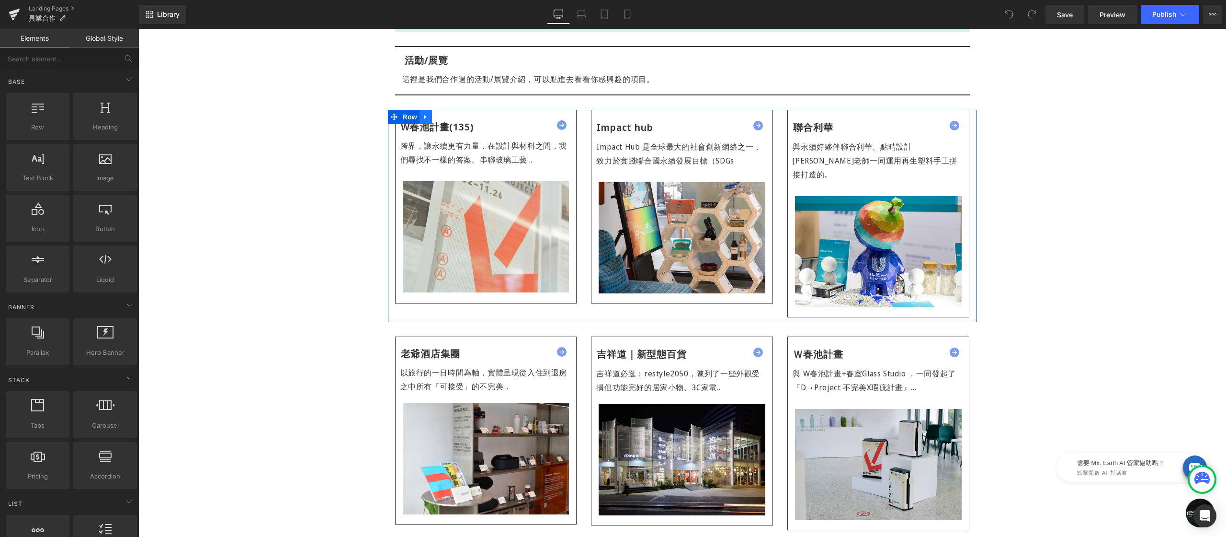
click at [425, 116] on link at bounding box center [426, 117] width 12 height 14
click at [435, 116] on icon at bounding box center [438, 117] width 7 height 7
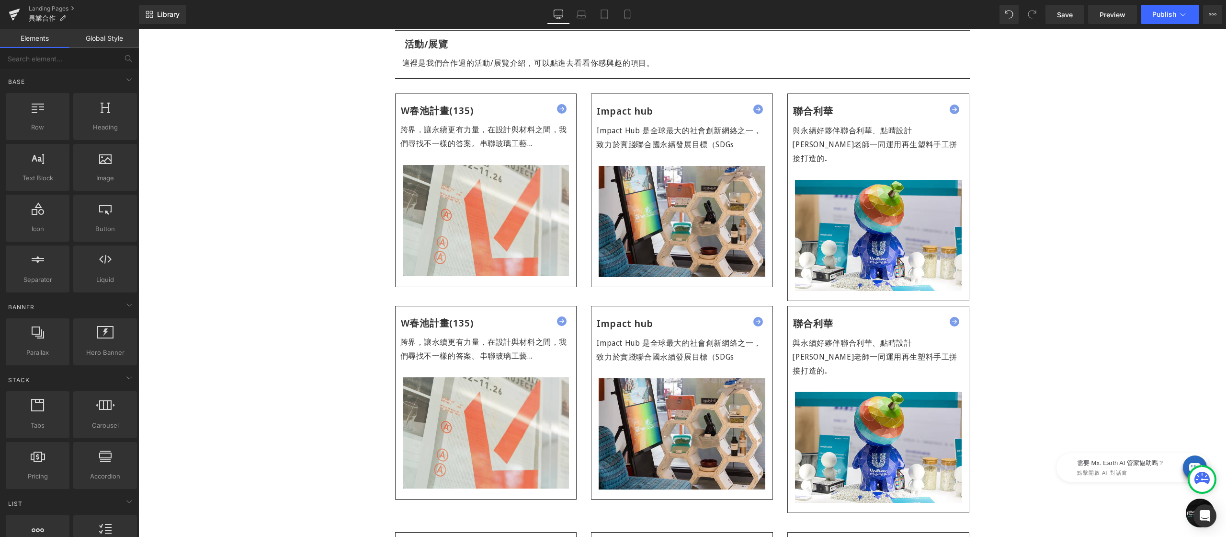
scroll to position [581, 0]
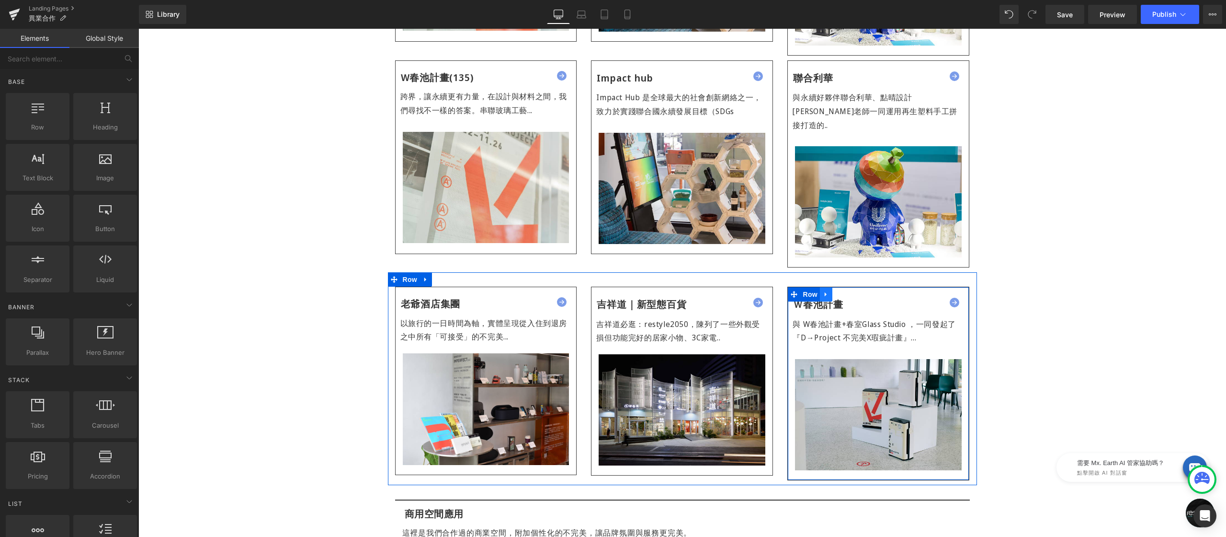
click at [824, 291] on icon at bounding box center [826, 294] width 7 height 7
click at [850, 287] on link at bounding box center [851, 294] width 12 height 14
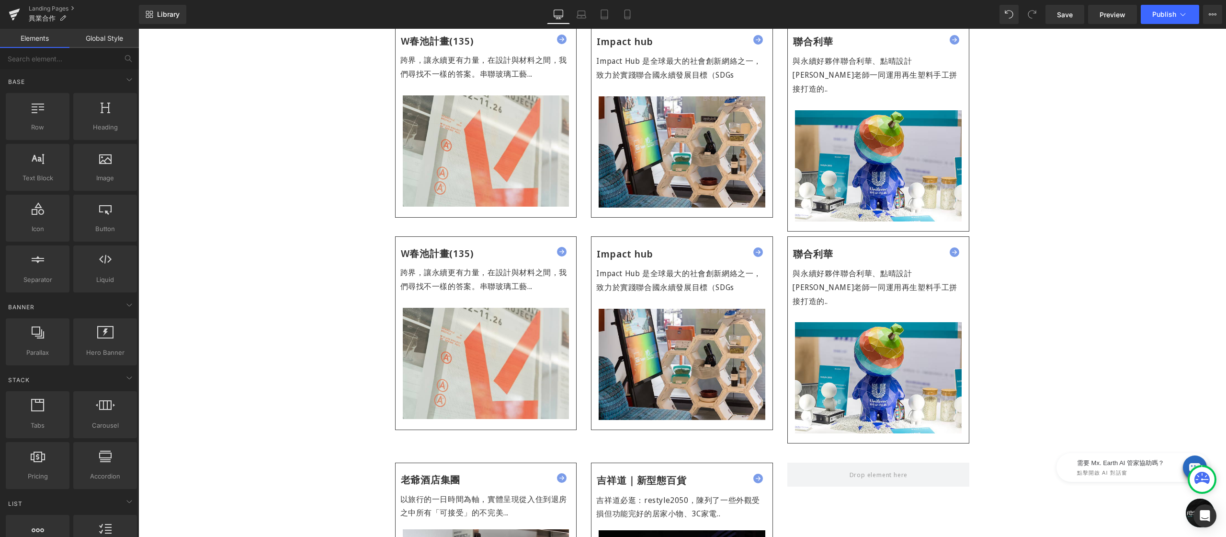
scroll to position [322, 0]
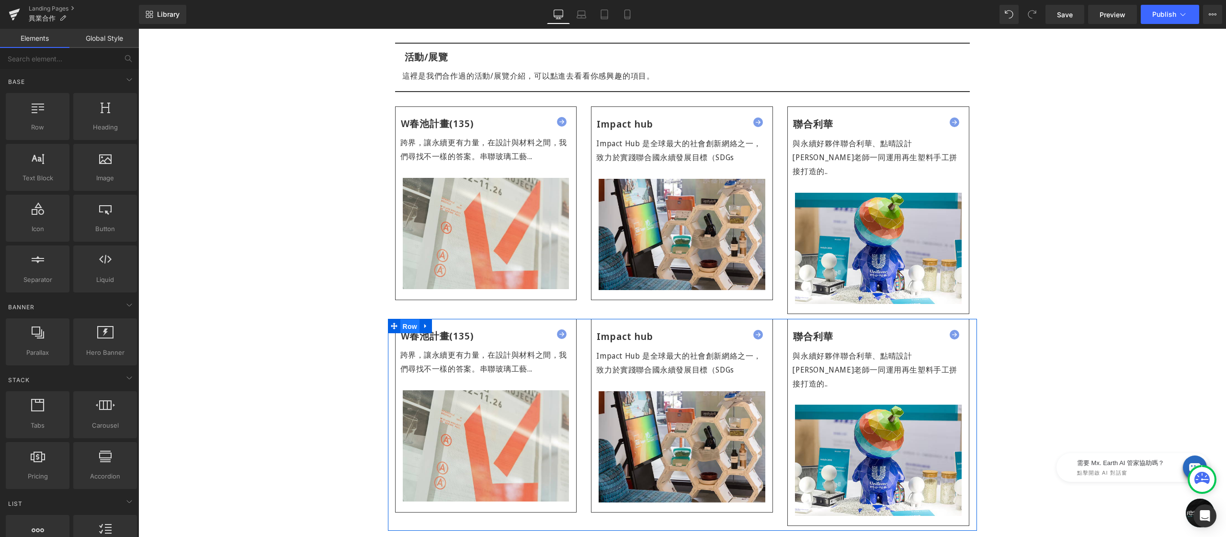
click at [400, 319] on span "Row" at bounding box center [409, 326] width 19 height 14
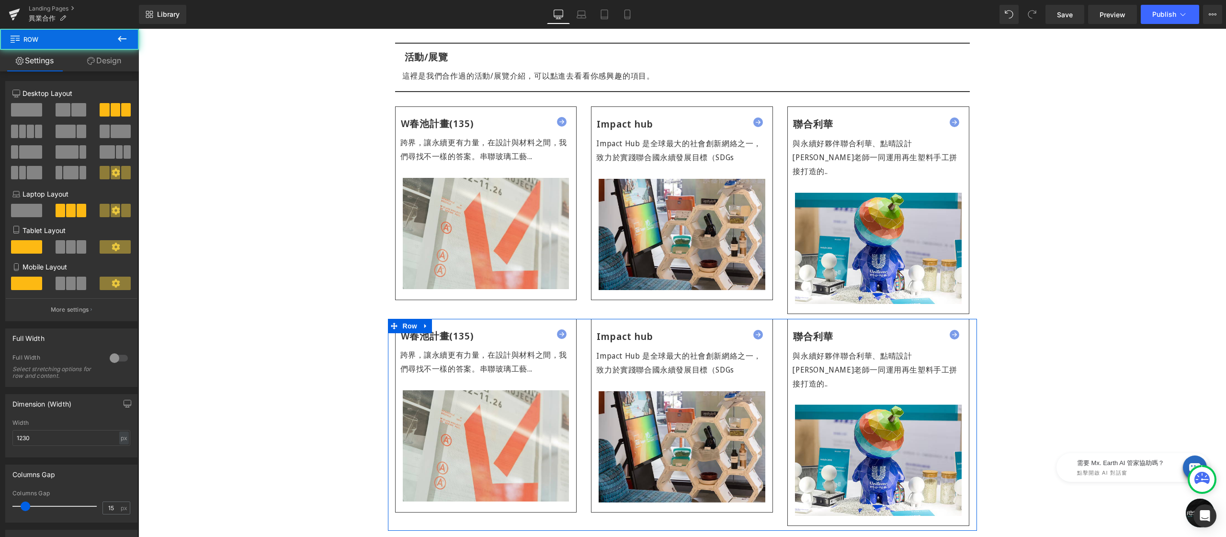
drag, startPoint x: 104, startPoint y: 56, endPoint x: 77, endPoint y: 89, distance: 43.2
click at [104, 56] on link "Design" at bounding box center [103, 61] width 69 height 22
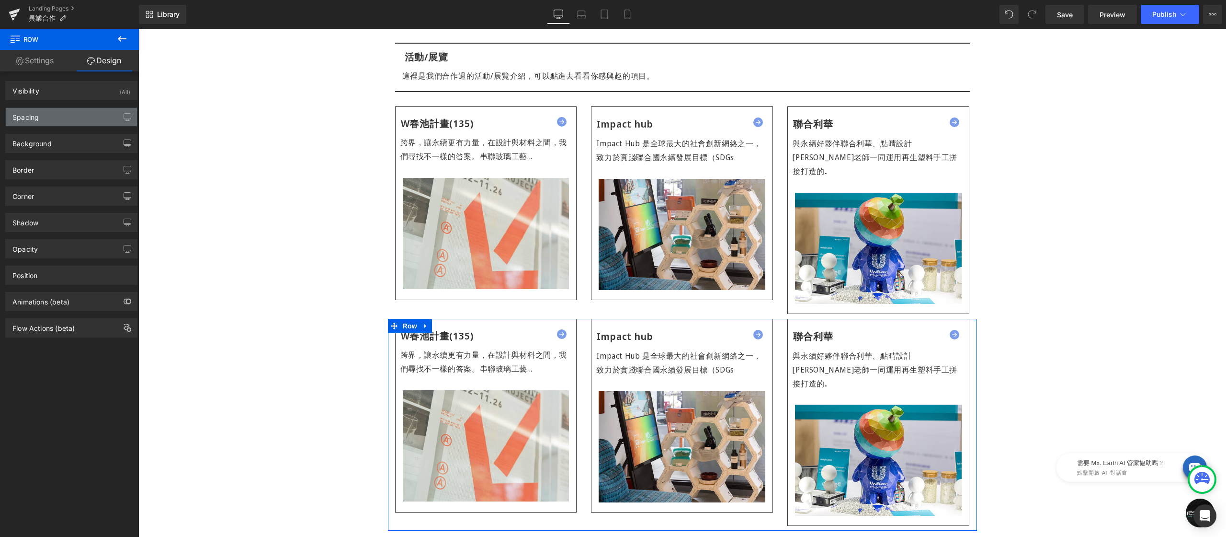
click at [62, 114] on div "Spacing" at bounding box center [71, 117] width 131 height 18
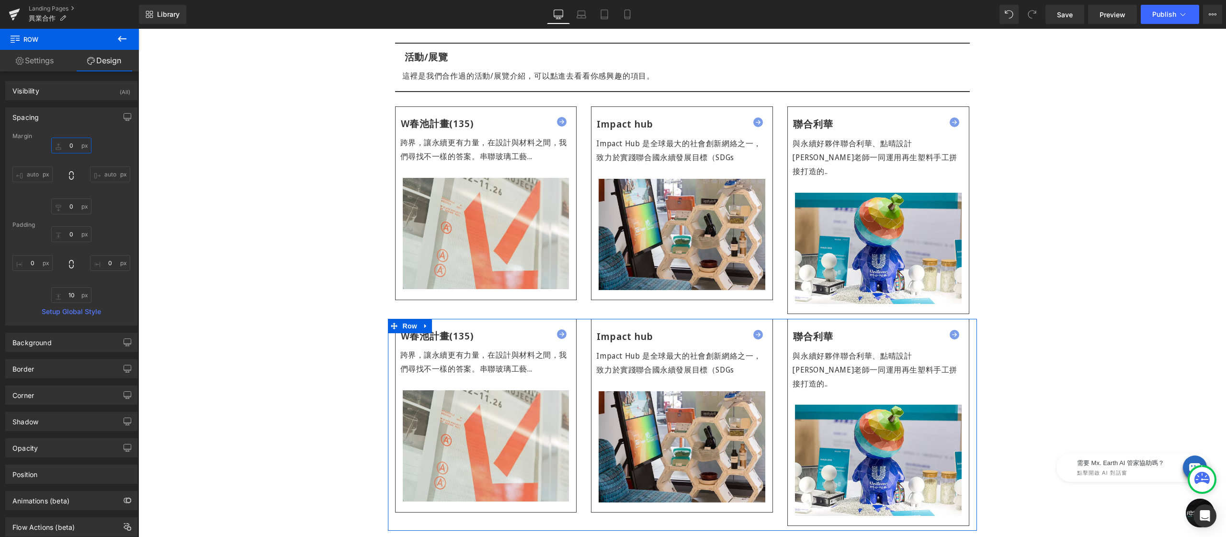
click at [79, 145] on input "0" at bounding box center [71, 145] width 40 height 16
type input "ˇ"
type input "ㄢ"
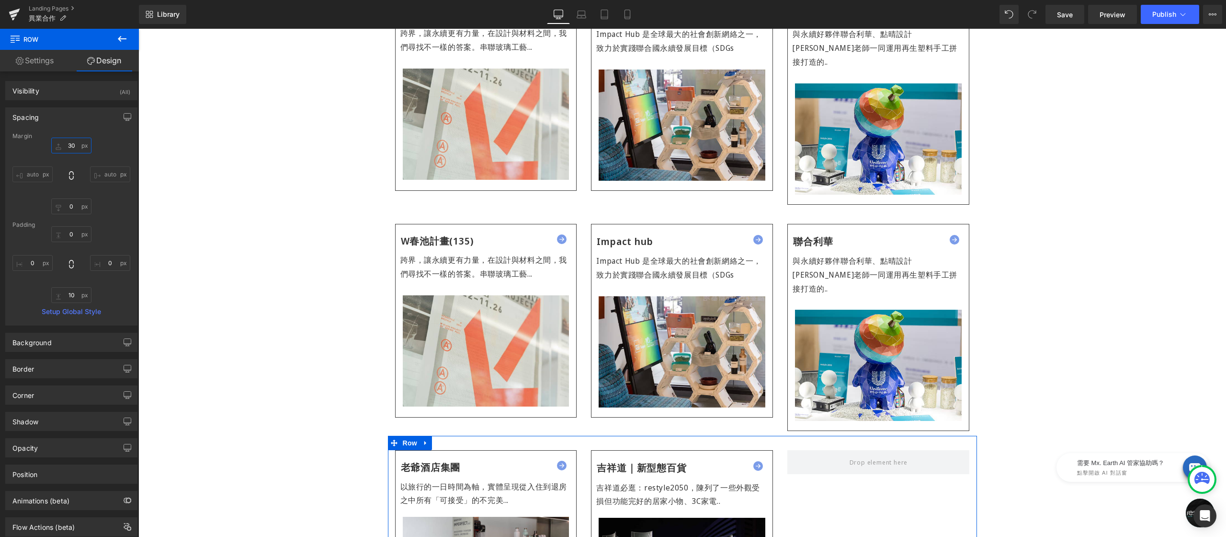
scroll to position [522, 0]
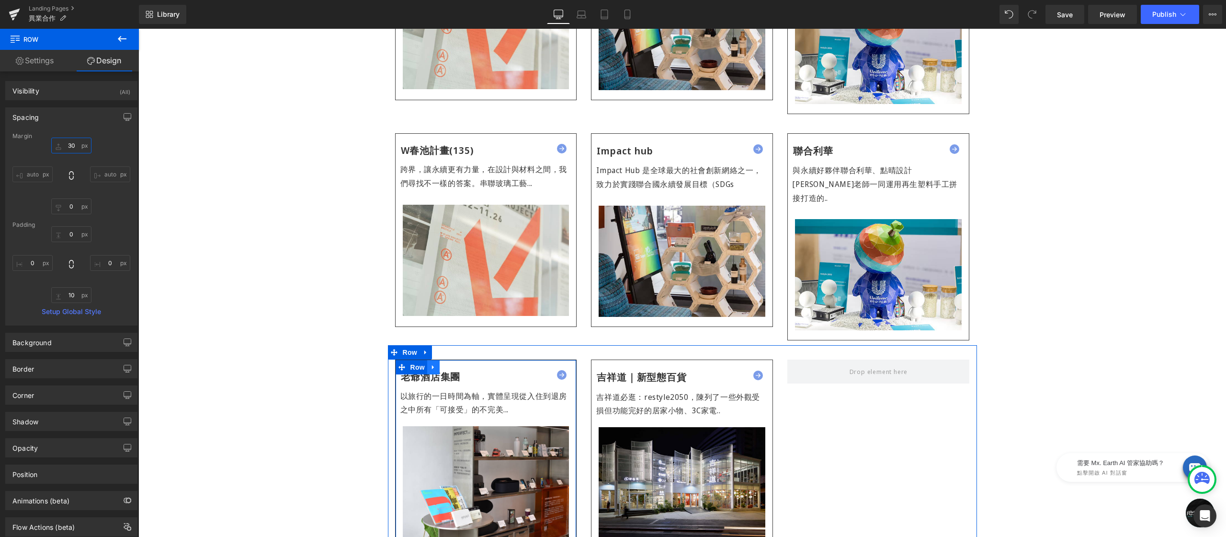
type input "30"
click at [430, 364] on icon at bounding box center [433, 367] width 7 height 7
click at [455, 364] on icon at bounding box center [458, 367] width 7 height 7
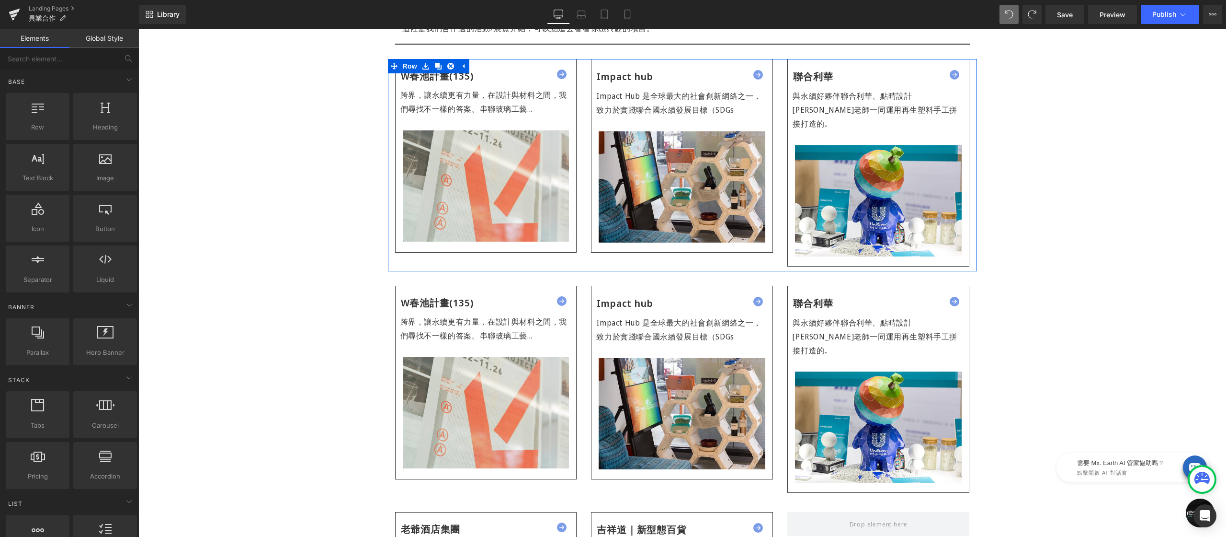
scroll to position [359, 0]
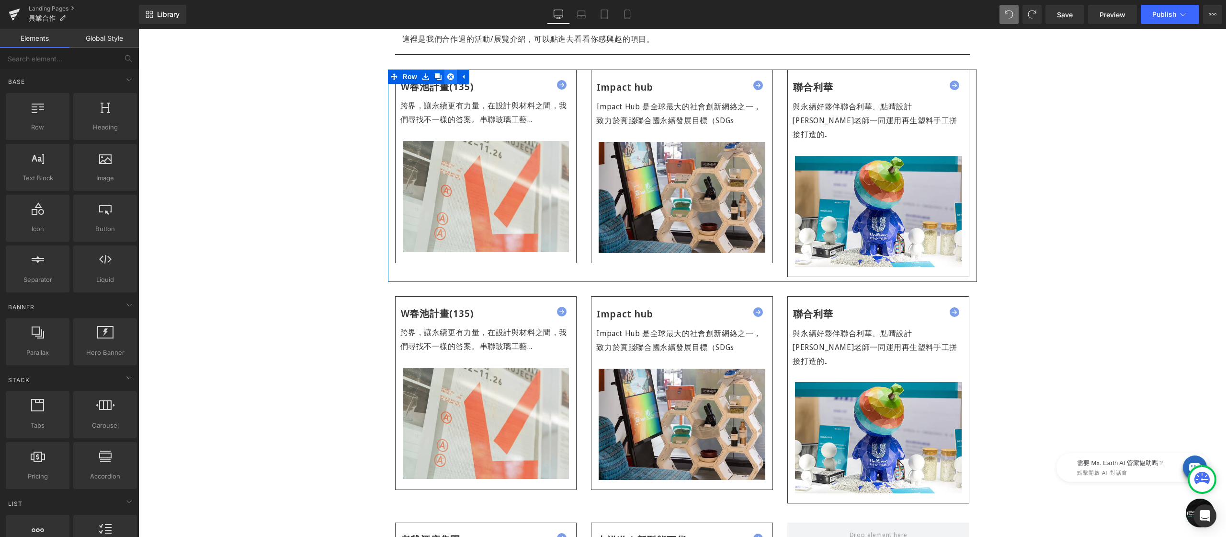
click at [449, 76] on icon at bounding box center [450, 76] width 7 height 7
click at [432, 75] on icon at bounding box center [433, 76] width 7 height 7
click at [443, 76] on icon at bounding box center [446, 76] width 7 height 7
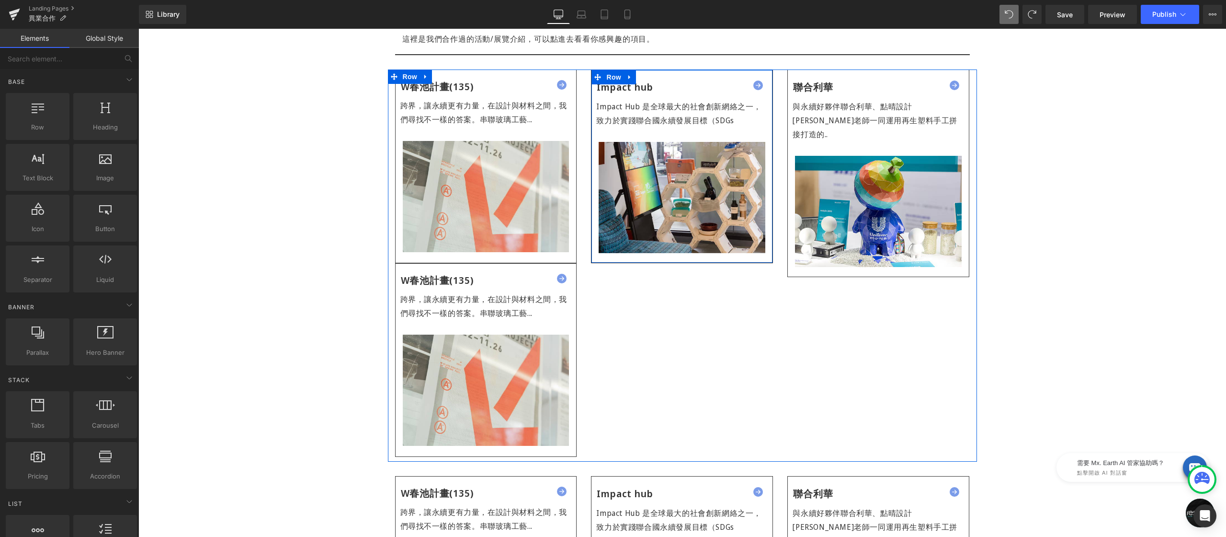
click at [629, 76] on link at bounding box center [630, 77] width 12 height 14
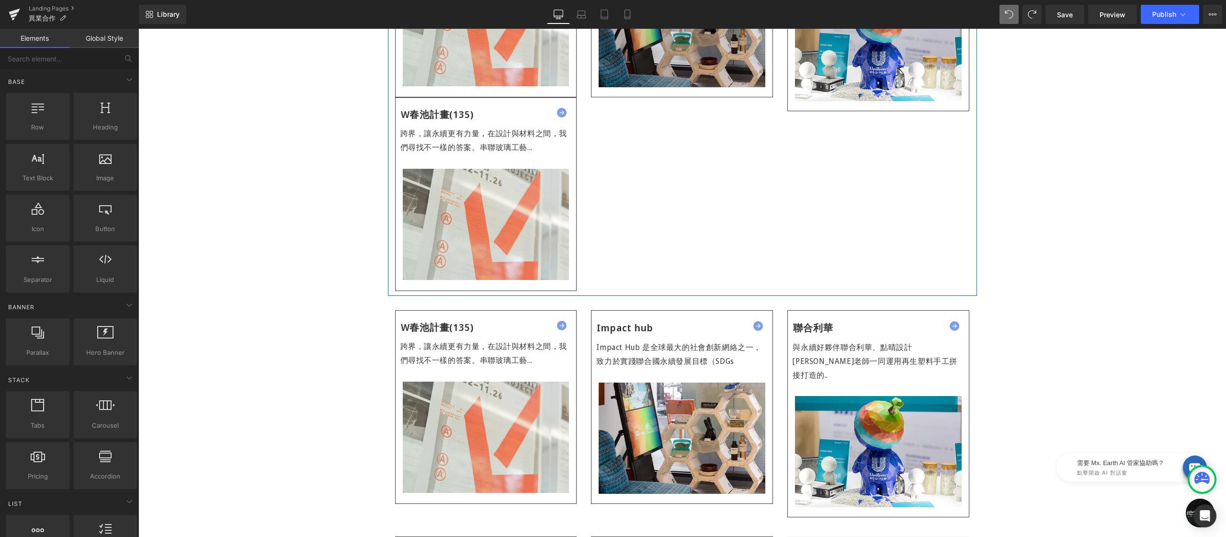
scroll to position [328, 0]
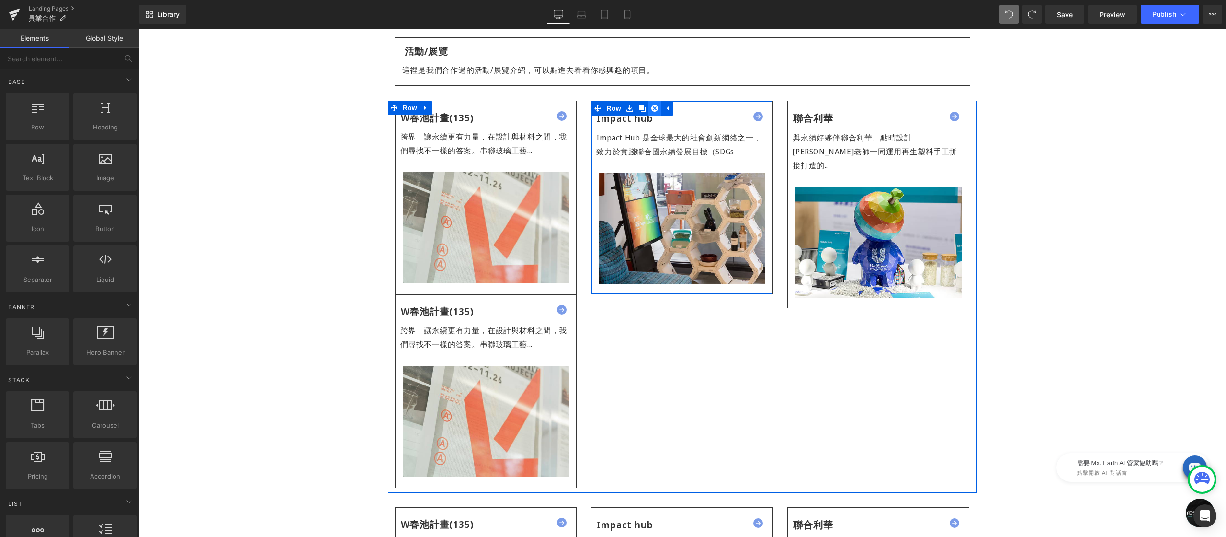
click at [652, 107] on icon at bounding box center [655, 108] width 7 height 7
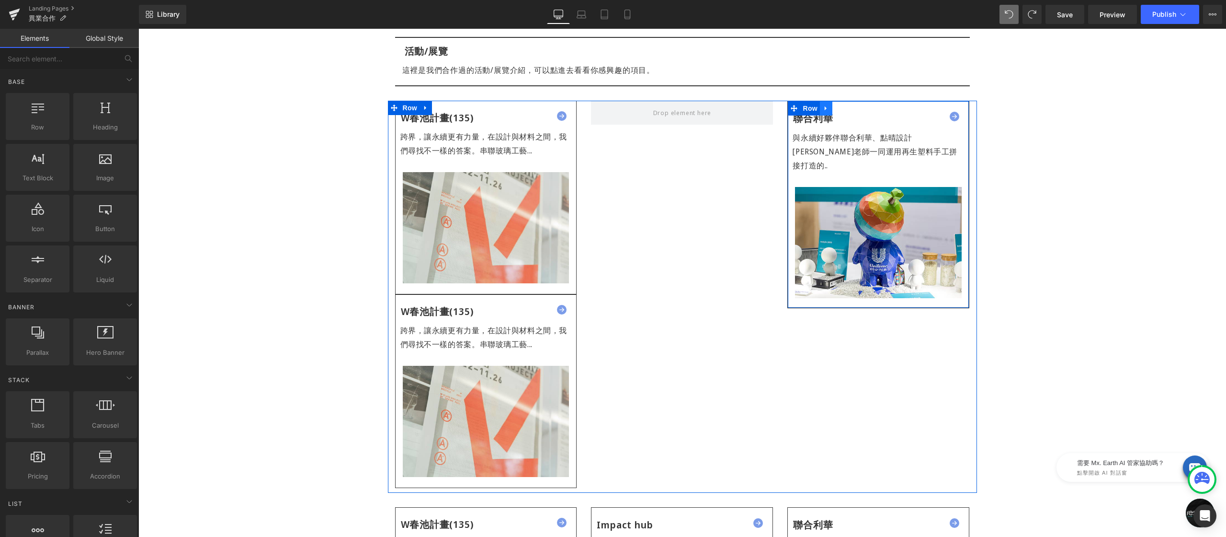
click at [825, 108] on icon at bounding box center [826, 108] width 2 height 4
click at [848, 109] on icon at bounding box center [851, 108] width 7 height 7
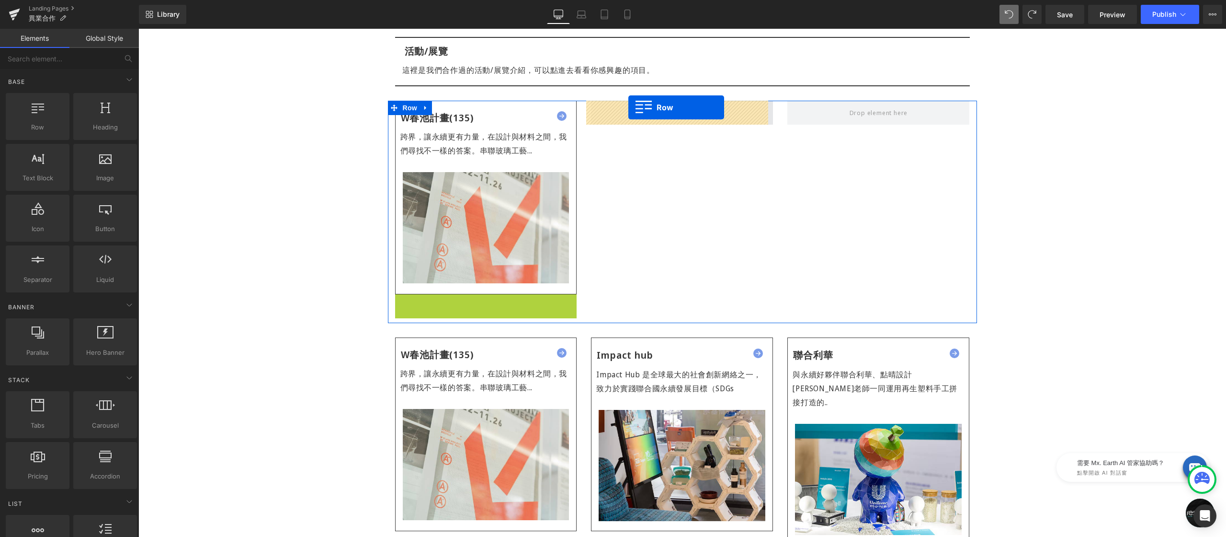
drag, startPoint x: 399, startPoint y: 298, endPoint x: 629, endPoint y: 107, distance: 298.7
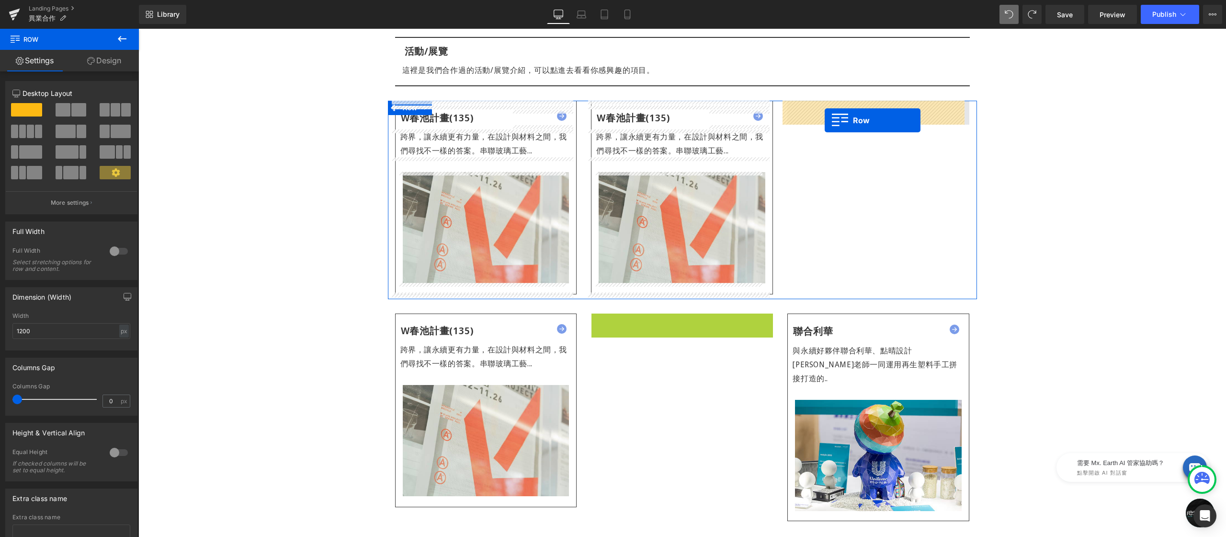
drag, startPoint x: 594, startPoint y: 319, endPoint x: 825, endPoint y: 120, distance: 304.7
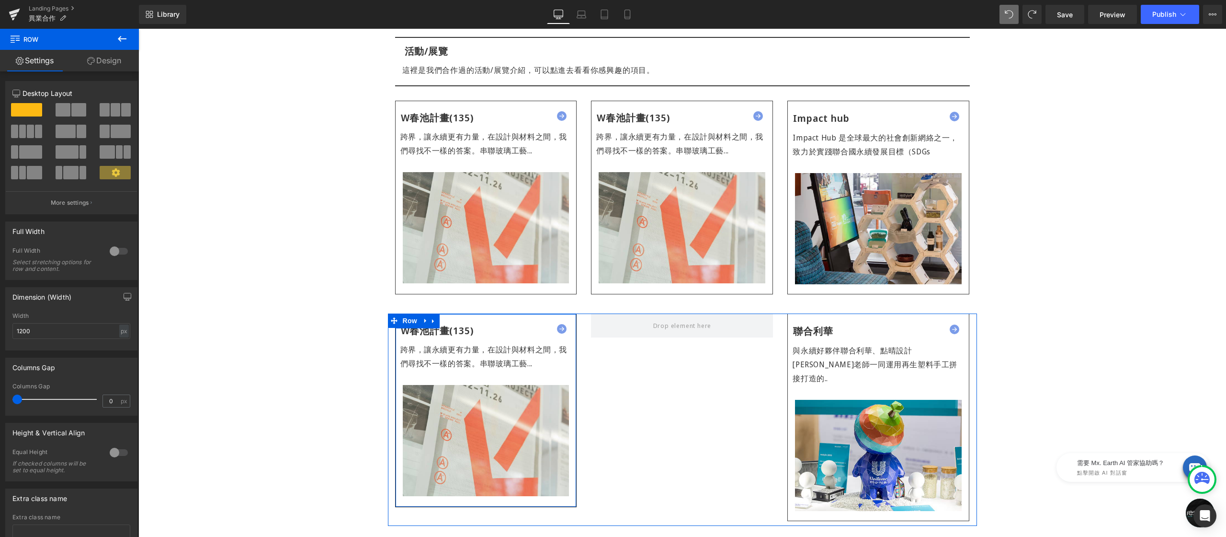
drag, startPoint x: 428, startPoint y: 319, endPoint x: 438, endPoint y: 318, distance: 9.6
click at [430, 319] on icon at bounding box center [433, 320] width 7 height 7
click at [455, 321] on icon at bounding box center [458, 320] width 7 height 7
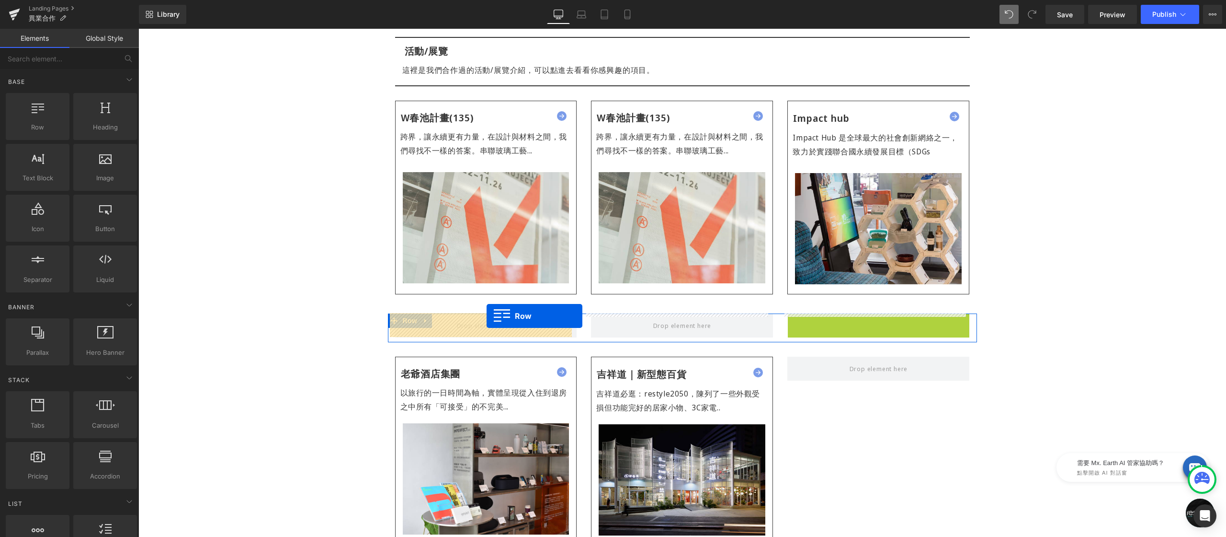
drag, startPoint x: 790, startPoint y: 320, endPoint x: 485, endPoint y: 315, distance: 305.7
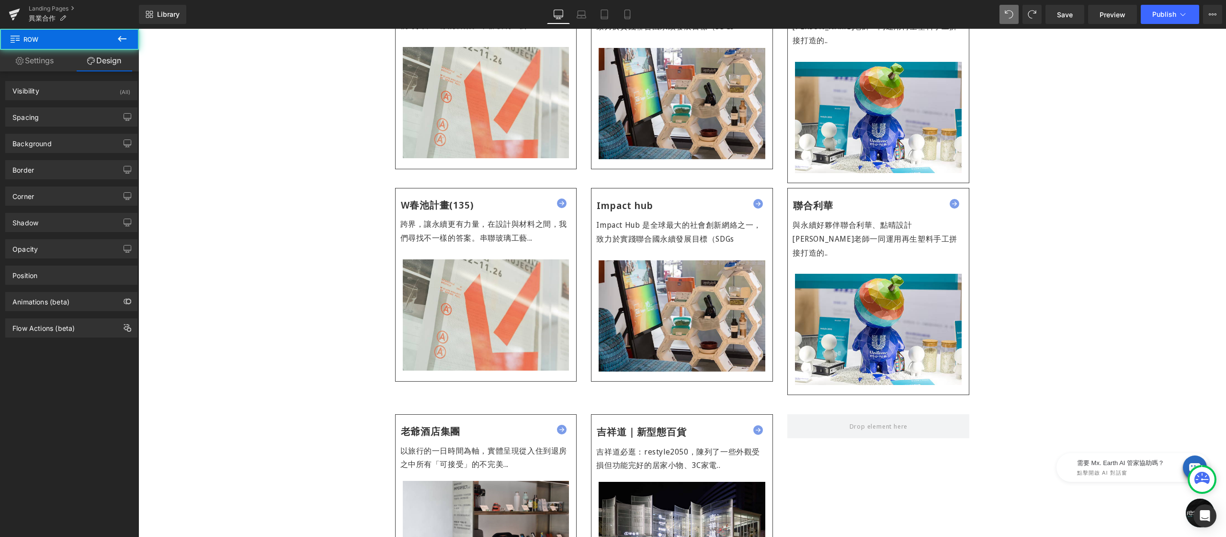
scroll to position [427, 0]
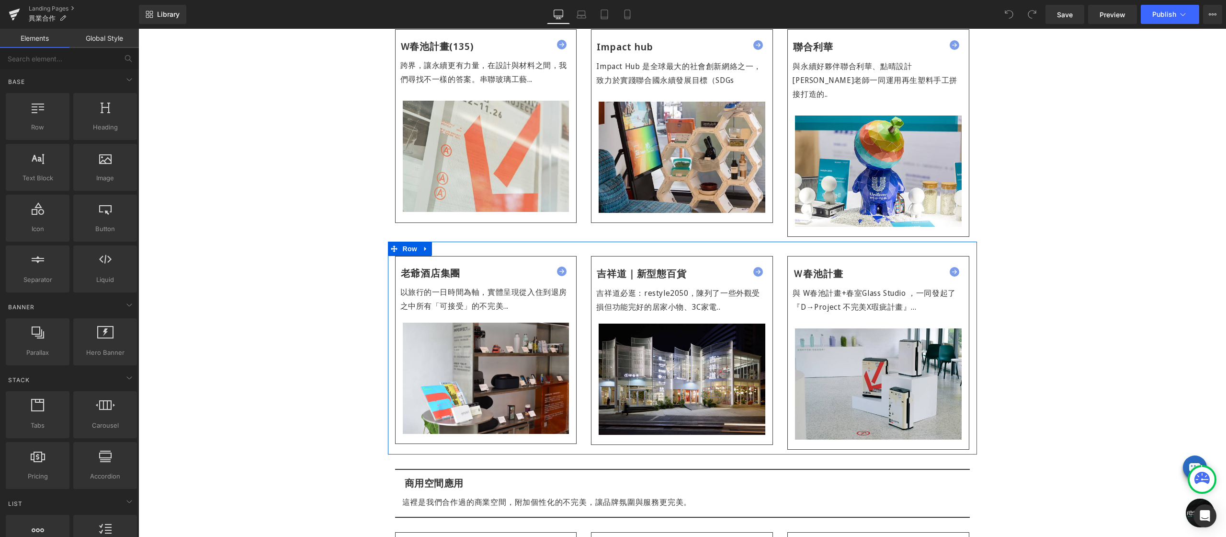
click at [423, 245] on icon at bounding box center [426, 248] width 7 height 7
click at [435, 245] on icon at bounding box center [438, 248] width 7 height 7
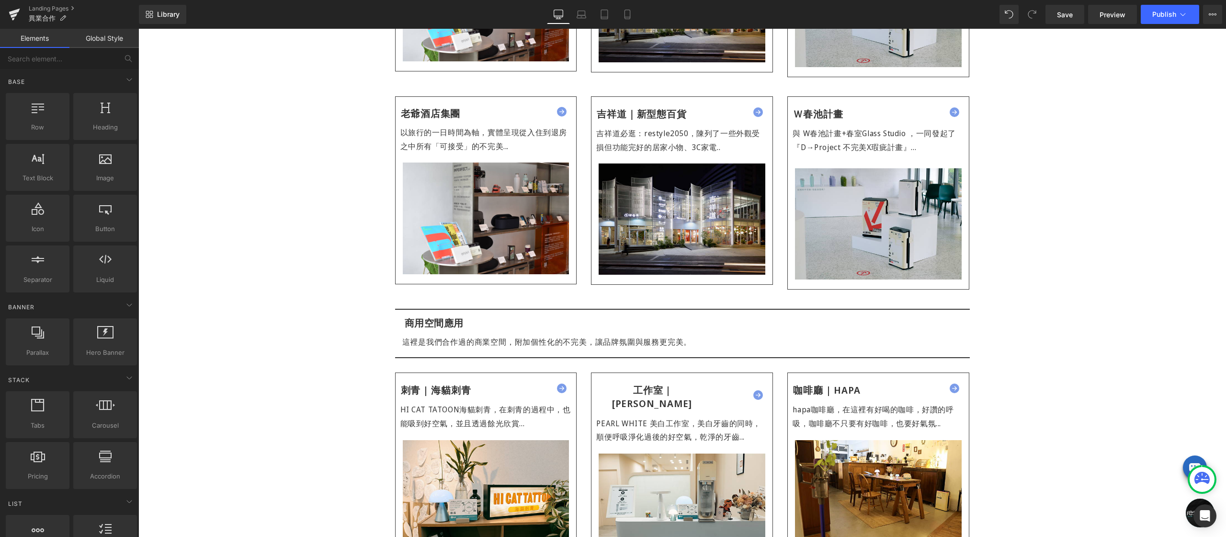
scroll to position [666, 0]
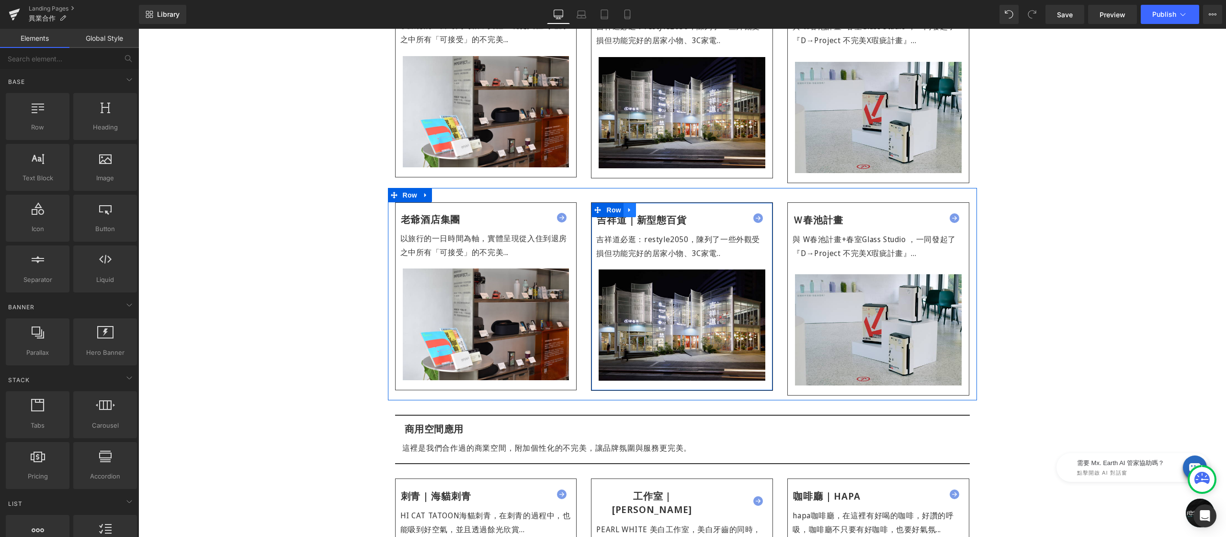
click at [627, 206] on icon at bounding box center [630, 209] width 7 height 7
click at [652, 206] on icon at bounding box center [655, 209] width 7 height 7
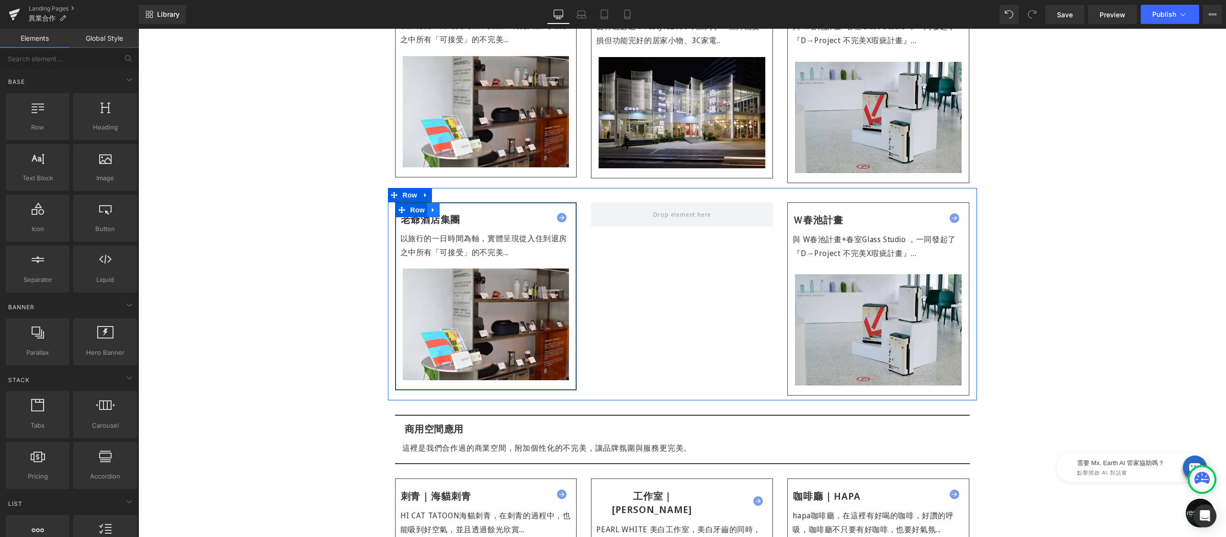
click at [432, 206] on icon at bounding box center [433, 209] width 7 height 7
click at [455, 206] on icon at bounding box center [458, 209] width 7 height 7
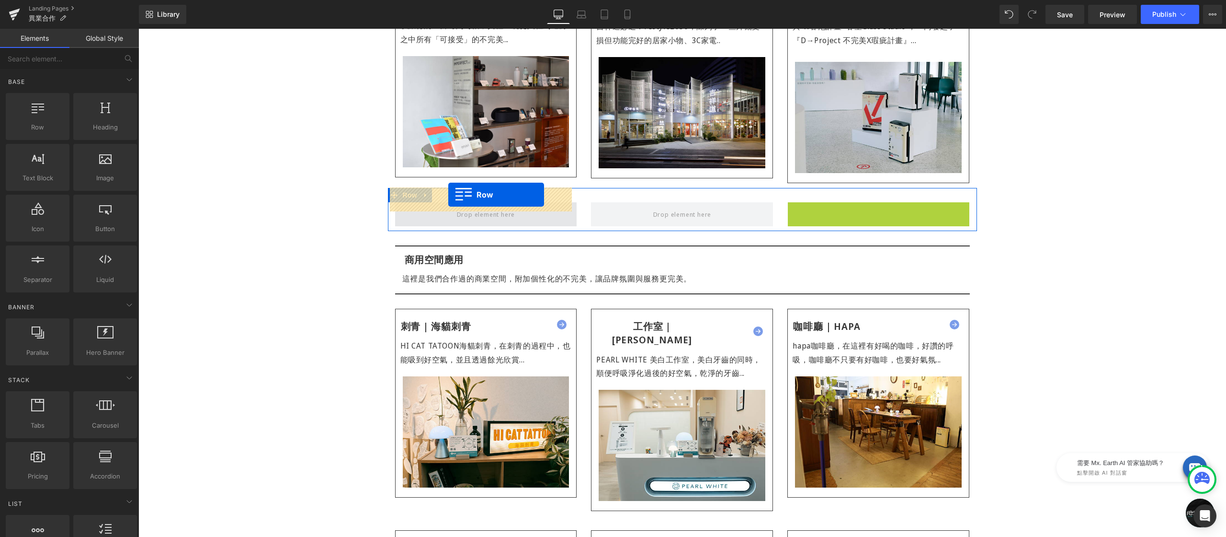
drag, startPoint x: 788, startPoint y: 194, endPoint x: 448, endPoint y: 194, distance: 339.7
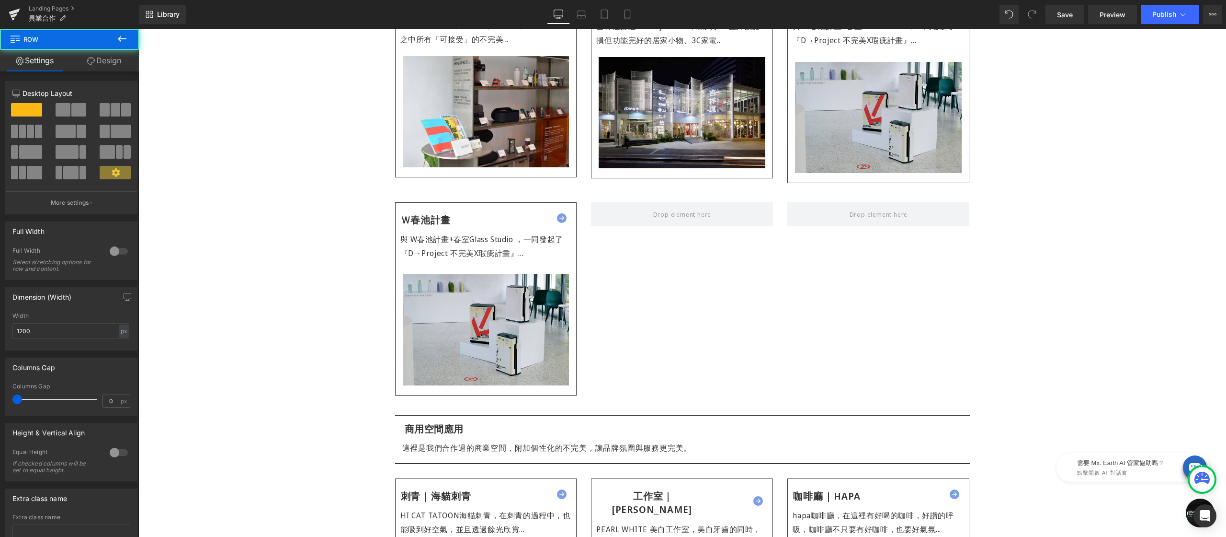
scroll to position [444, 0]
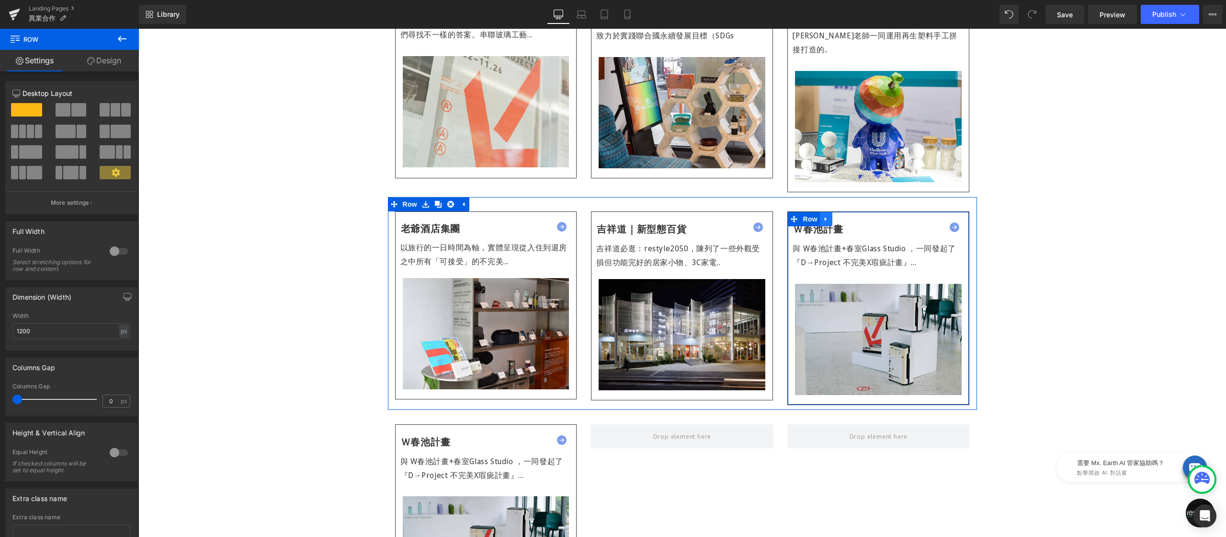
click at [823, 215] on icon at bounding box center [826, 218] width 7 height 7
click at [848, 216] on icon at bounding box center [851, 219] width 7 height 7
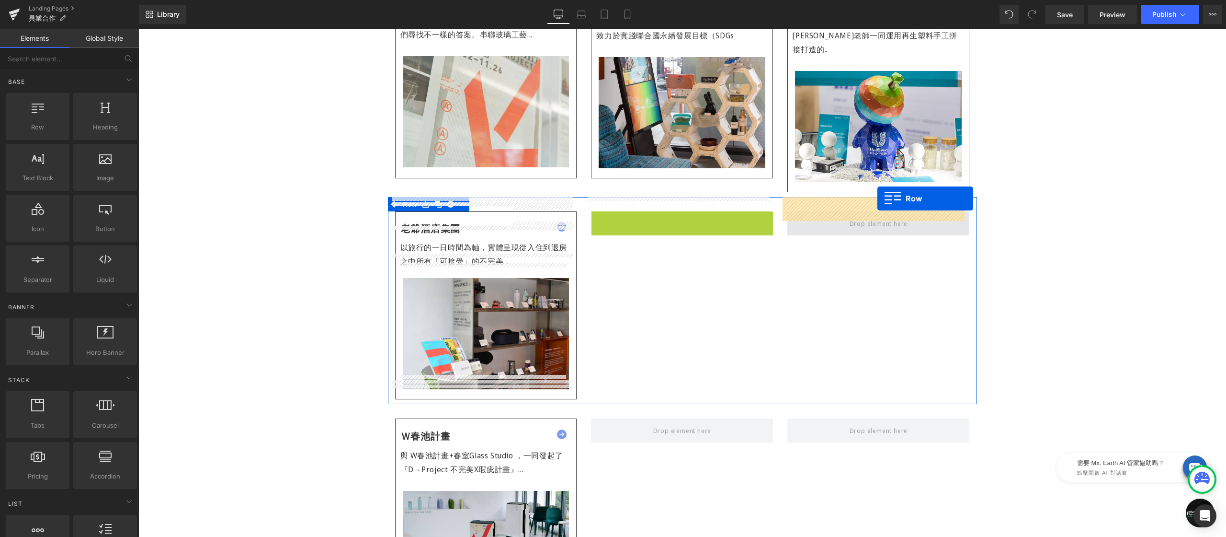
drag, startPoint x: 592, startPoint y: 201, endPoint x: 878, endPoint y: 198, distance: 285.5
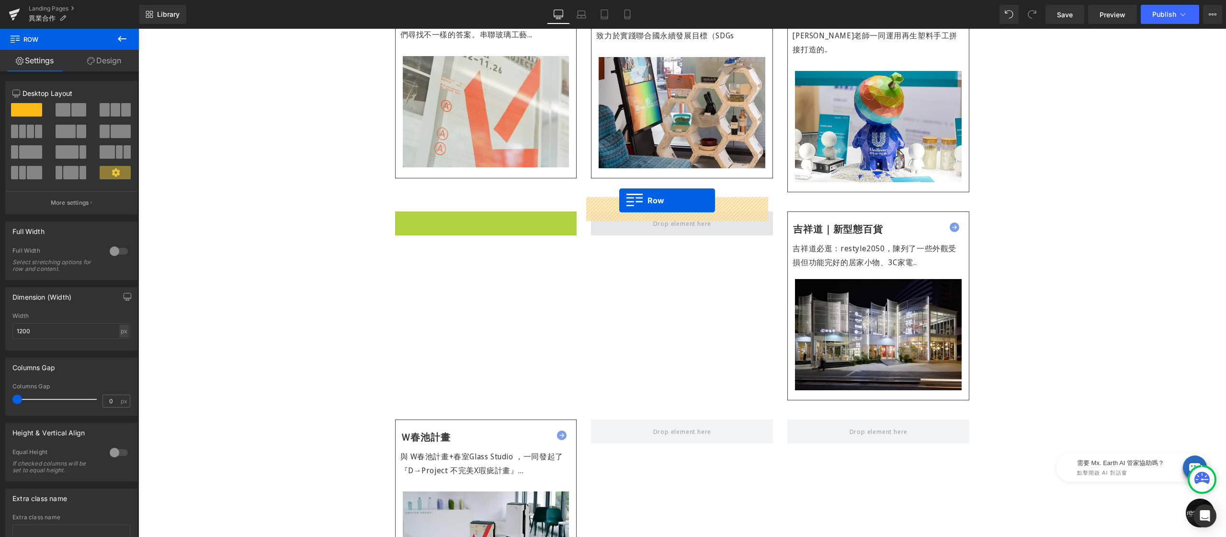
drag, startPoint x: 395, startPoint y: 201, endPoint x: 619, endPoint y: 200, distance: 224.2
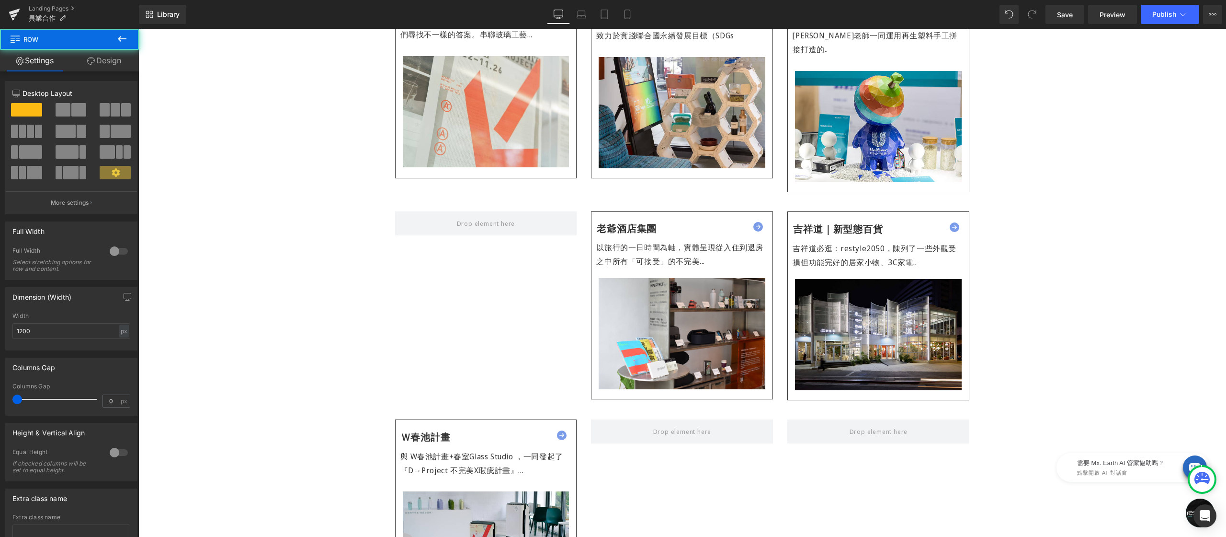
scroll to position [303, 0]
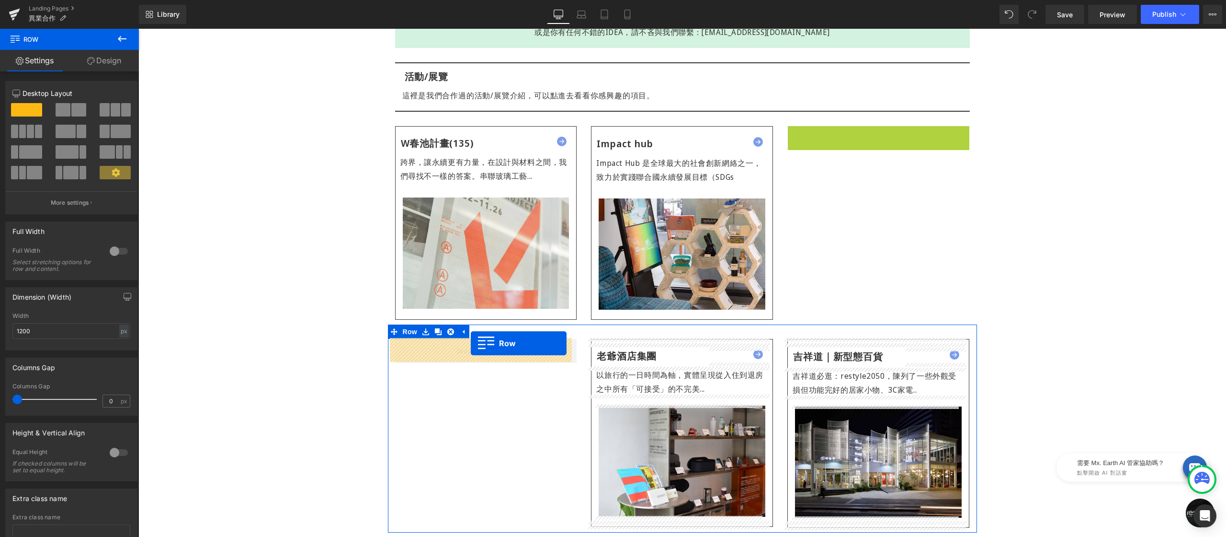
drag, startPoint x: 788, startPoint y: 135, endPoint x: 487, endPoint y: 330, distance: 358.7
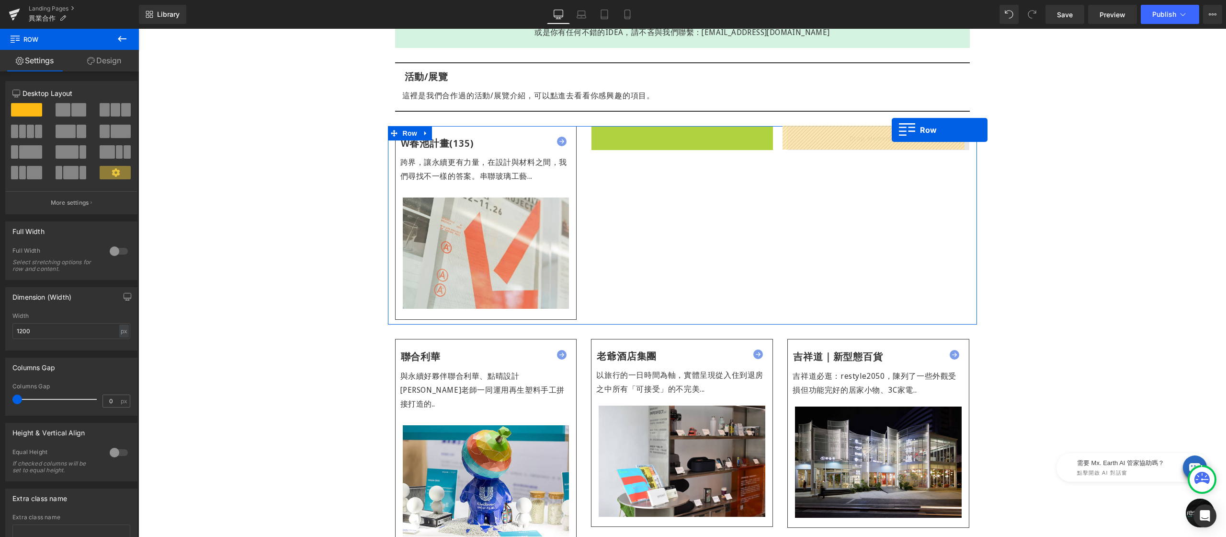
drag, startPoint x: 591, startPoint y: 132, endPoint x: 892, endPoint y: 130, distance: 300.9
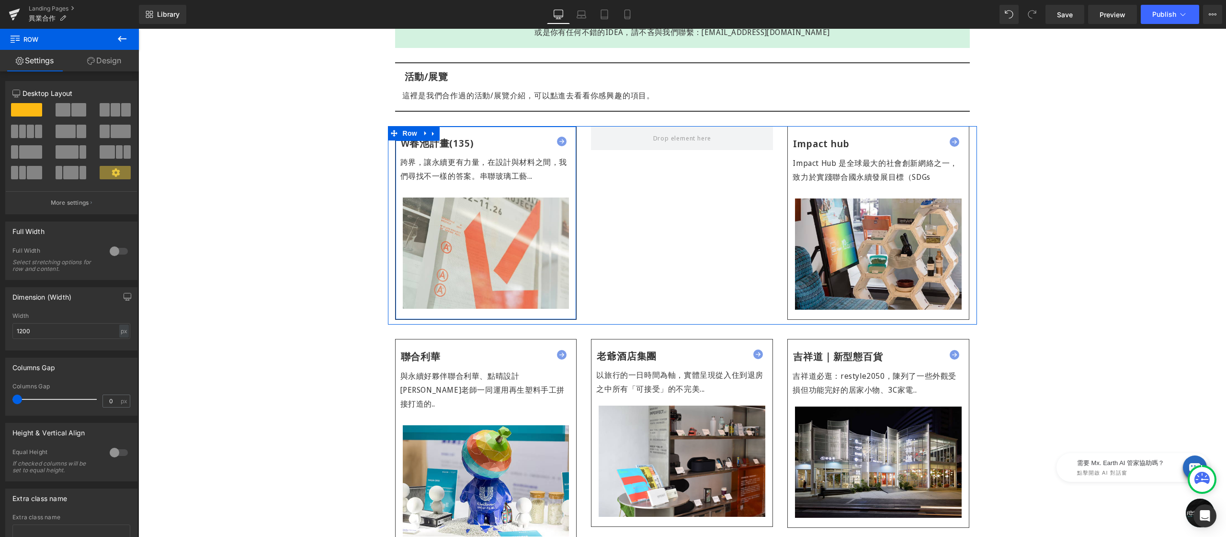
click at [434, 134] on link at bounding box center [433, 133] width 12 height 14
click at [443, 132] on icon at bounding box center [446, 133] width 7 height 7
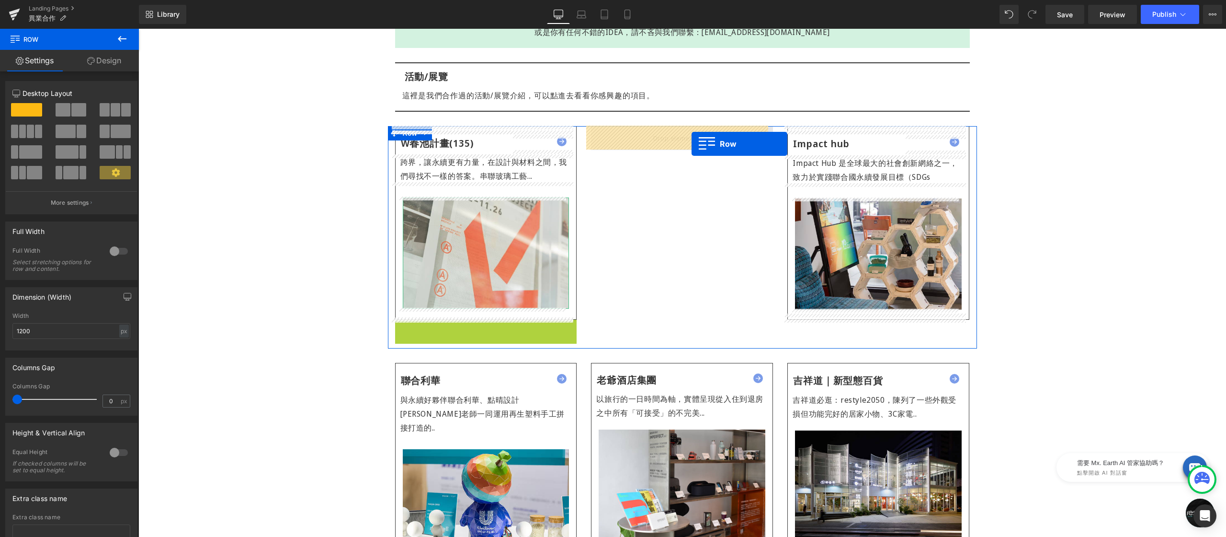
drag, startPoint x: 398, startPoint y: 326, endPoint x: 692, endPoint y: 144, distance: 345.8
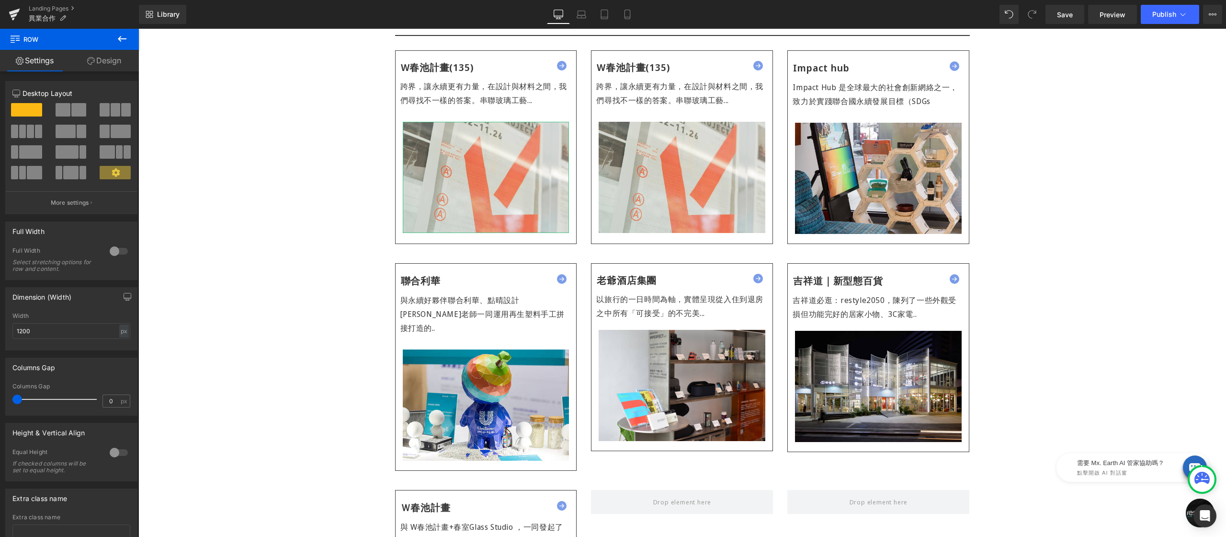
scroll to position [247, 0]
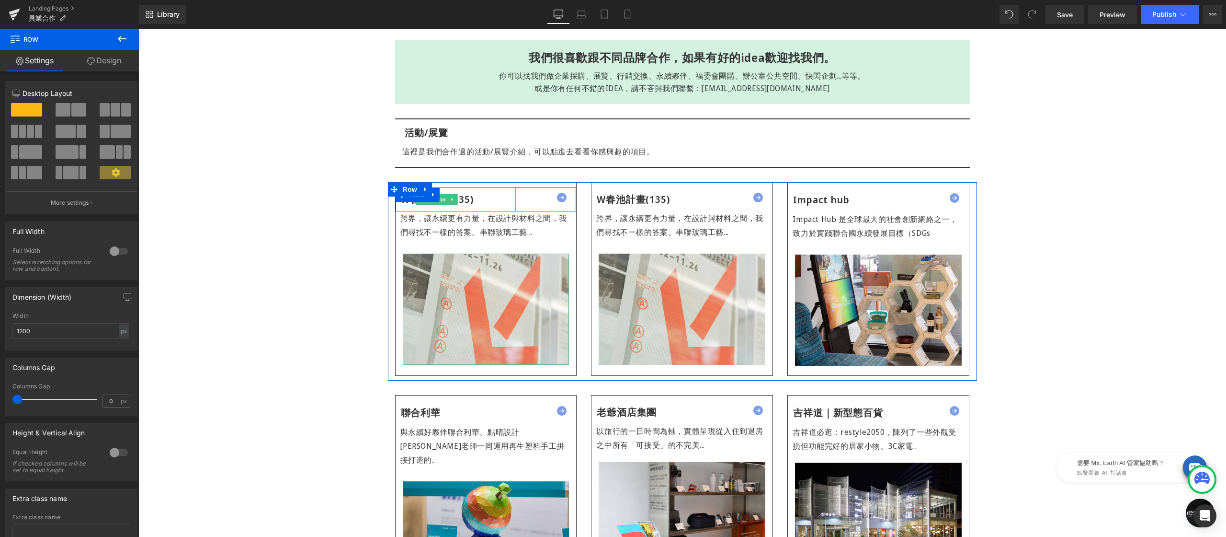
click at [480, 197] on div "W春池計畫(135)" at bounding box center [456, 199] width 121 height 24
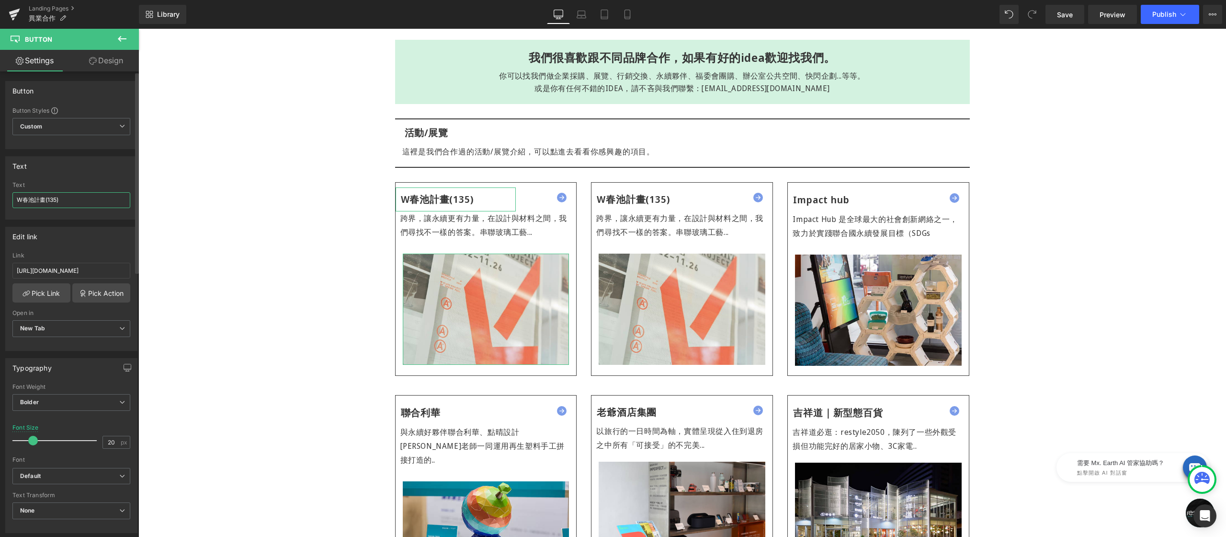
click at [89, 196] on input "W春池計畫(135)" at bounding box center [71, 200] width 118 height 16
type input "c"
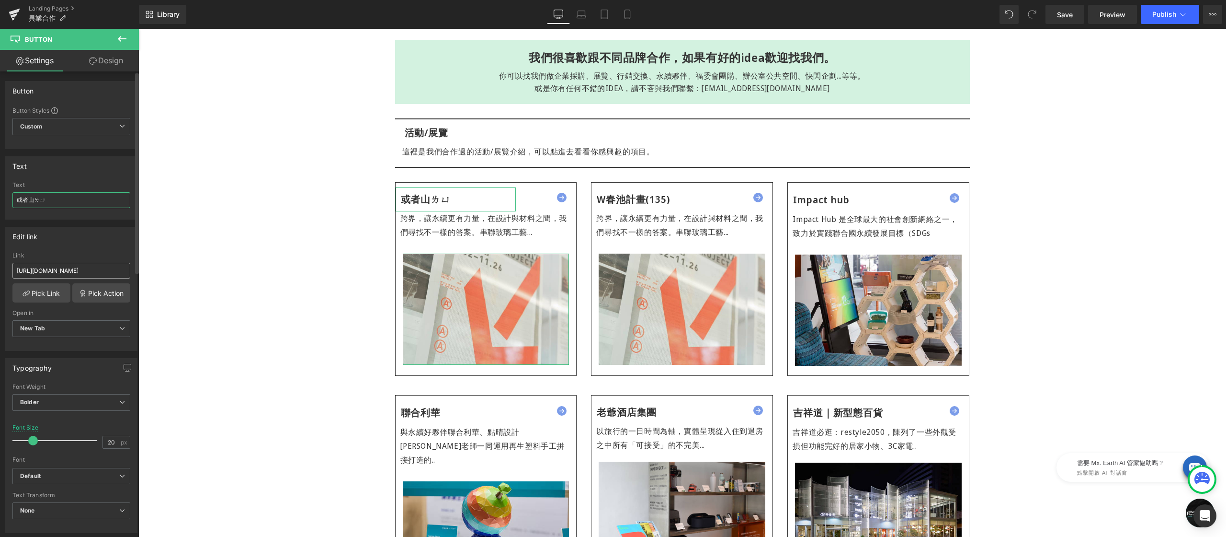
type input "或者山旅"
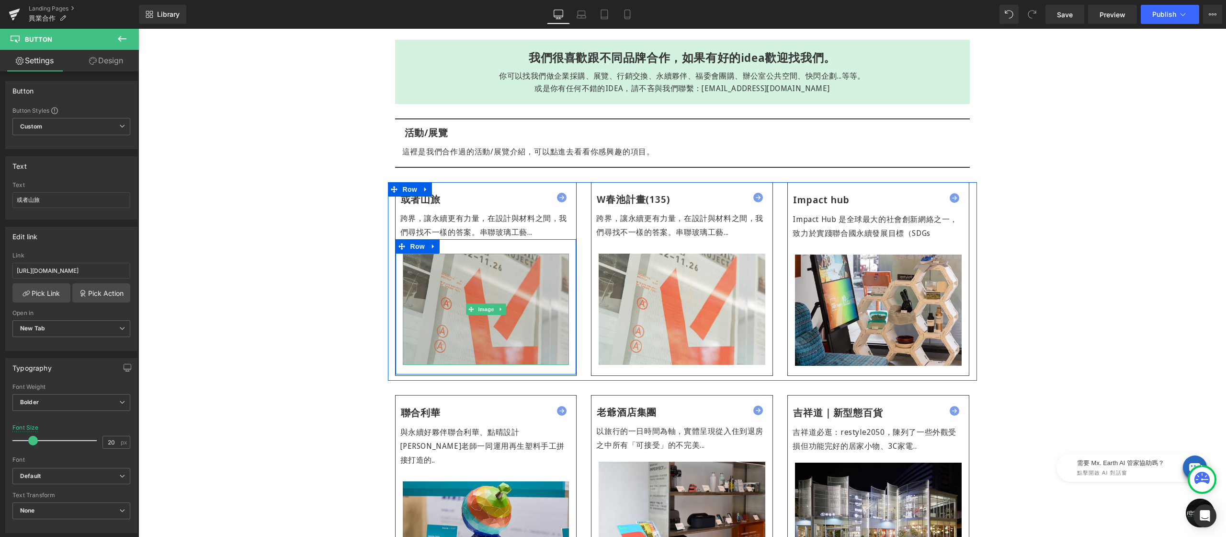
click at [499, 276] on img at bounding box center [486, 308] width 167 height 111
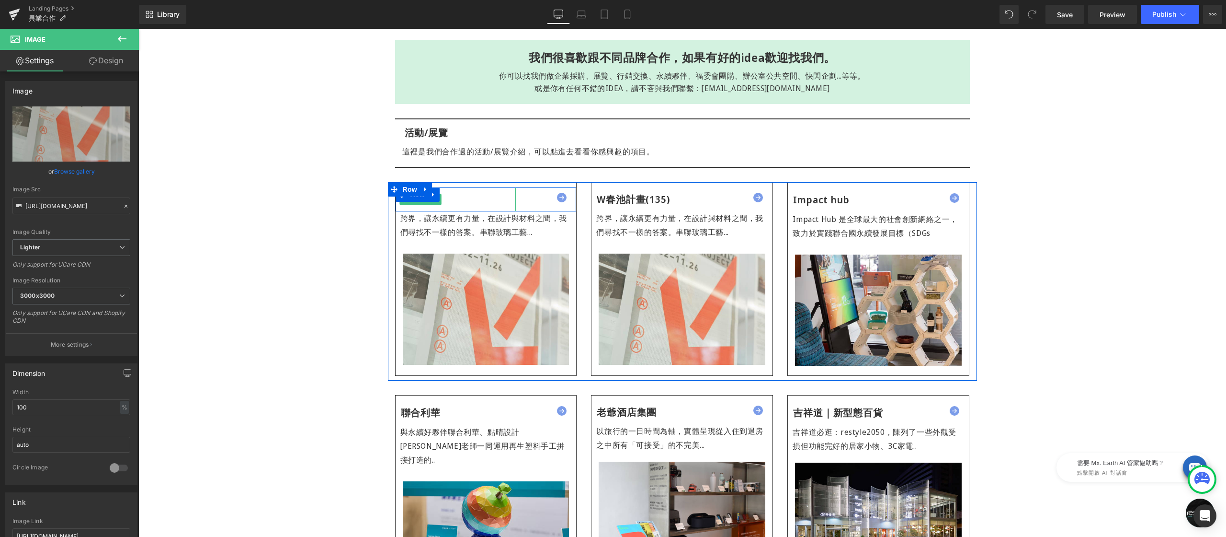
click at [453, 199] on div "或者山旅" at bounding box center [456, 199] width 121 height 24
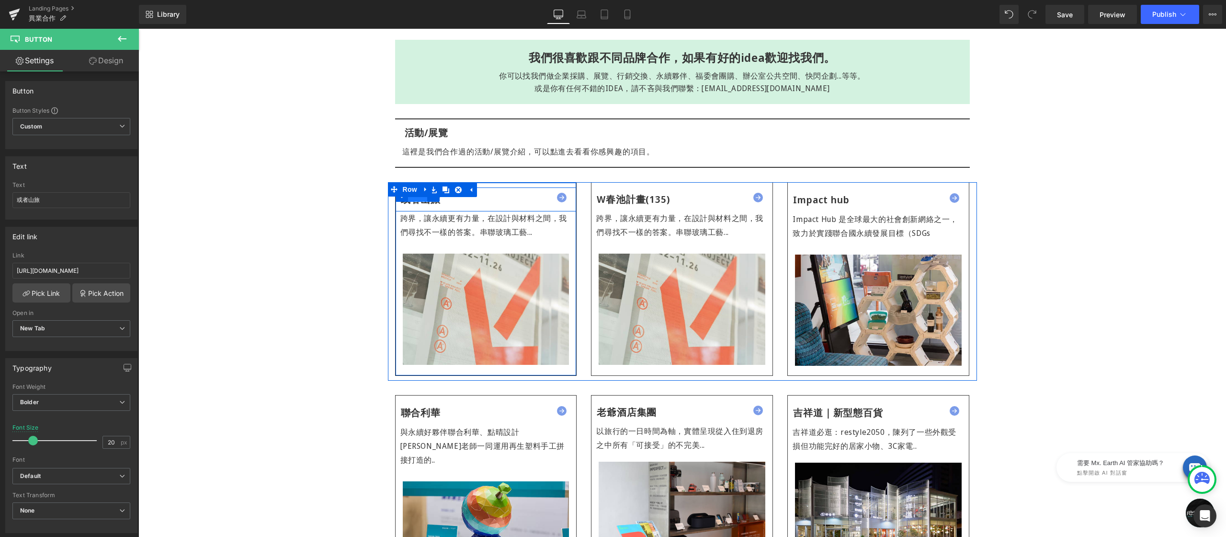
click at [413, 197] on span "Row" at bounding box center [417, 194] width 19 height 14
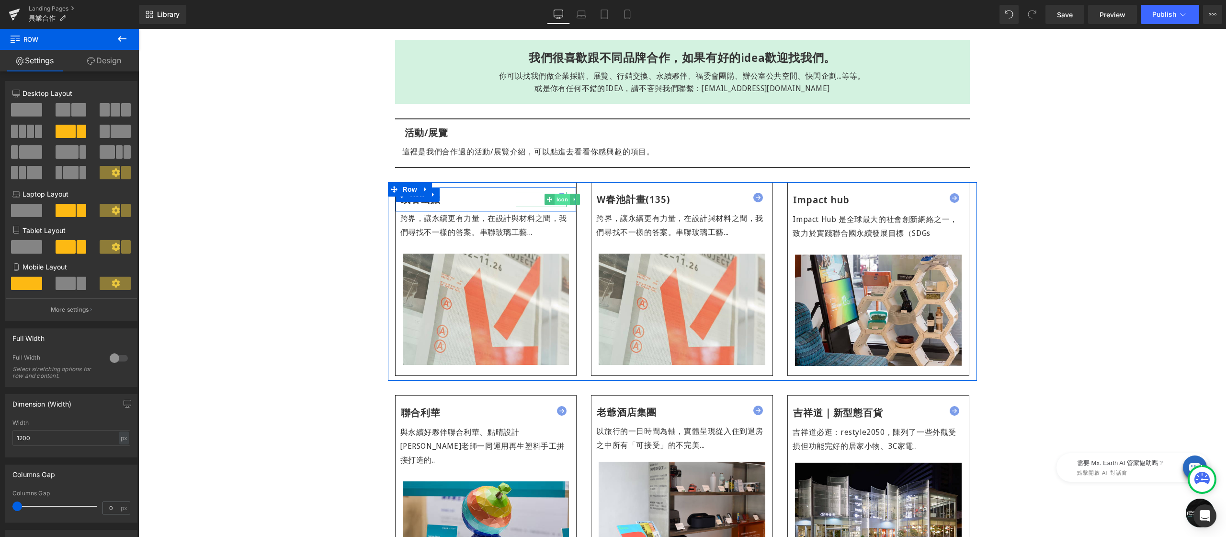
click at [555, 196] on span "Icon" at bounding box center [562, 199] width 15 height 11
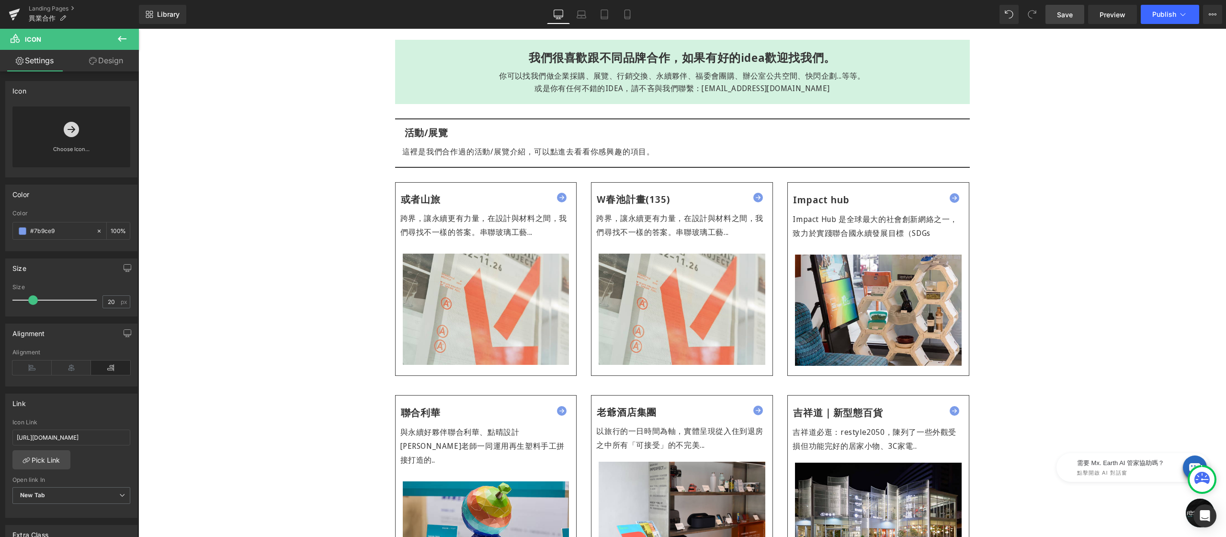
click at [1047, 23] on link "Save" at bounding box center [1065, 14] width 39 height 19
click at [623, 14] on link "Mobile" at bounding box center [617, 14] width 23 height 19
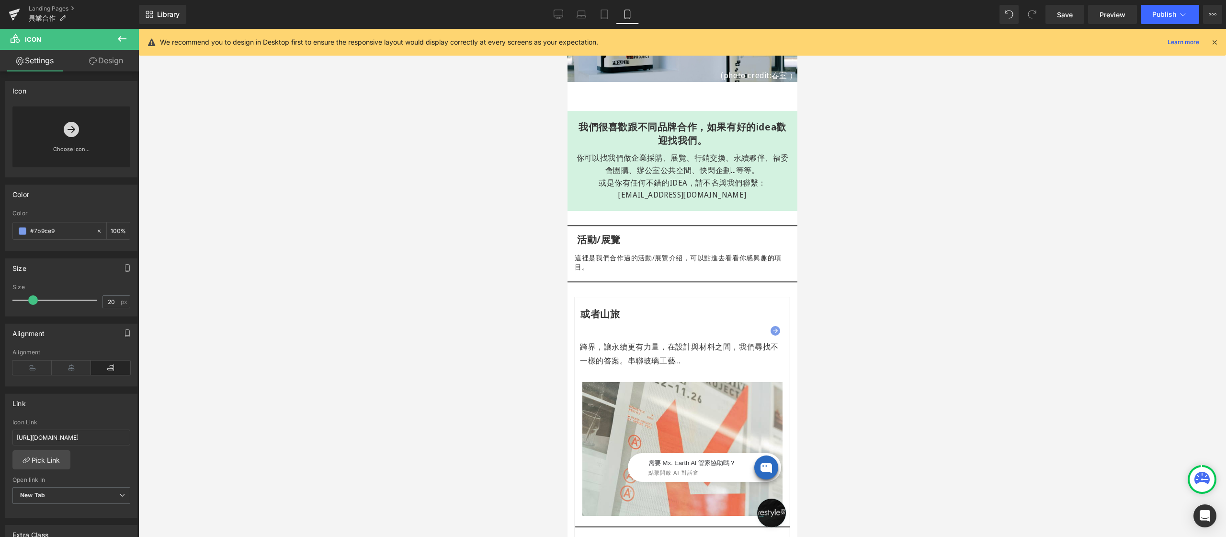
scroll to position [85, 0]
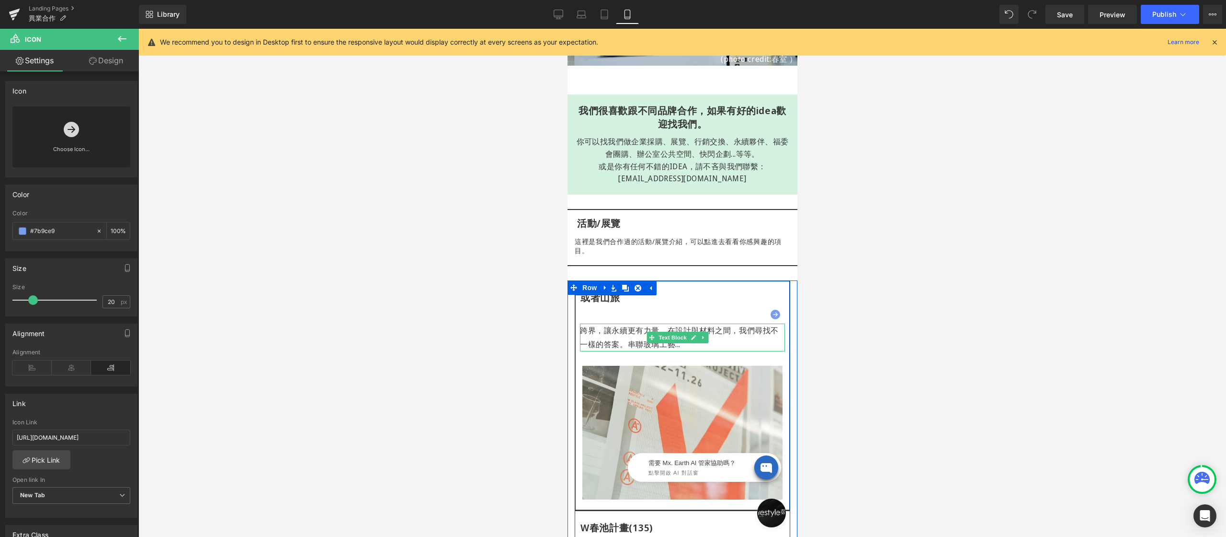
click at [625, 334] on div "跨界，讓永續更有力量，在設計與材料之間，我們尋找不一樣的答案。 串聯玻璃工藝..." at bounding box center [682, 337] width 205 height 28
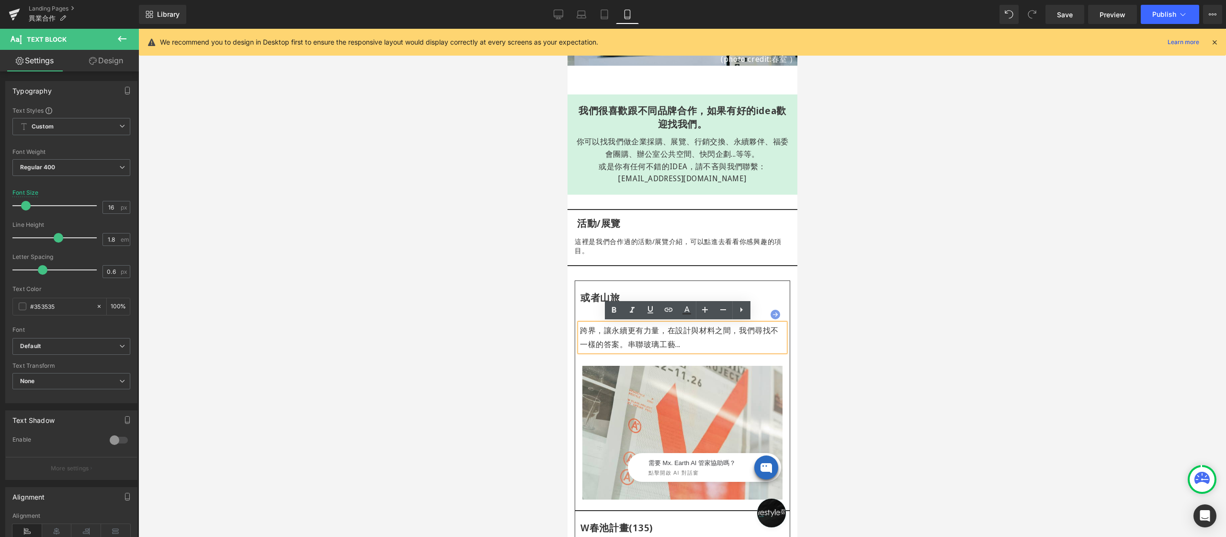
scroll to position [69, 0]
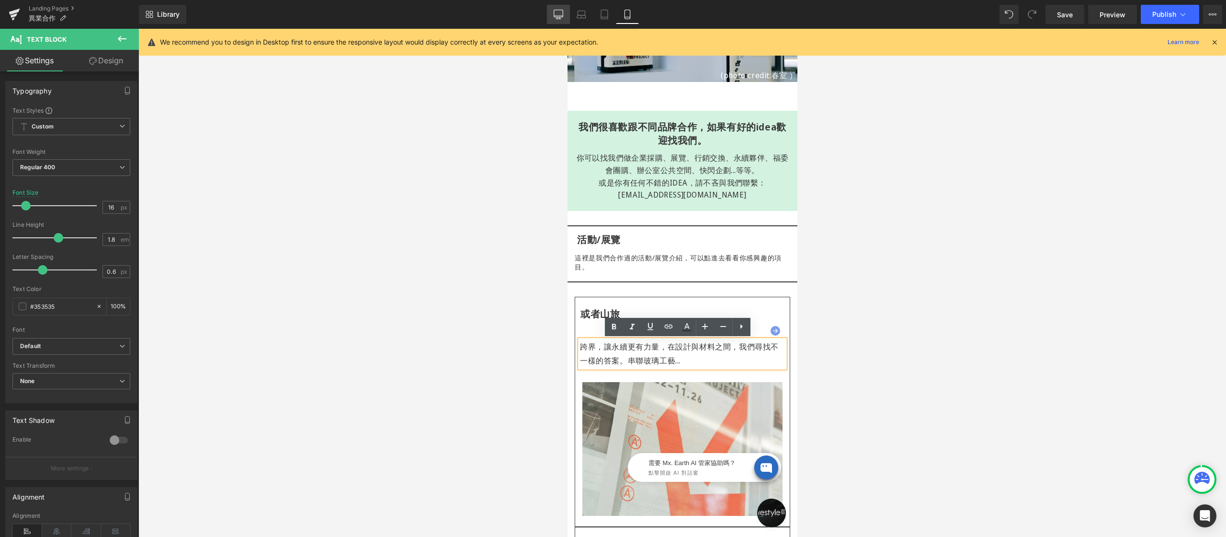
click at [561, 14] on icon at bounding box center [559, 15] width 10 height 10
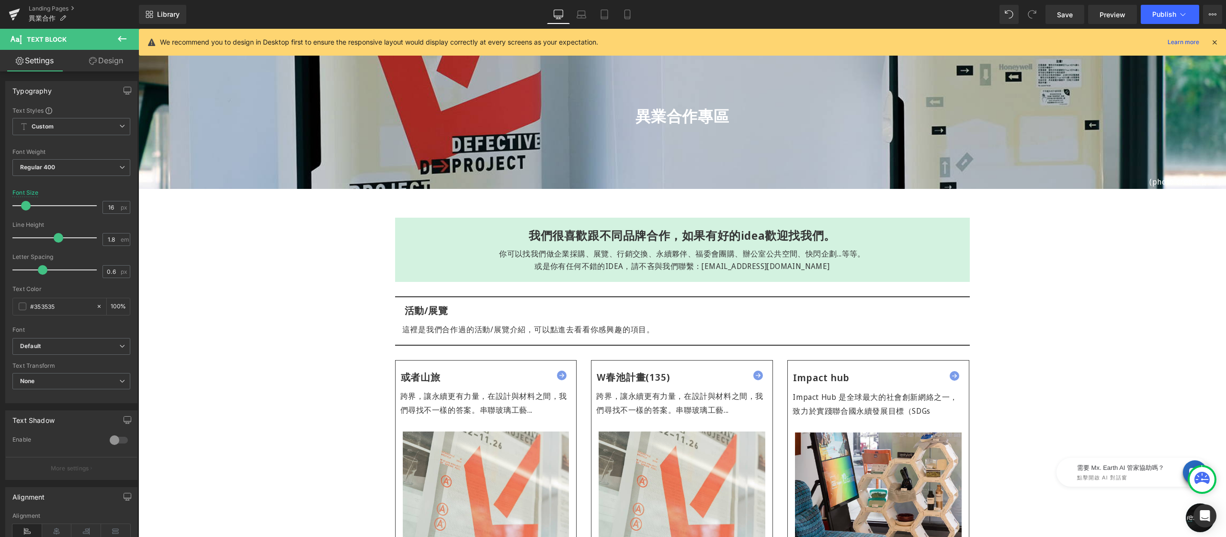
scroll to position [118, 0]
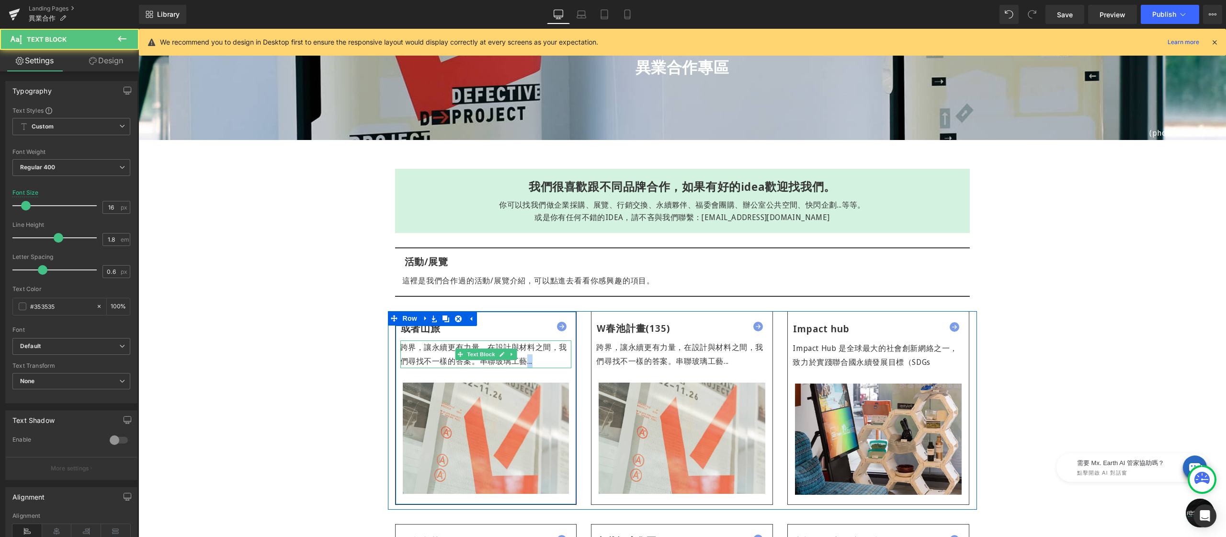
drag, startPoint x: 524, startPoint y: 362, endPoint x: 533, endPoint y: 363, distance: 9.6
click at [533, 363] on div "跨界，讓永續更有力量，在設計與材料之間，我們尋找不一樣的答案。 串聯玻璃工藝..." at bounding box center [486, 354] width 172 height 28
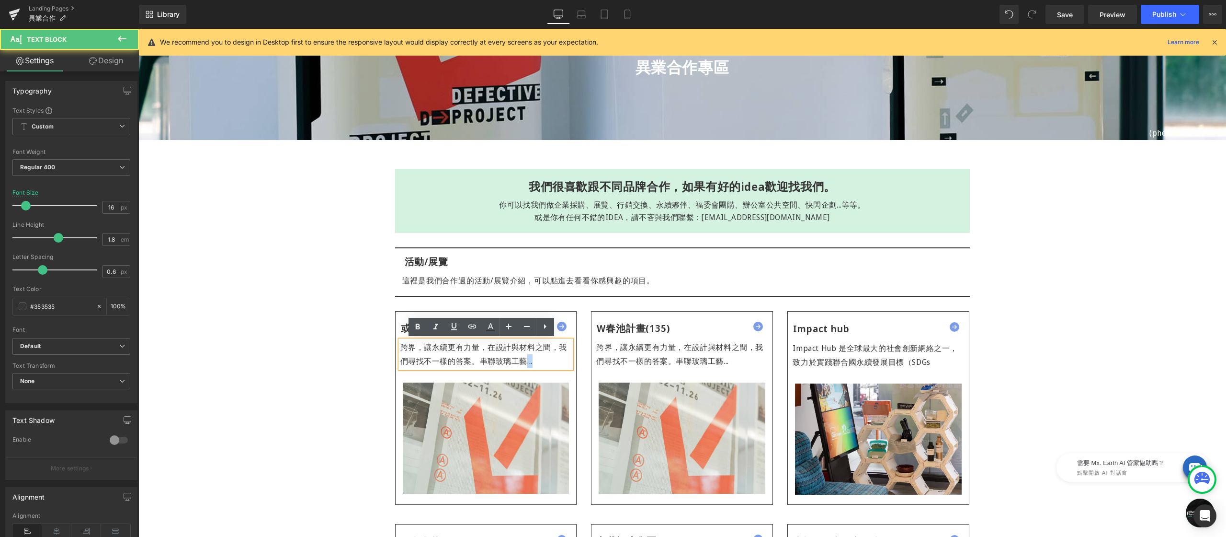
click at [533, 363] on div "跨界，讓永續更有力量，在設計與材料之間，我們尋找不一樣的答案。 串聯玻璃工藝..." at bounding box center [486, 354] width 172 height 28
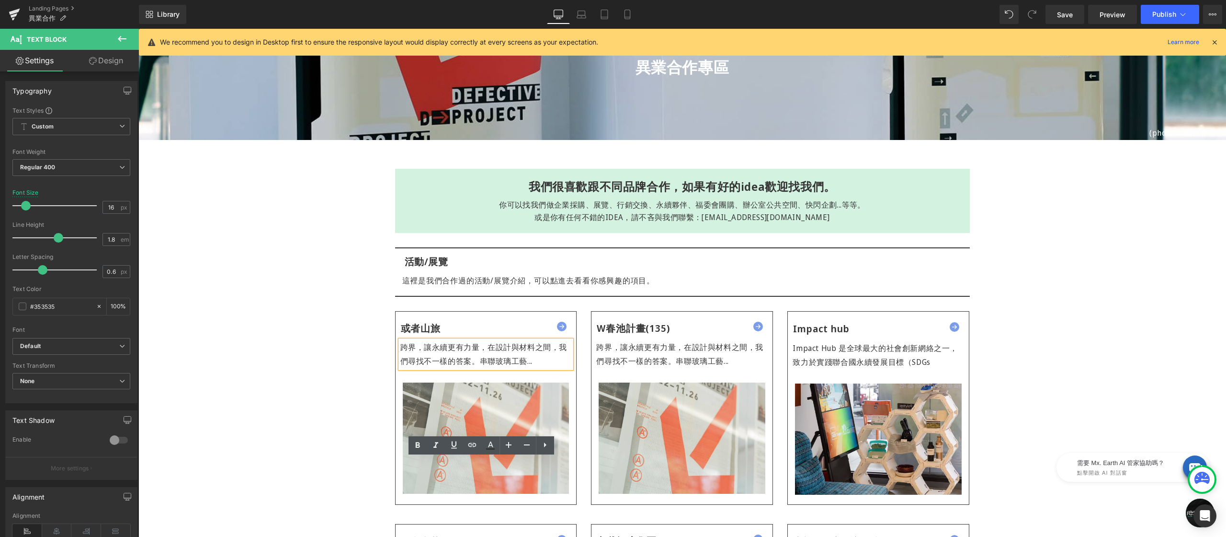
scroll to position [0, 0]
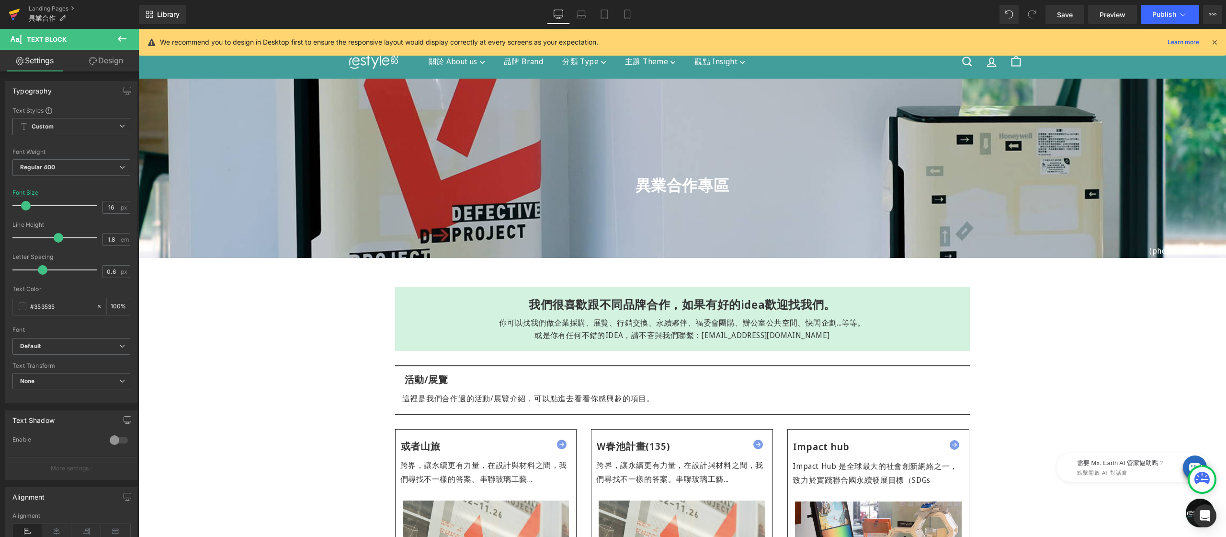
click at [14, 17] on icon at bounding box center [14, 14] width 11 height 24
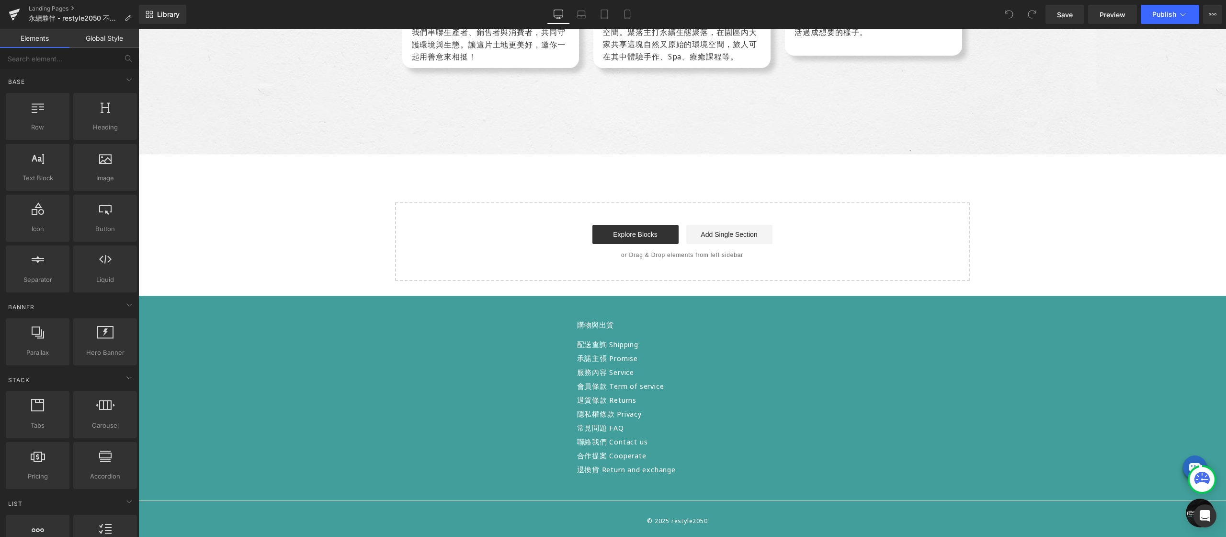
scroll to position [1629, 0]
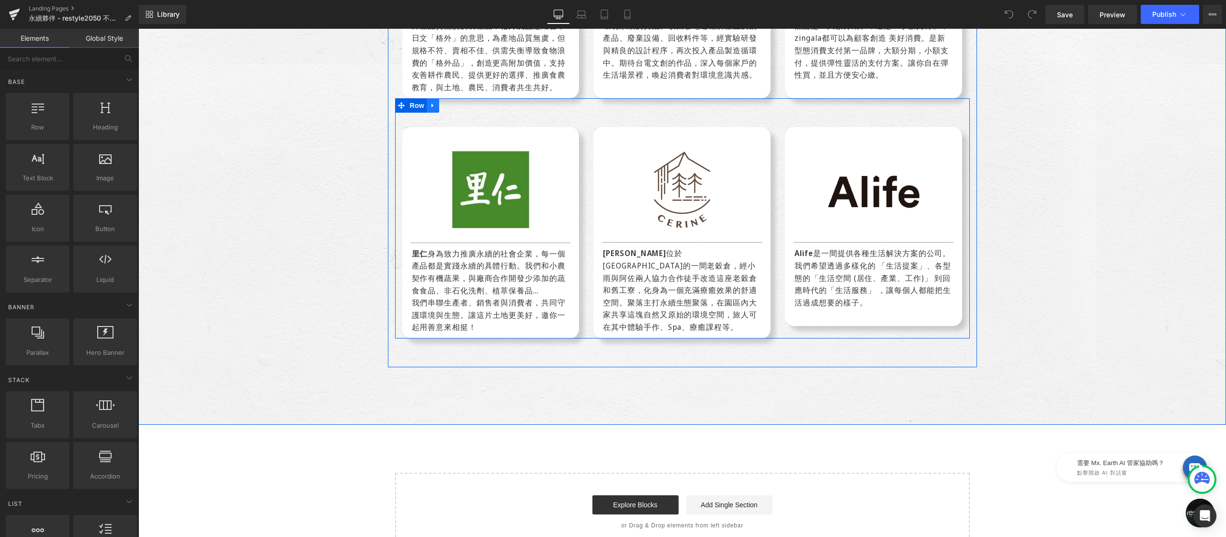
click at [432, 103] on icon at bounding box center [433, 105] width 2 height 4
click at [446, 98] on link at bounding box center [445, 105] width 12 height 14
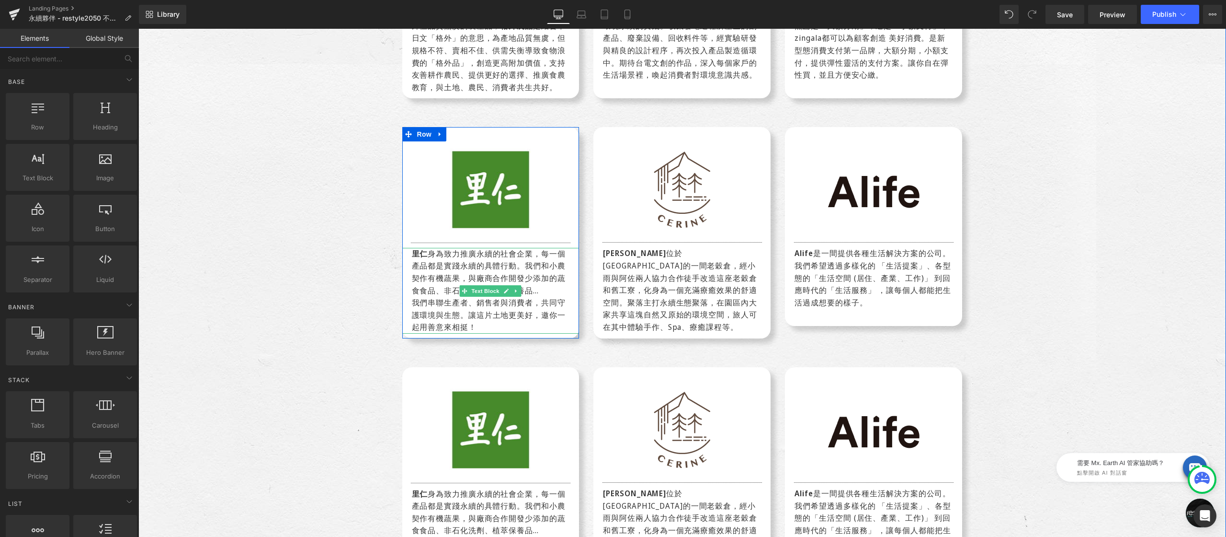
click at [478, 316] on div "我們串聯生產者、銷售者與消費者，共同守護環境與生態。 讓這片土地更美好，邀你一起用善意來相挺！" at bounding box center [491, 315] width 158 height 37
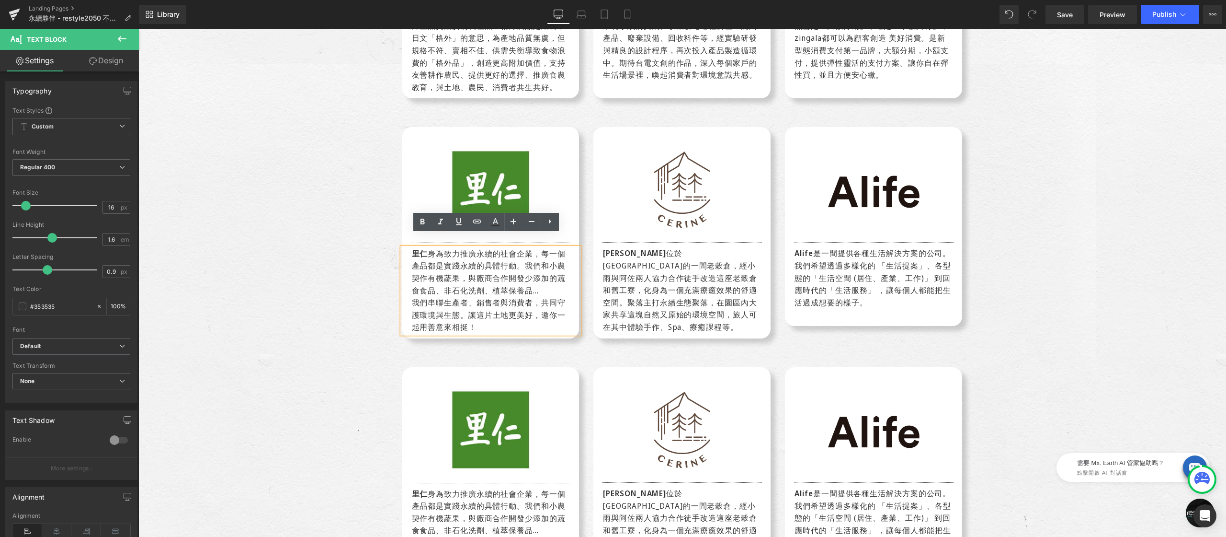
click at [412, 297] on div "我們串聯生產者、銷售者與消費者，共同守護環境與生態。 讓這片土地更美好，邀你一起用善意來相挺！" at bounding box center [491, 315] width 158 height 37
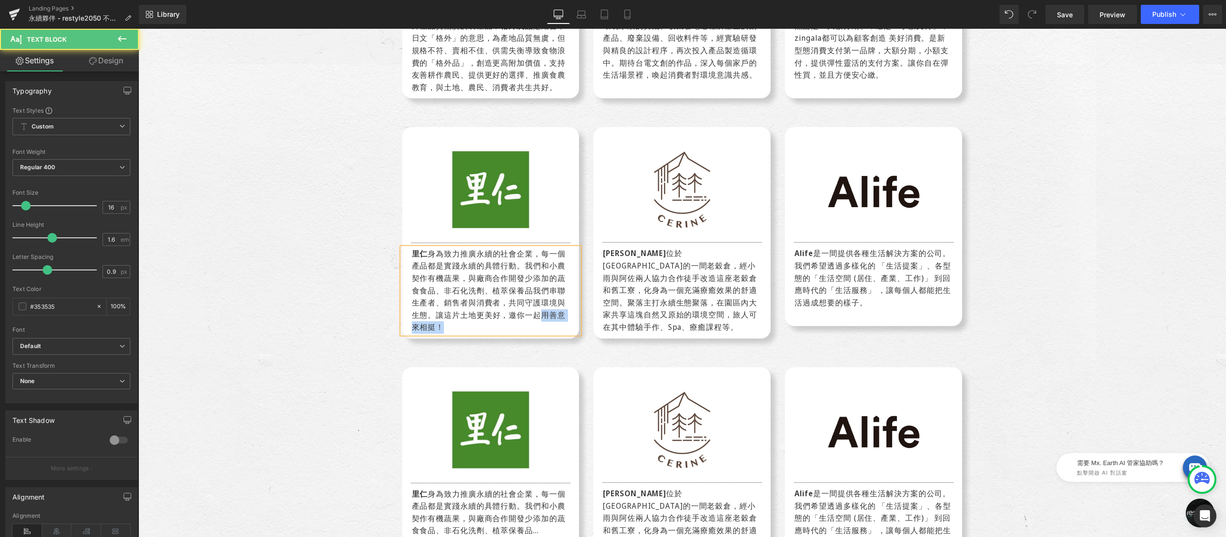
drag, startPoint x: 540, startPoint y: 302, endPoint x: 551, endPoint y: 316, distance: 17.8
click at [551, 316] on div "里仁 身為致力推廣永續的社會企業，每一個產品都是實踐永續的具體行動。 我們和小農契作有機蔬果，與廠商合作開發少添加的蔬食食品、非石化洗劑、植萃保養品 我們串聯…" at bounding box center [490, 291] width 177 height 86
drag, startPoint x: 546, startPoint y: 303, endPoint x: 560, endPoint y: 315, distance: 18.0
click at [560, 315] on div "里仁 身為致力推廣永續的社會企業，每一個產品都是實踐永續的具體行動。 我們和小農契作有機蔬果，與廠商合作開發少添加的蔬食食品、非石化洗劑、植萃保養品 我們串聯…" at bounding box center [490, 291] width 177 height 86
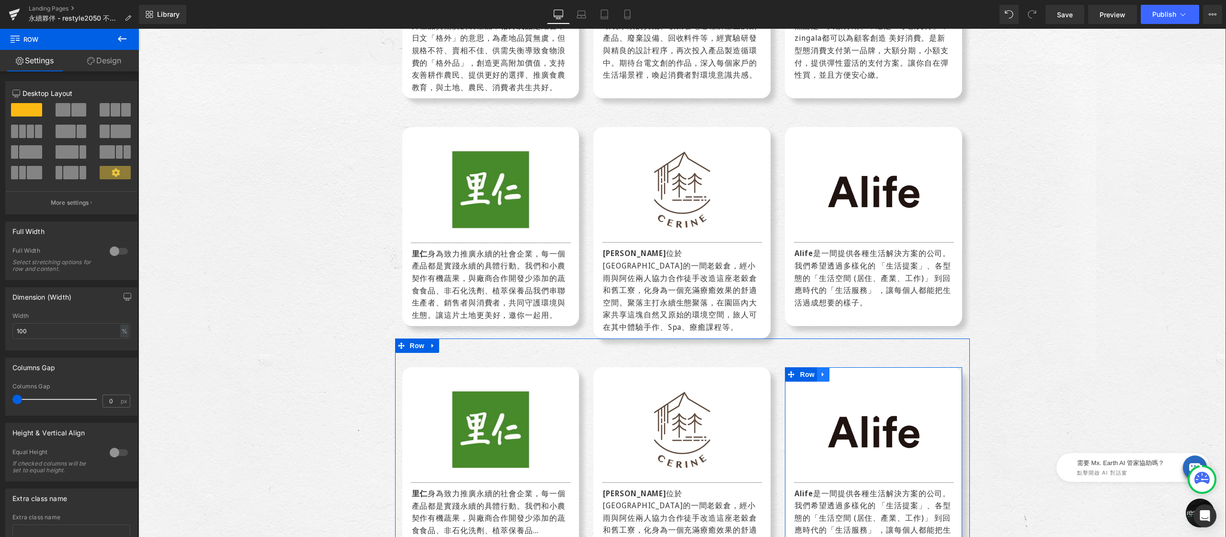
click at [822, 372] on icon at bounding box center [823, 374] width 2 height 4
click at [846, 371] on icon at bounding box center [848, 374] width 7 height 7
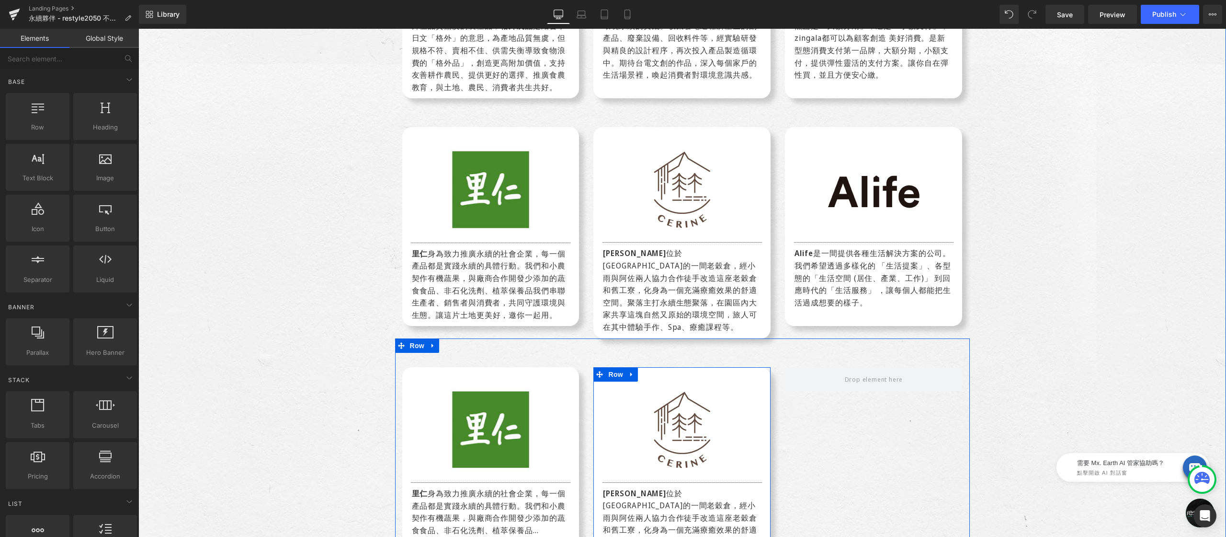
click at [631, 367] on link at bounding box center [632, 374] width 12 height 14
click at [653, 371] on icon at bounding box center [656, 374] width 7 height 7
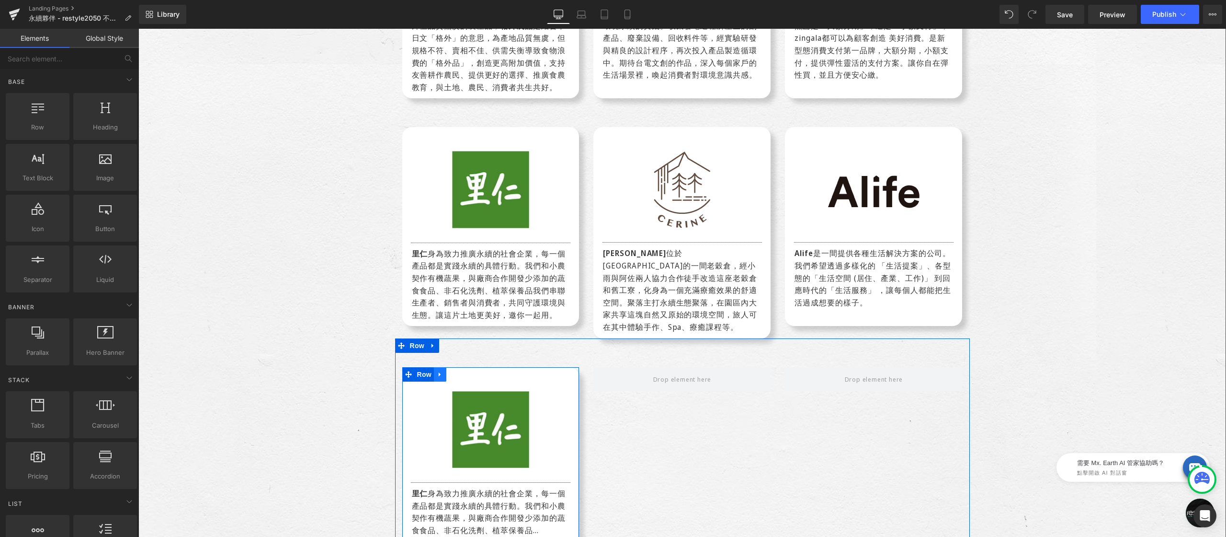
click at [439, 372] on icon at bounding box center [440, 374] width 2 height 4
click at [462, 371] on icon at bounding box center [465, 374] width 7 height 7
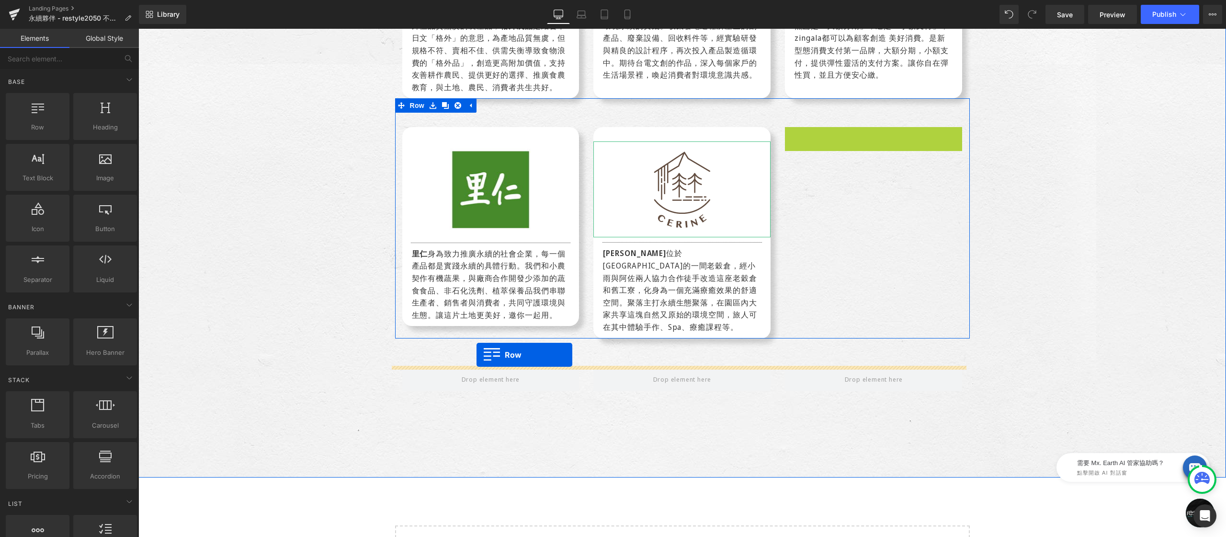
drag, startPoint x: 683, startPoint y: 212, endPoint x: 540, endPoint y: 287, distance: 161.8
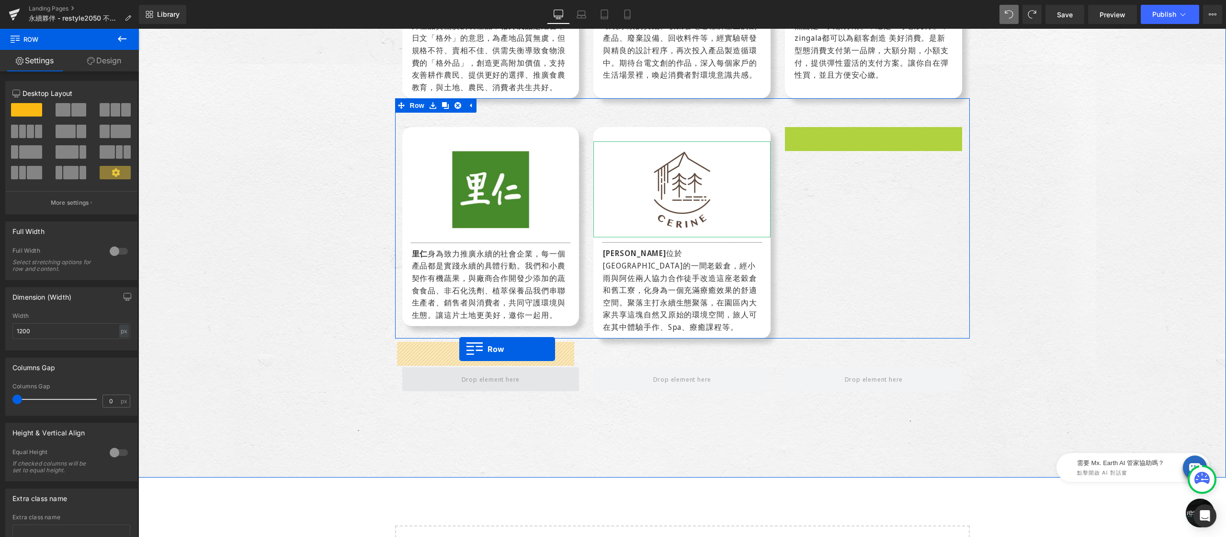
drag, startPoint x: 778, startPoint y: 126, endPoint x: 459, endPoint y: 349, distance: 388.1
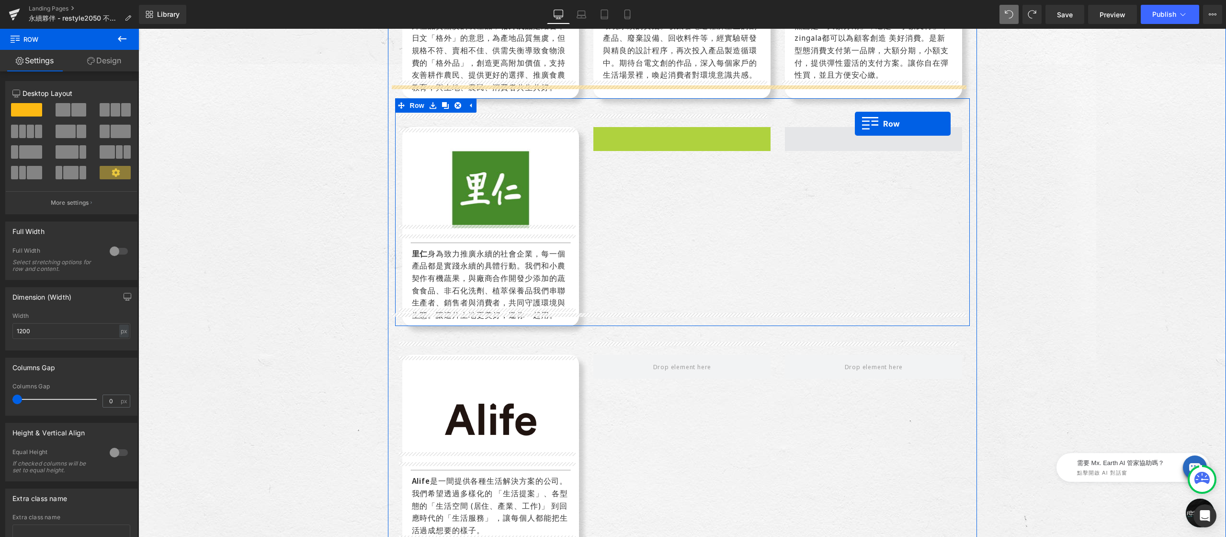
drag, startPoint x: 598, startPoint y: 119, endPoint x: 855, endPoint y: 124, distance: 256.8
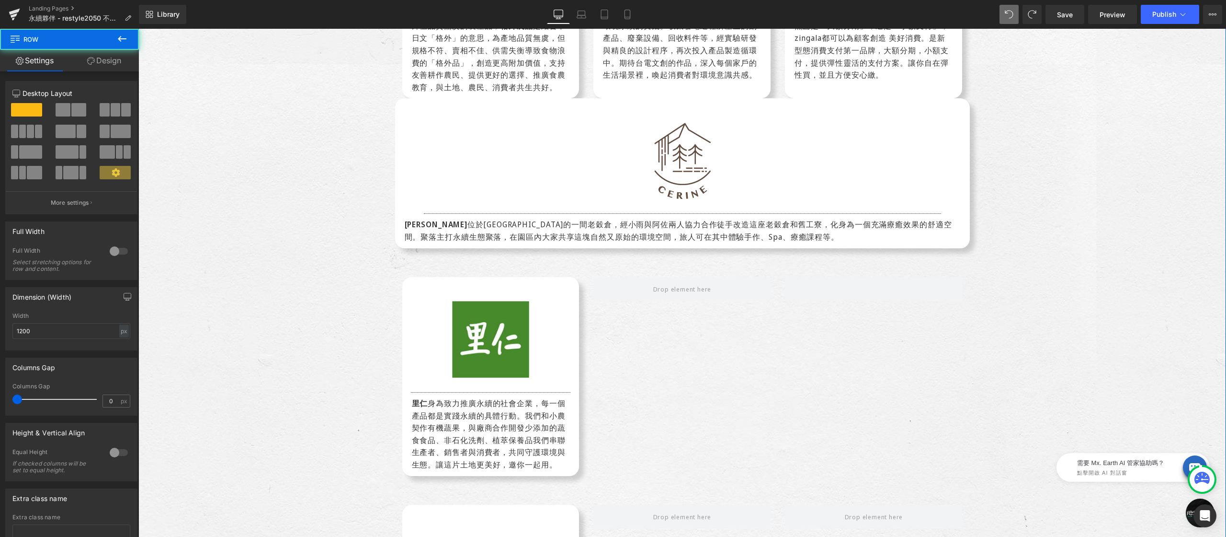
scroll to position [1620, 0]
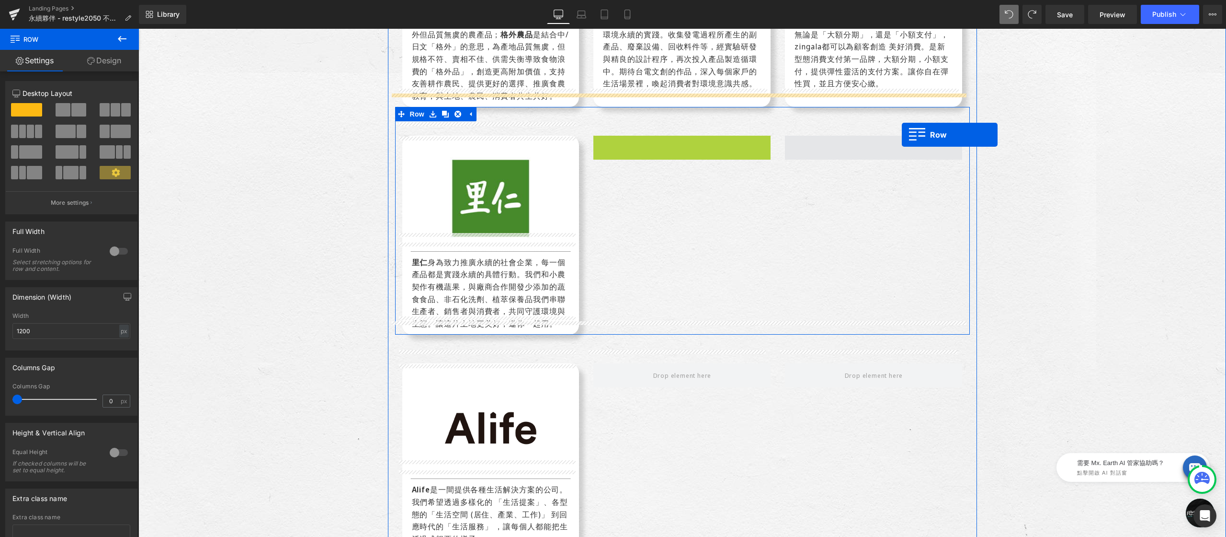
drag, startPoint x: 596, startPoint y: 131, endPoint x: 901, endPoint y: 137, distance: 304.8
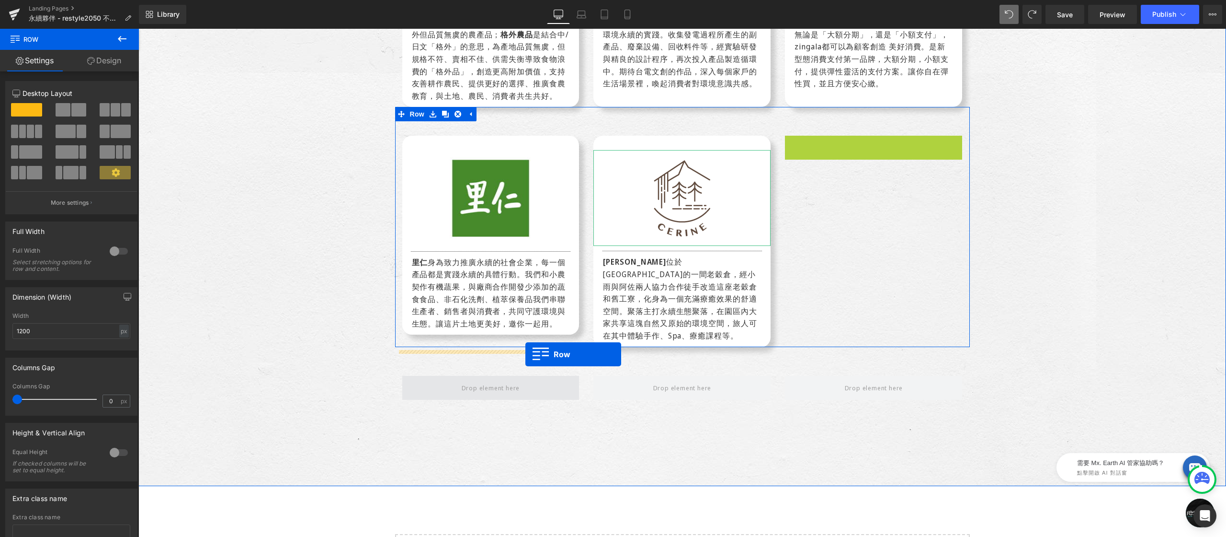
drag, startPoint x: 787, startPoint y: 126, endPoint x: 526, endPoint y: 355, distance: 347.3
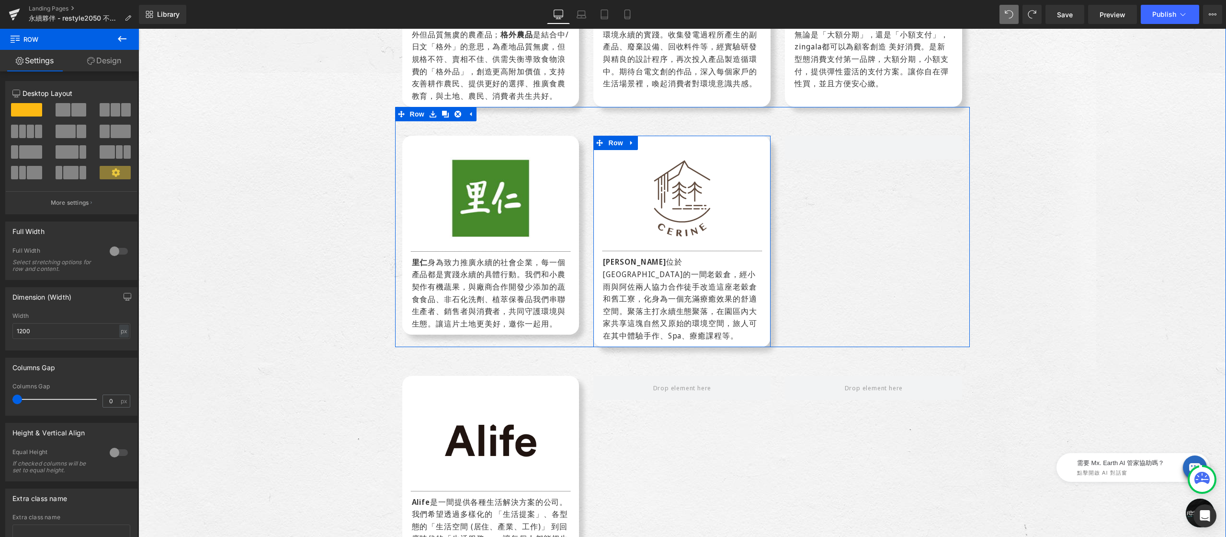
click at [626, 136] on link at bounding box center [632, 143] width 12 height 14
click at [642, 139] on icon at bounding box center [644, 142] width 7 height 7
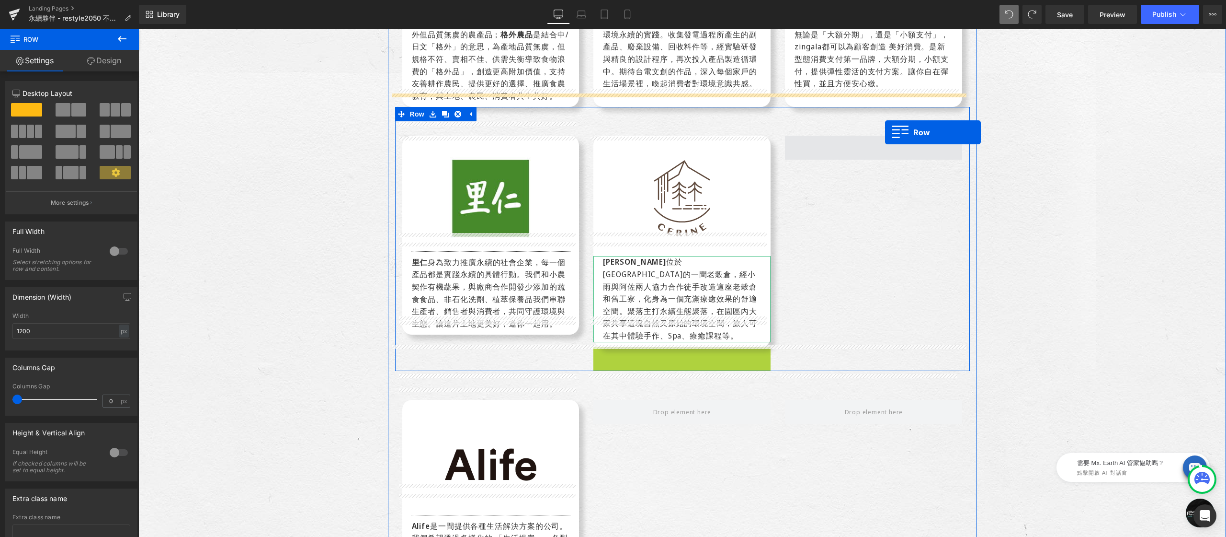
drag, startPoint x: 594, startPoint y: 327, endPoint x: 885, endPoint y: 133, distance: 350.6
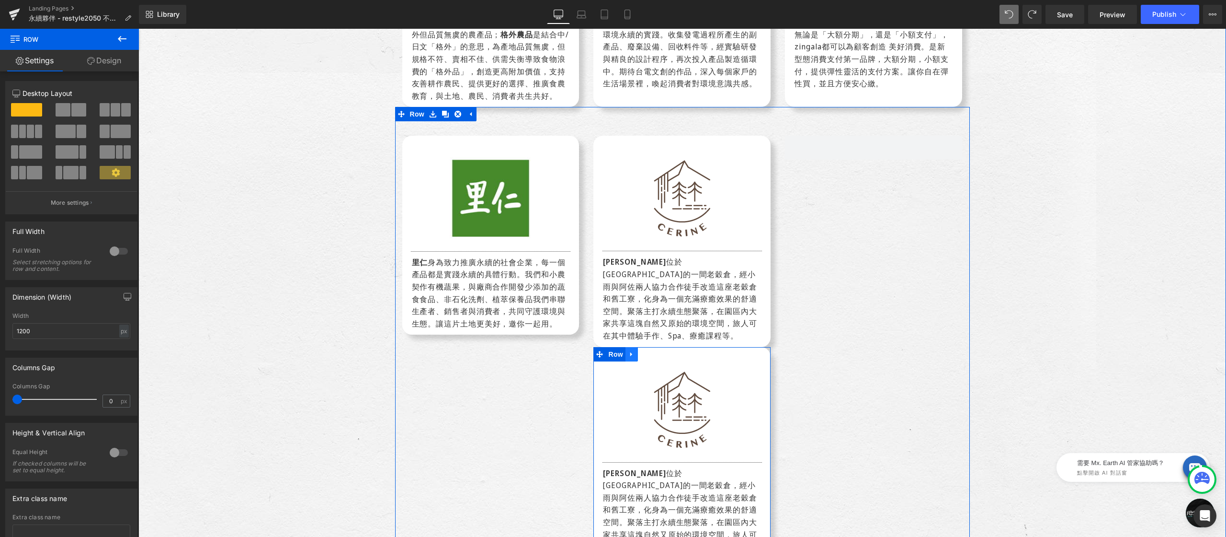
click at [629, 350] on icon at bounding box center [632, 353] width 7 height 7
click at [653, 351] on icon at bounding box center [656, 354] width 7 height 7
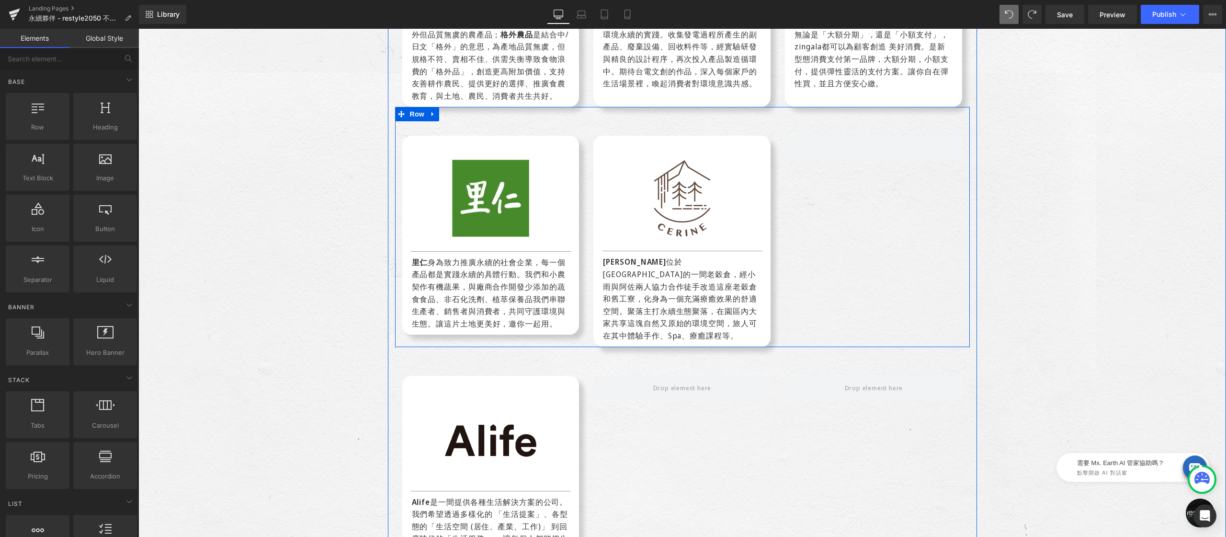
drag, startPoint x: 401, startPoint y: 97, endPoint x: 385, endPoint y: 103, distance: 16.7
click at [401, 107] on span at bounding box center [401, 114] width 12 height 14
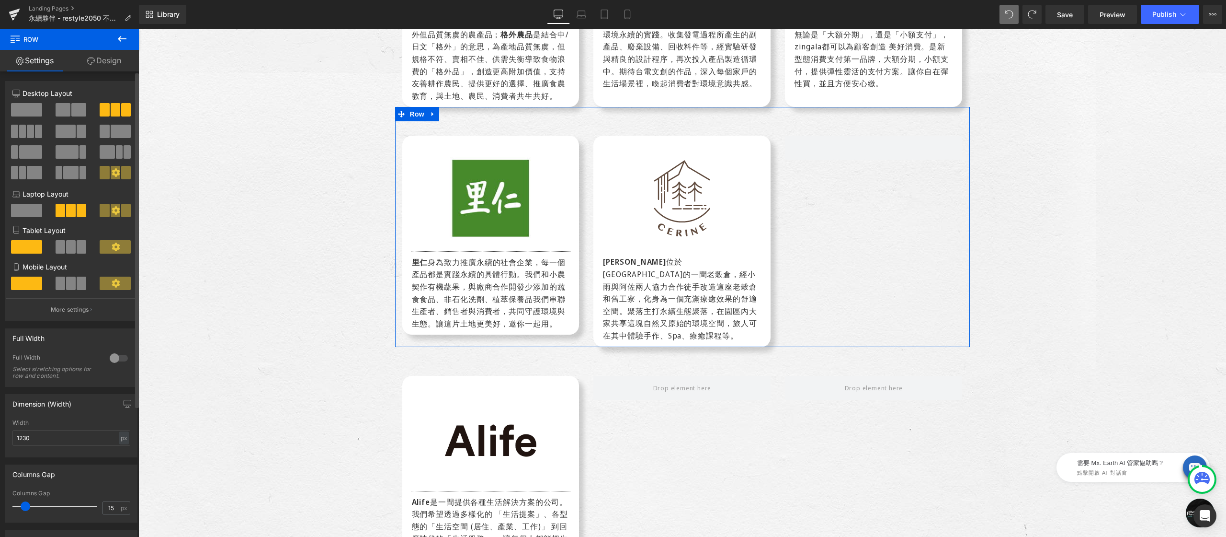
click at [75, 114] on span at bounding box center [78, 109] width 15 height 13
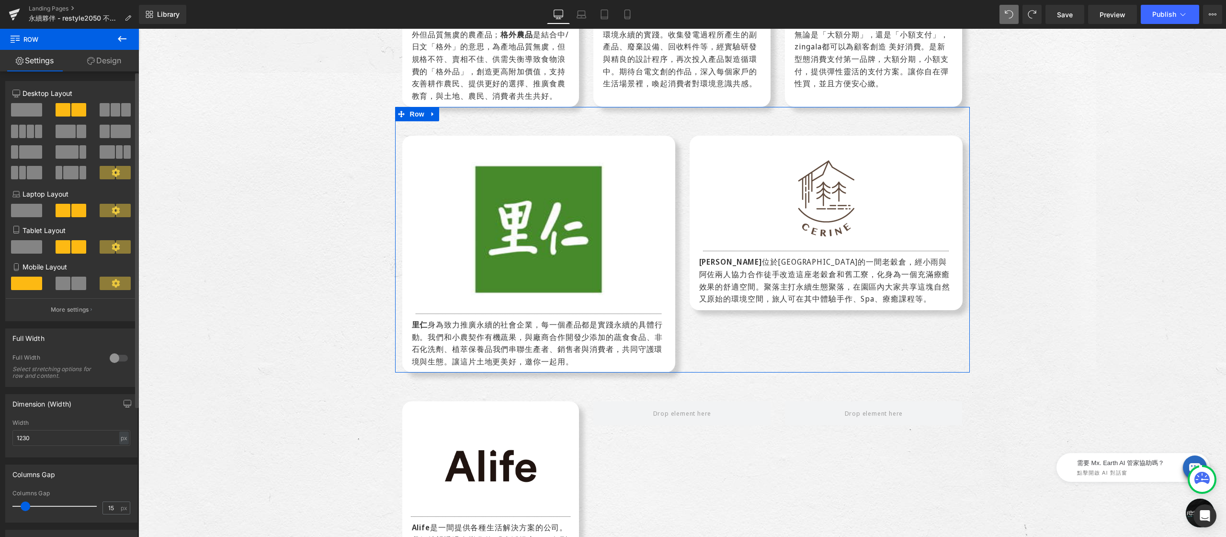
click at [111, 107] on span at bounding box center [116, 109] width 10 height 13
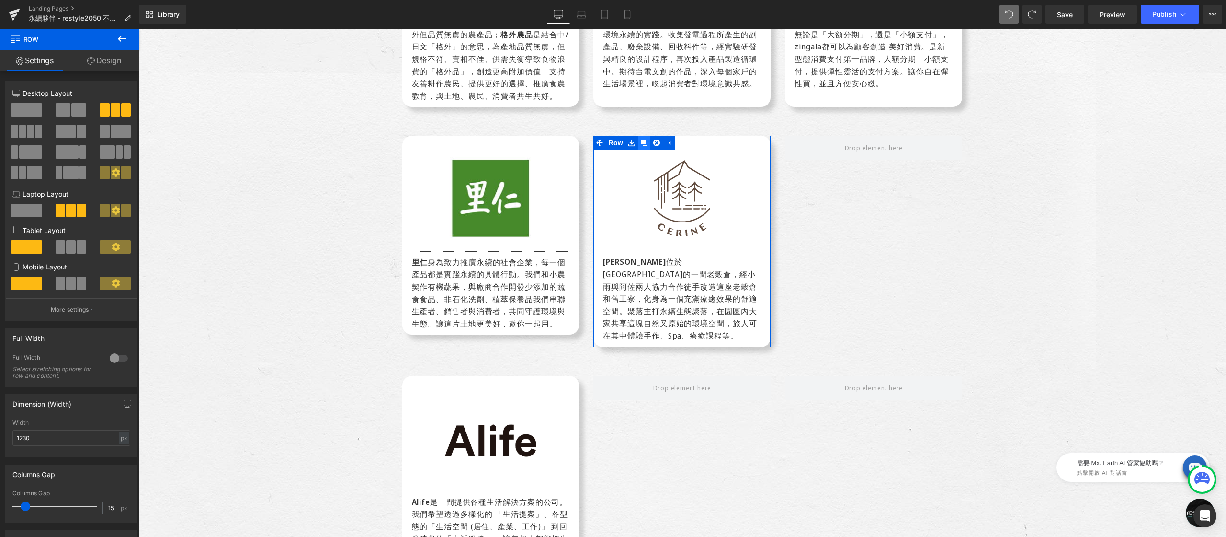
click at [645, 136] on link at bounding box center [644, 143] width 12 height 14
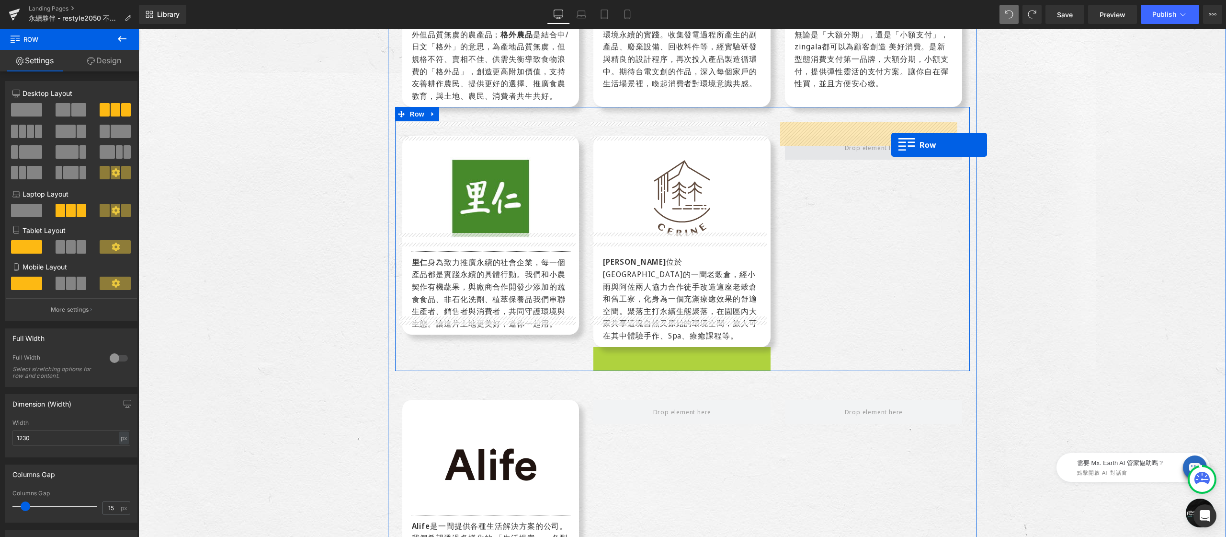
drag, startPoint x: 626, startPoint y: 306, endPoint x: 888, endPoint y: 143, distance: 308.4
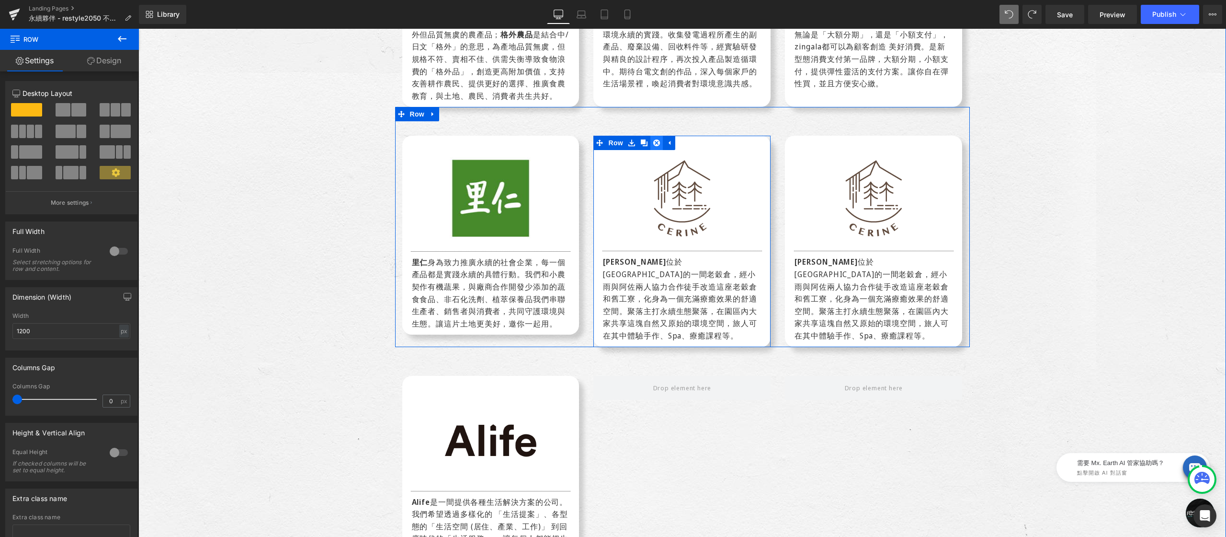
click at [657, 136] on link at bounding box center [657, 143] width 12 height 14
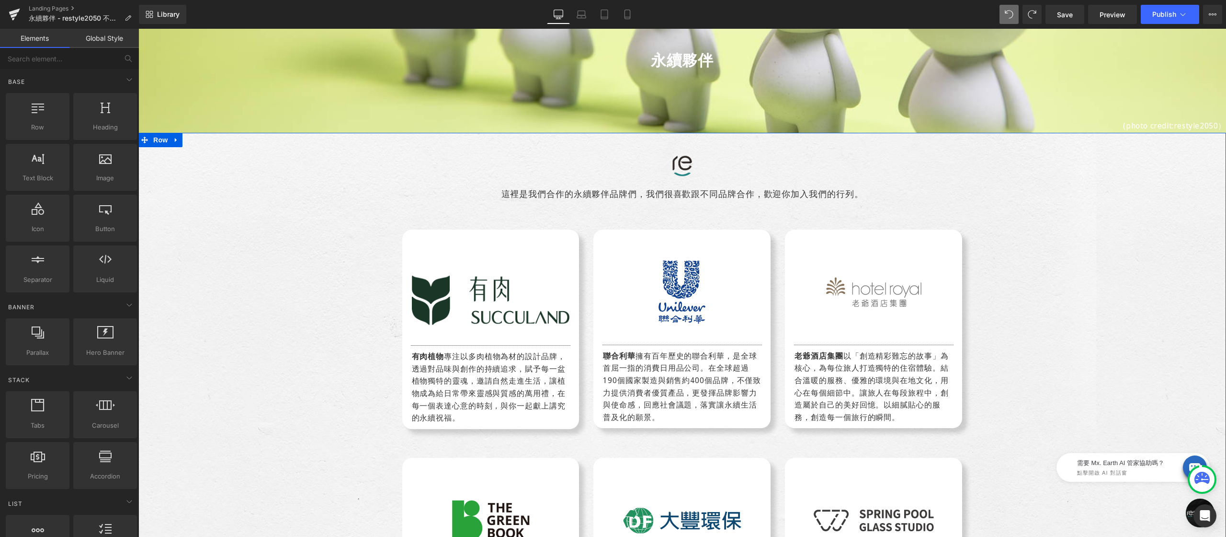
scroll to position [142, 0]
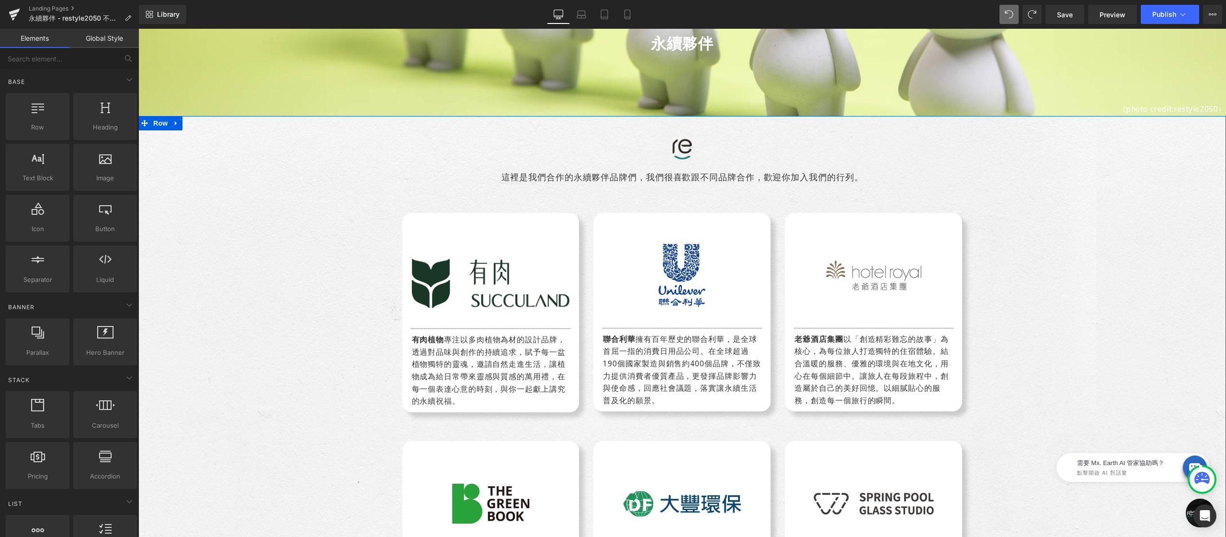
click at [468, 400] on div "有肉植物 專注以多肉植物為材的設計品牌，透過對品味與創作的持續追求，賦予每一盆植物獨特的靈魂，邀請自然走進生活，讓植物成為給日常帶來靈感與質感的萬用禮，在每一…" at bounding box center [490, 370] width 177 height 74
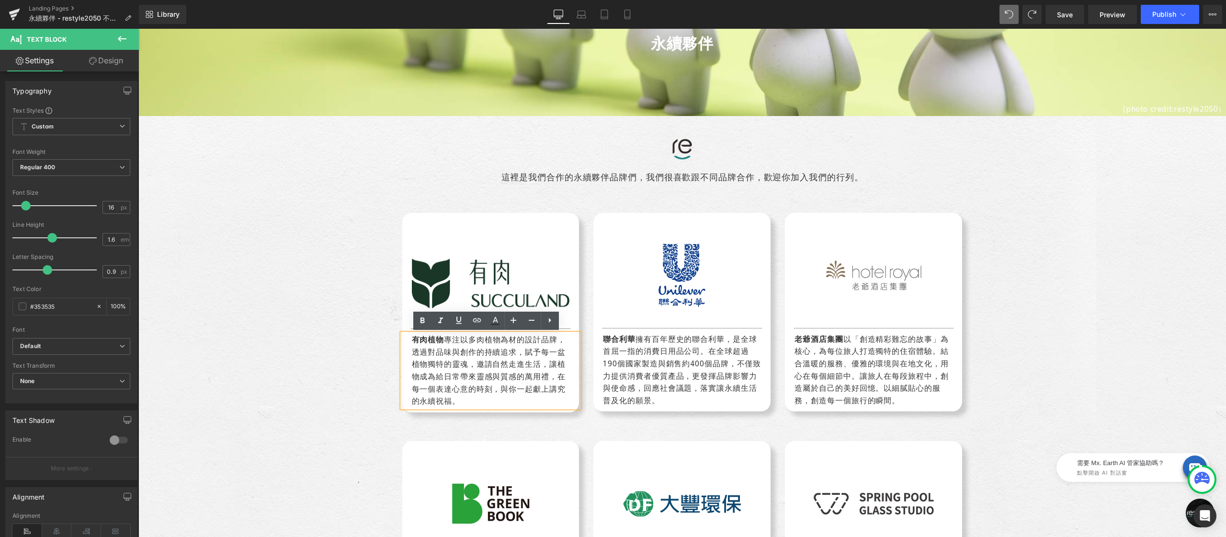
click at [479, 216] on div "Image Separator 有肉植物 專注以多肉植物為材的設計品牌，透過對品味與創作的持續追求，賦予每一盆植物獨特的靈魂，邀請自然走進生活，讓植物成為給日…" at bounding box center [490, 312] width 177 height 199
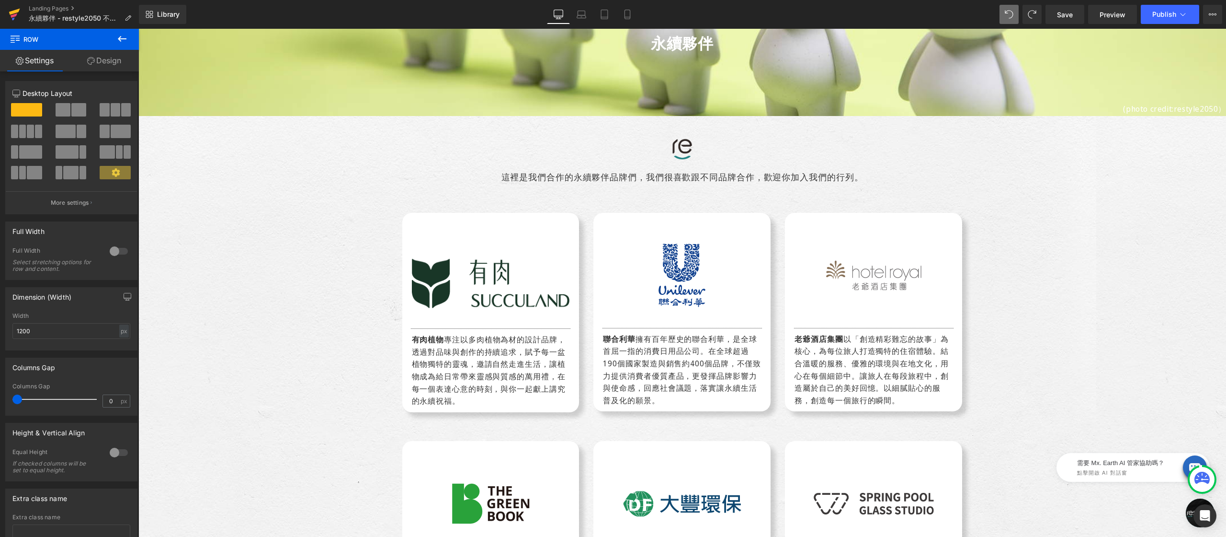
click at [15, 17] on icon at bounding box center [14, 14] width 11 height 24
click at [1053, 15] on link "Save" at bounding box center [1065, 14] width 39 height 19
click at [13, 15] on icon at bounding box center [14, 15] width 7 height 4
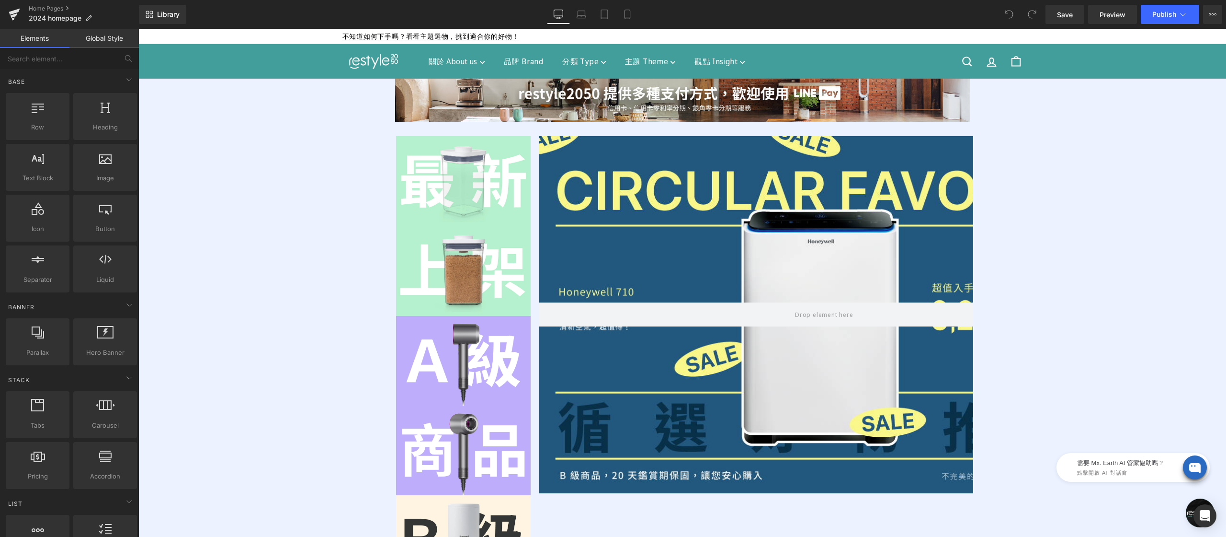
drag, startPoint x: 138, startPoint y: 29, endPoint x: 657, endPoint y: 89, distance: 522.3
click at [658, 88] on div "Image ‹ › Carousel" at bounding box center [682, 100] width 575 height 43
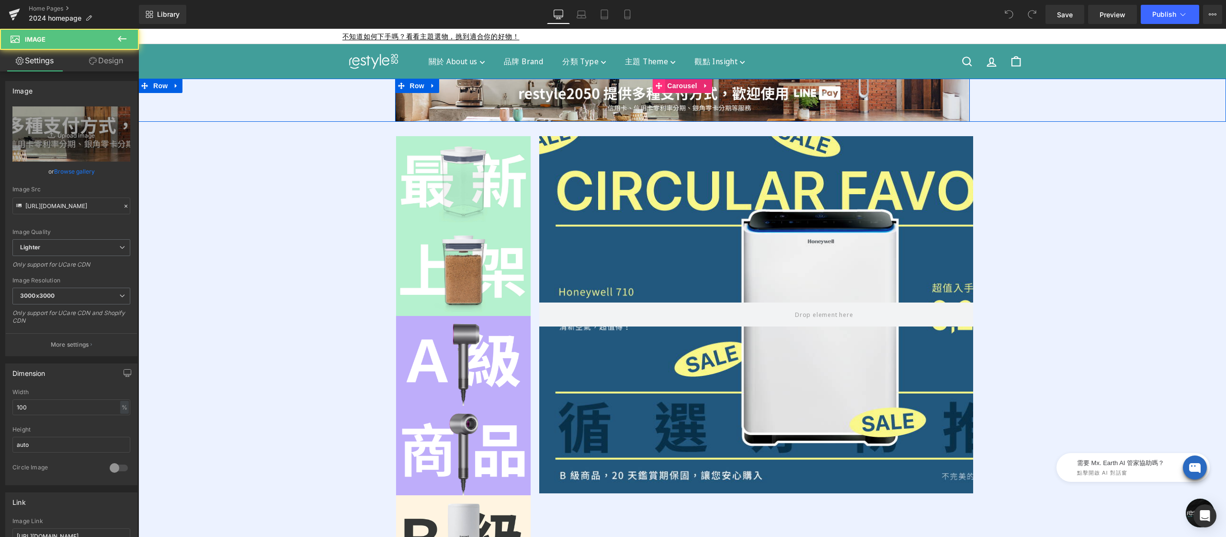
click at [658, 84] on span at bounding box center [658, 86] width 12 height 14
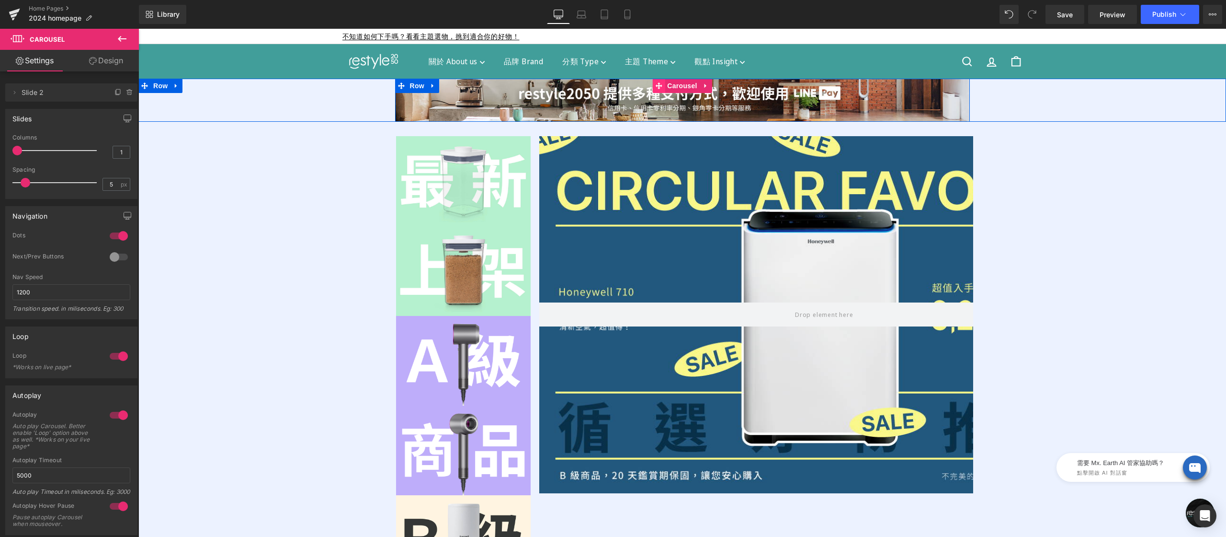
click at [652, 86] on span at bounding box center [658, 86] width 12 height 14
click at [655, 84] on icon at bounding box center [658, 85] width 7 height 7
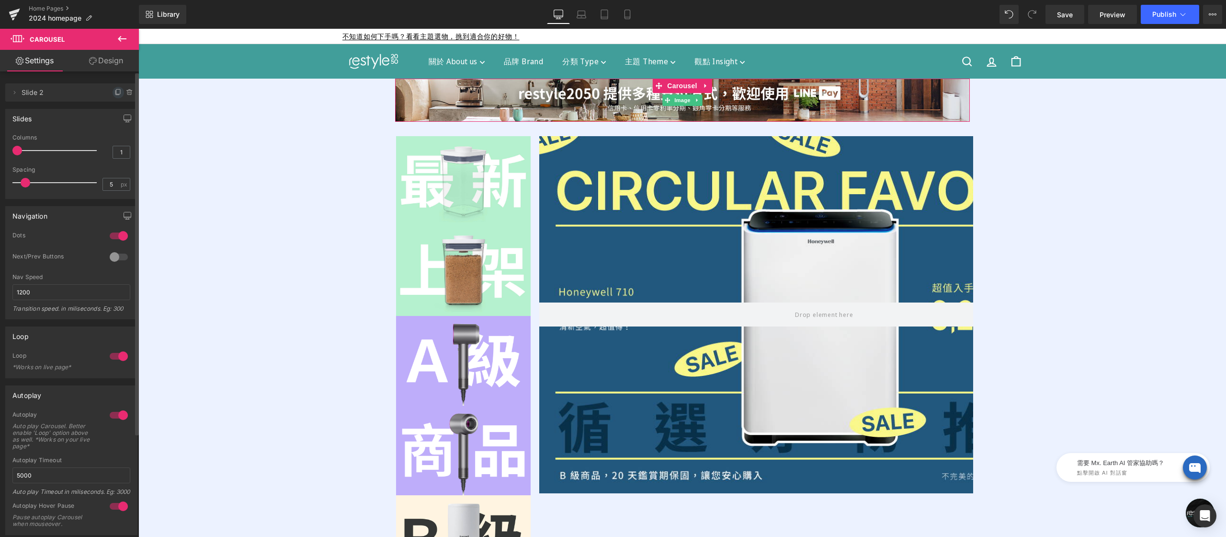
click at [115, 93] on icon at bounding box center [118, 93] width 8 height 8
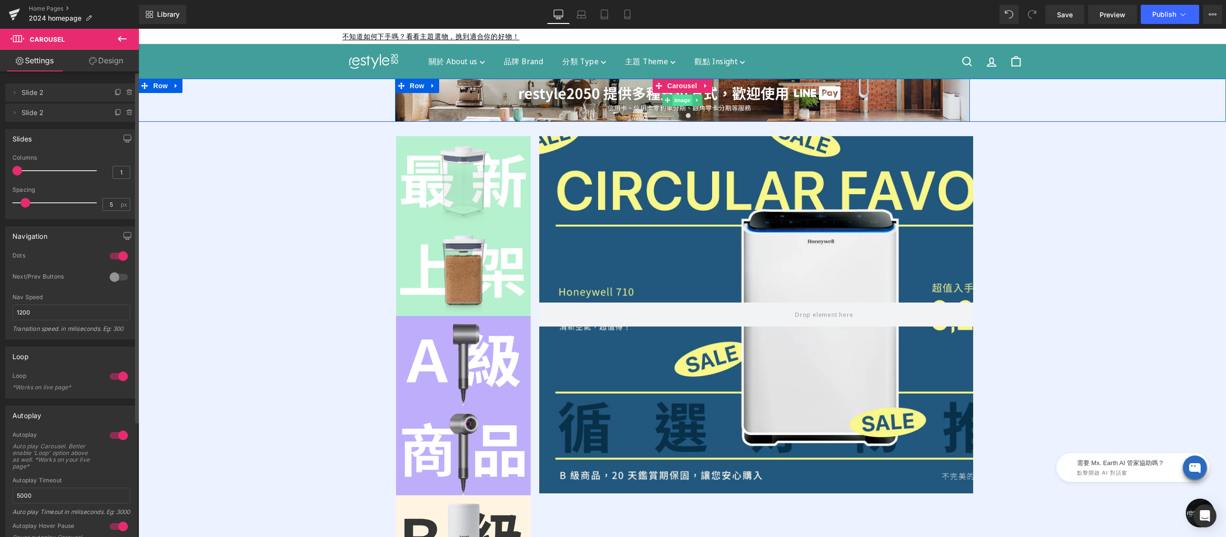
click at [670, 100] on div "Image" at bounding box center [682, 100] width 575 height 43
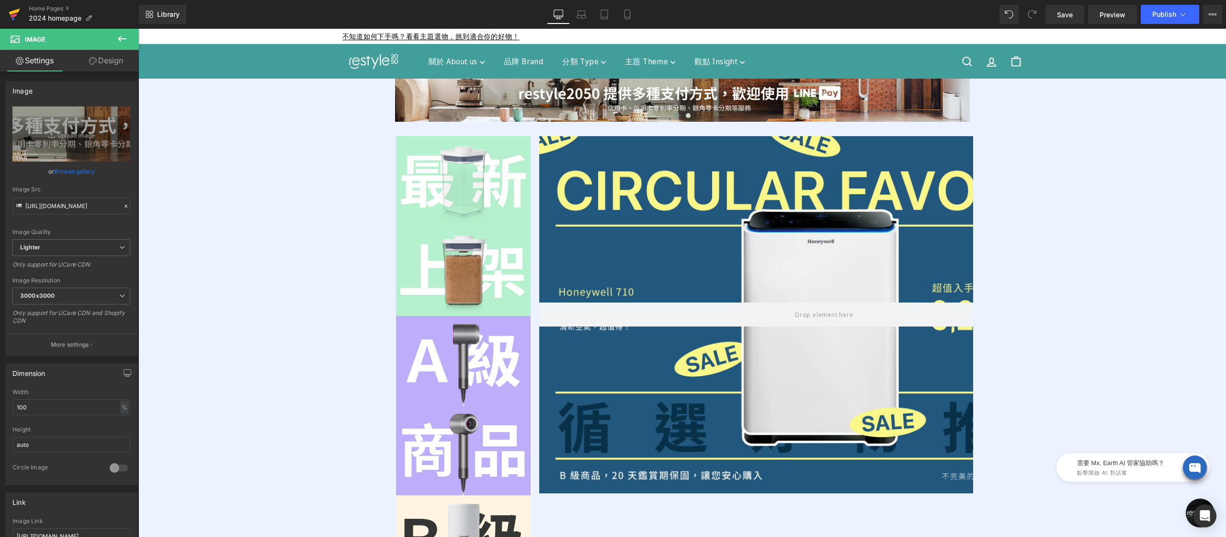
click at [12, 15] on icon at bounding box center [14, 15] width 7 height 4
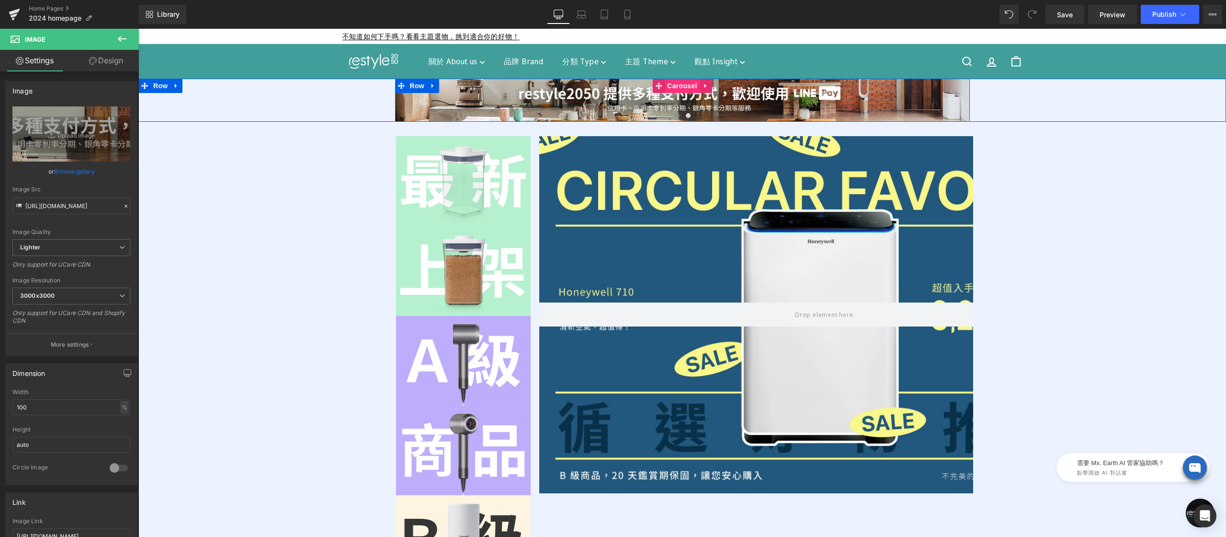
click at [672, 82] on div "Image Image ‹ › Carousel" at bounding box center [682, 100] width 575 height 43
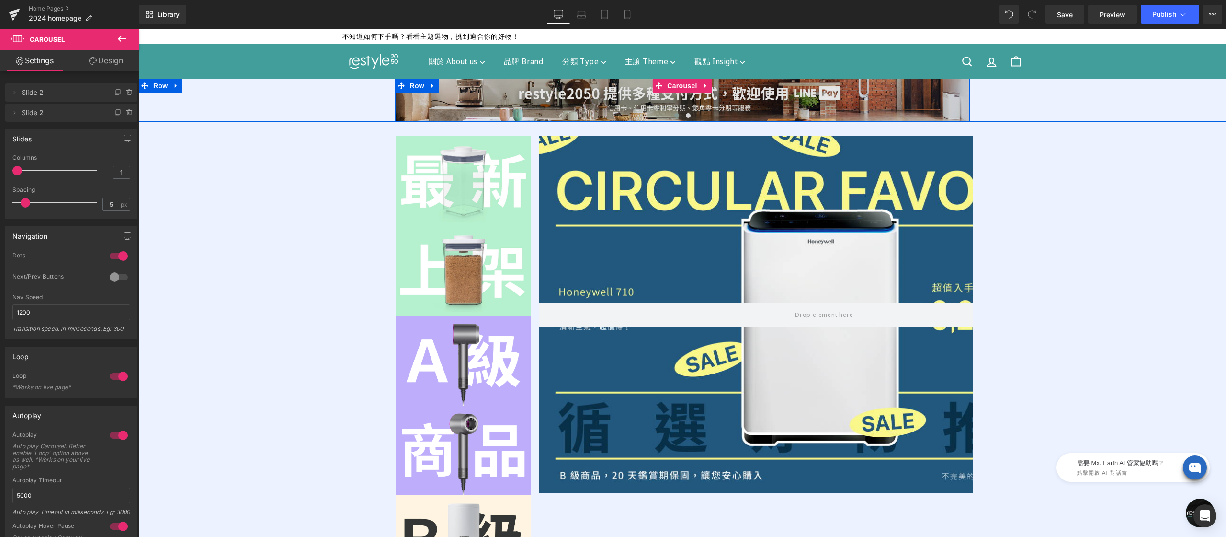
click at [672, 84] on div "Image Image ‹ › Carousel" at bounding box center [682, 100] width 575 height 43
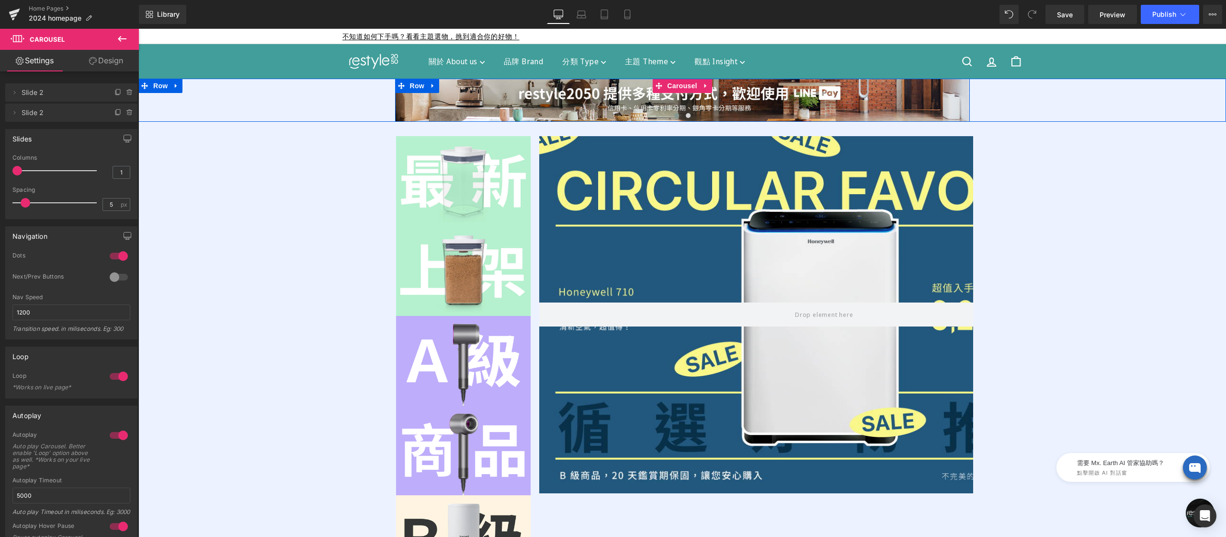
click at [671, 115] on button at bounding box center [676, 116] width 11 height 10
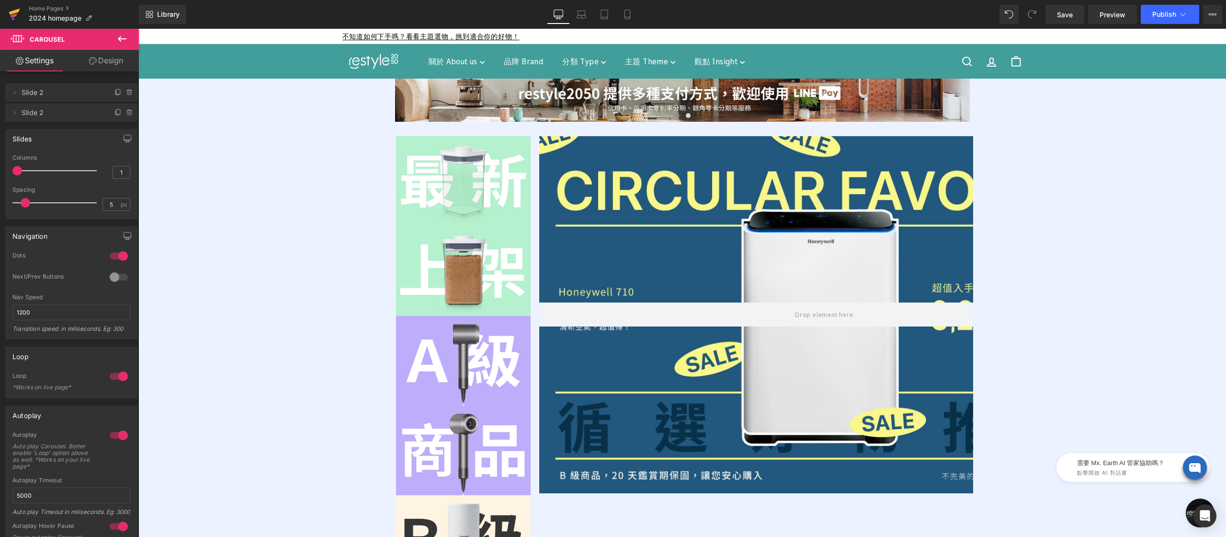
click at [20, 16] on icon at bounding box center [14, 14] width 11 height 24
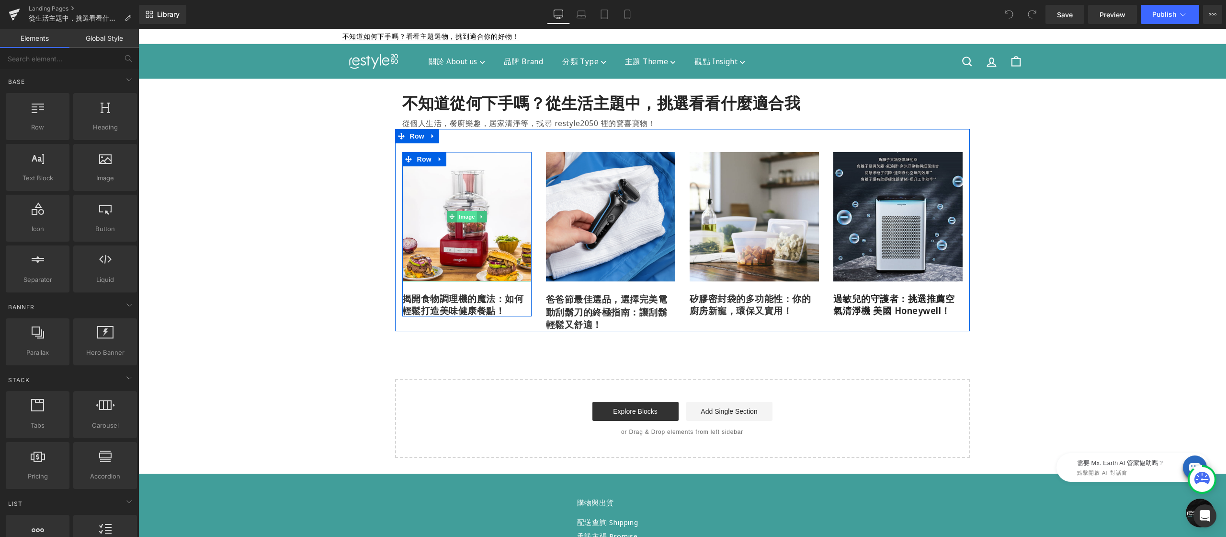
click at [456, 218] on div "Image" at bounding box center [466, 216] width 129 height 129
